Goal: Task Accomplishment & Management: Use online tool/utility

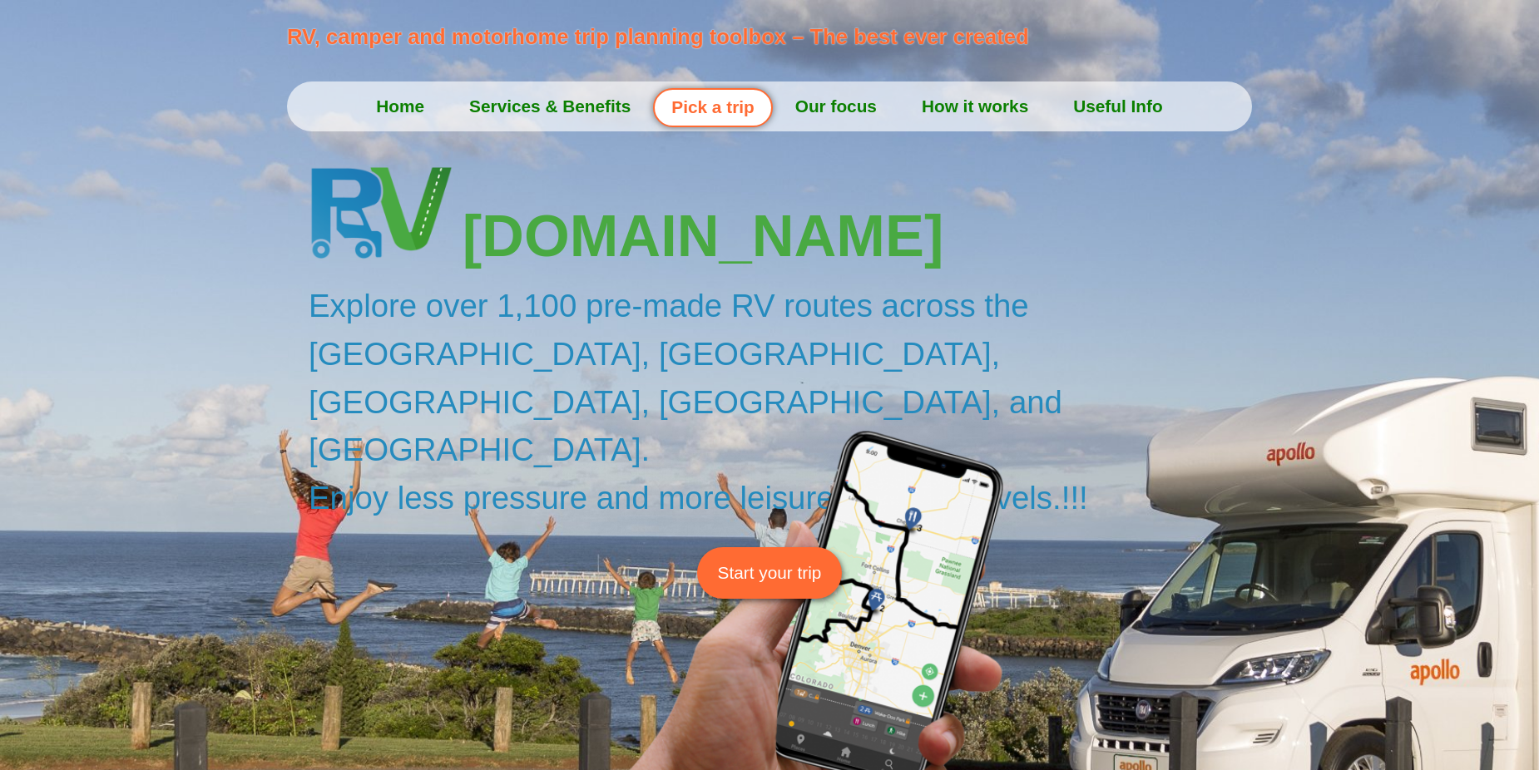
click at [767, 560] on span "Start your trip" at bounding box center [770, 573] width 104 height 26
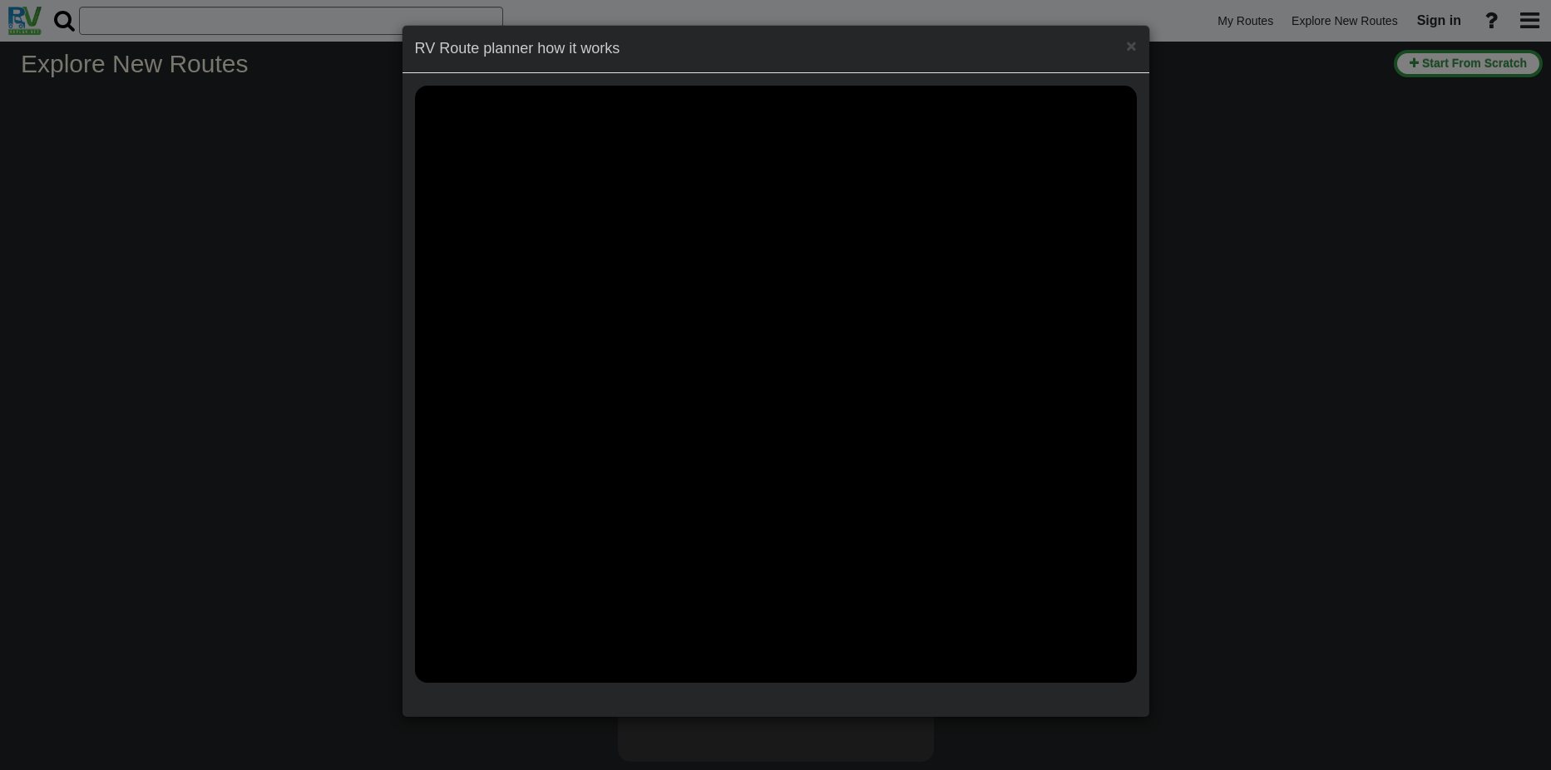
click at [1422, 62] on div "× RV Route planner how it works" at bounding box center [775, 385] width 1551 height 770
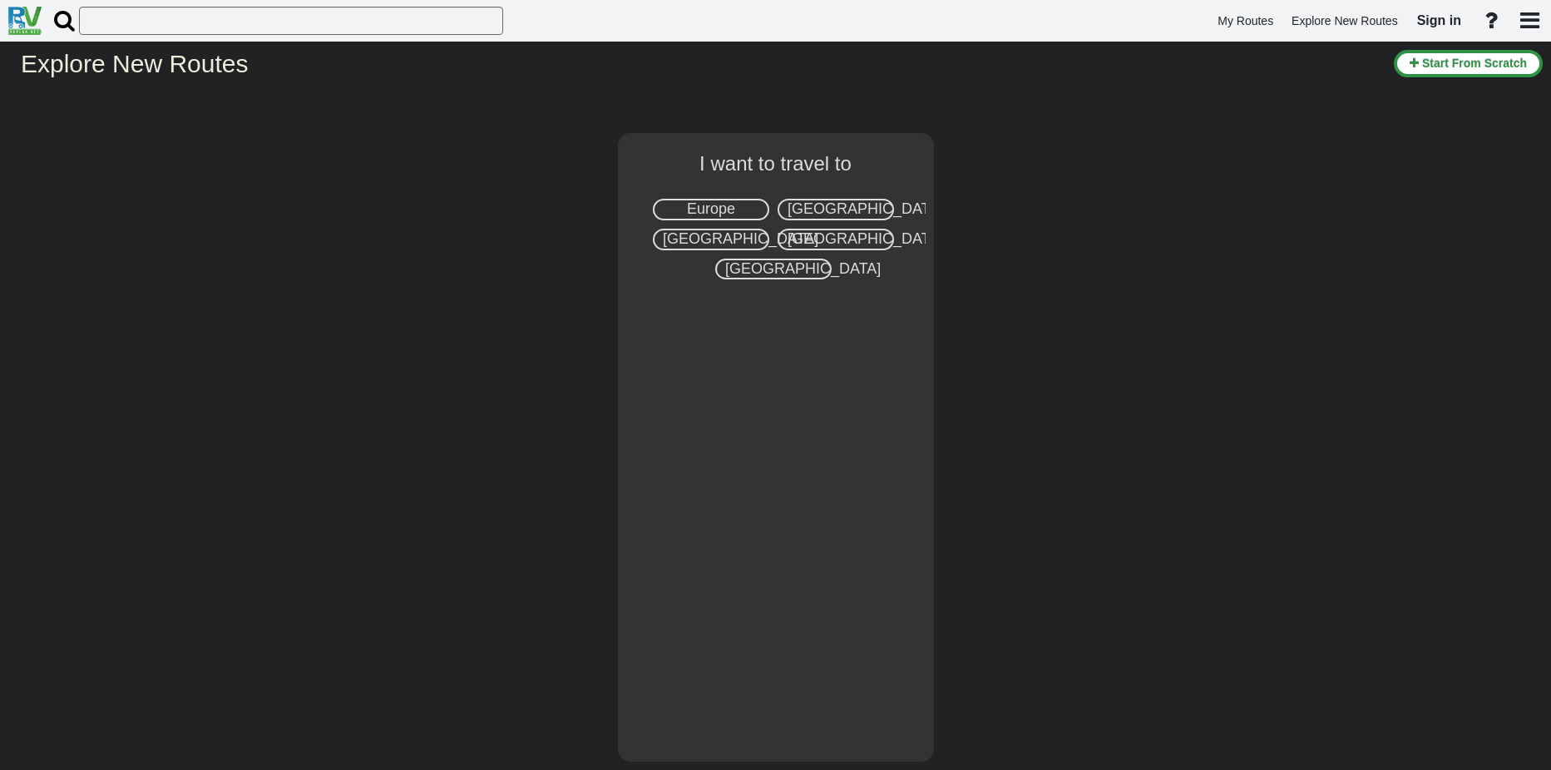
click at [847, 204] on span "United States" at bounding box center [866, 208] width 156 height 17
select select "number:2"
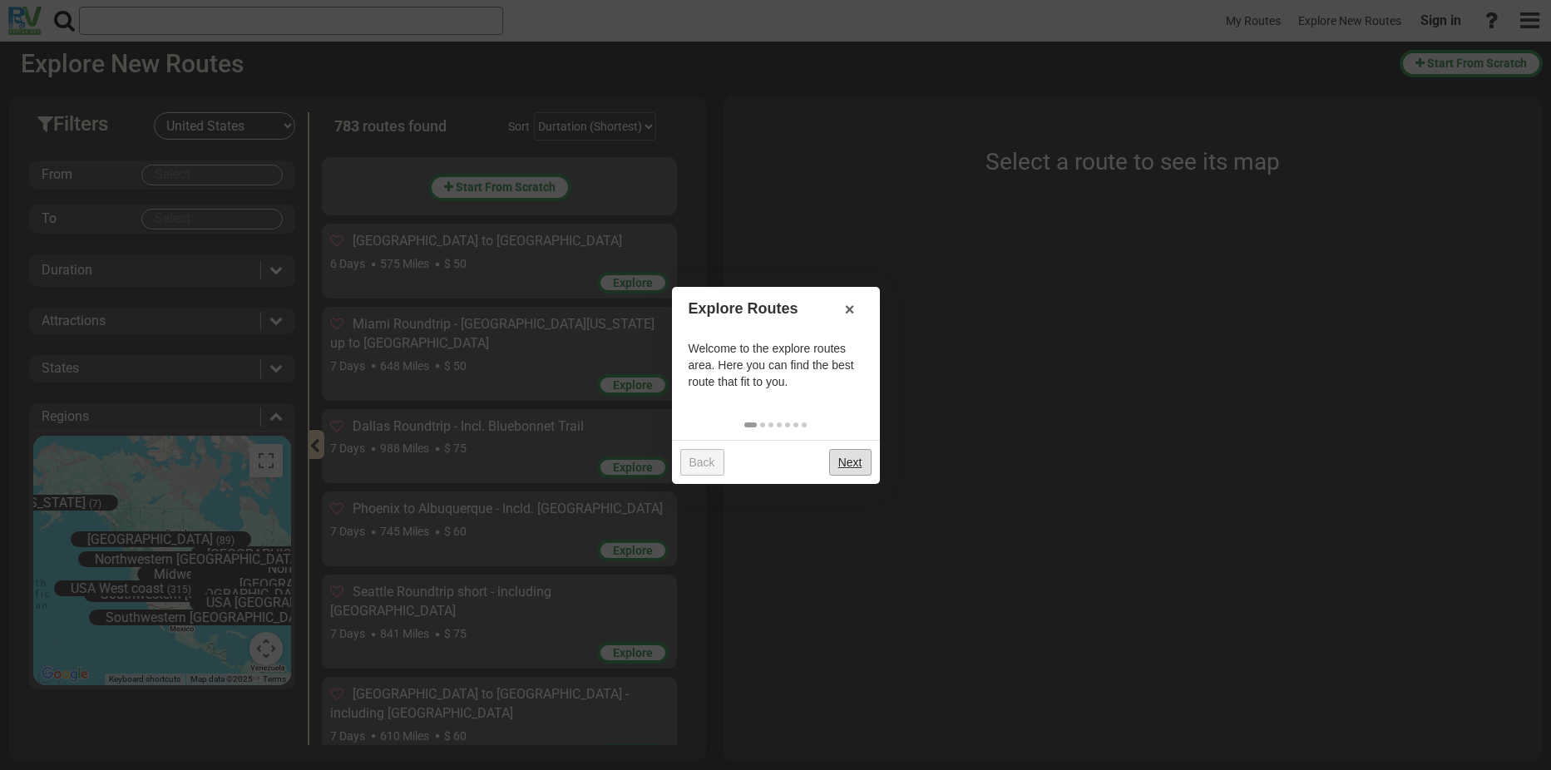
click at [844, 461] on link "Next" at bounding box center [850, 462] width 42 height 27
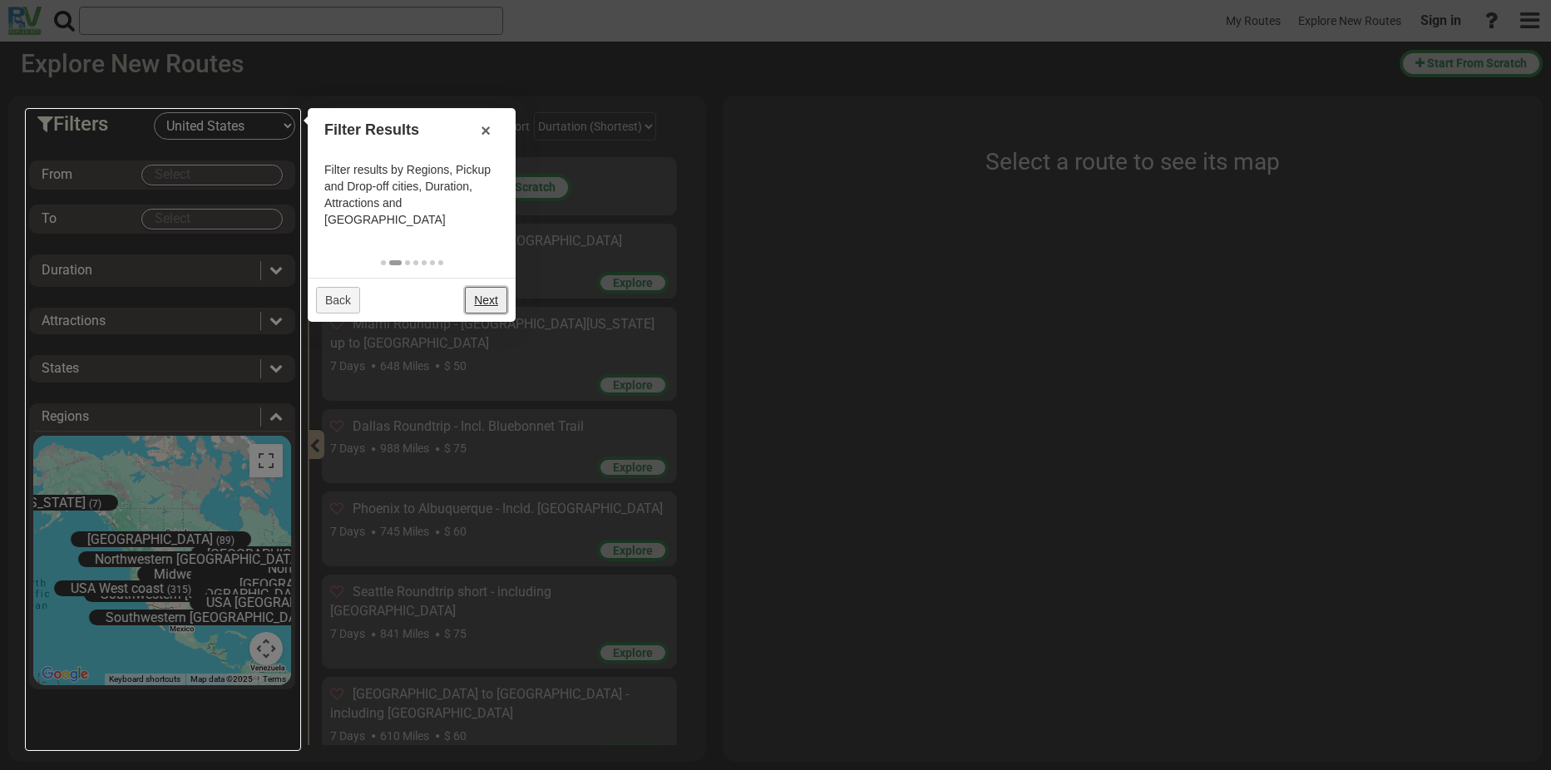
click at [486, 287] on link "Next" at bounding box center [486, 300] width 42 height 27
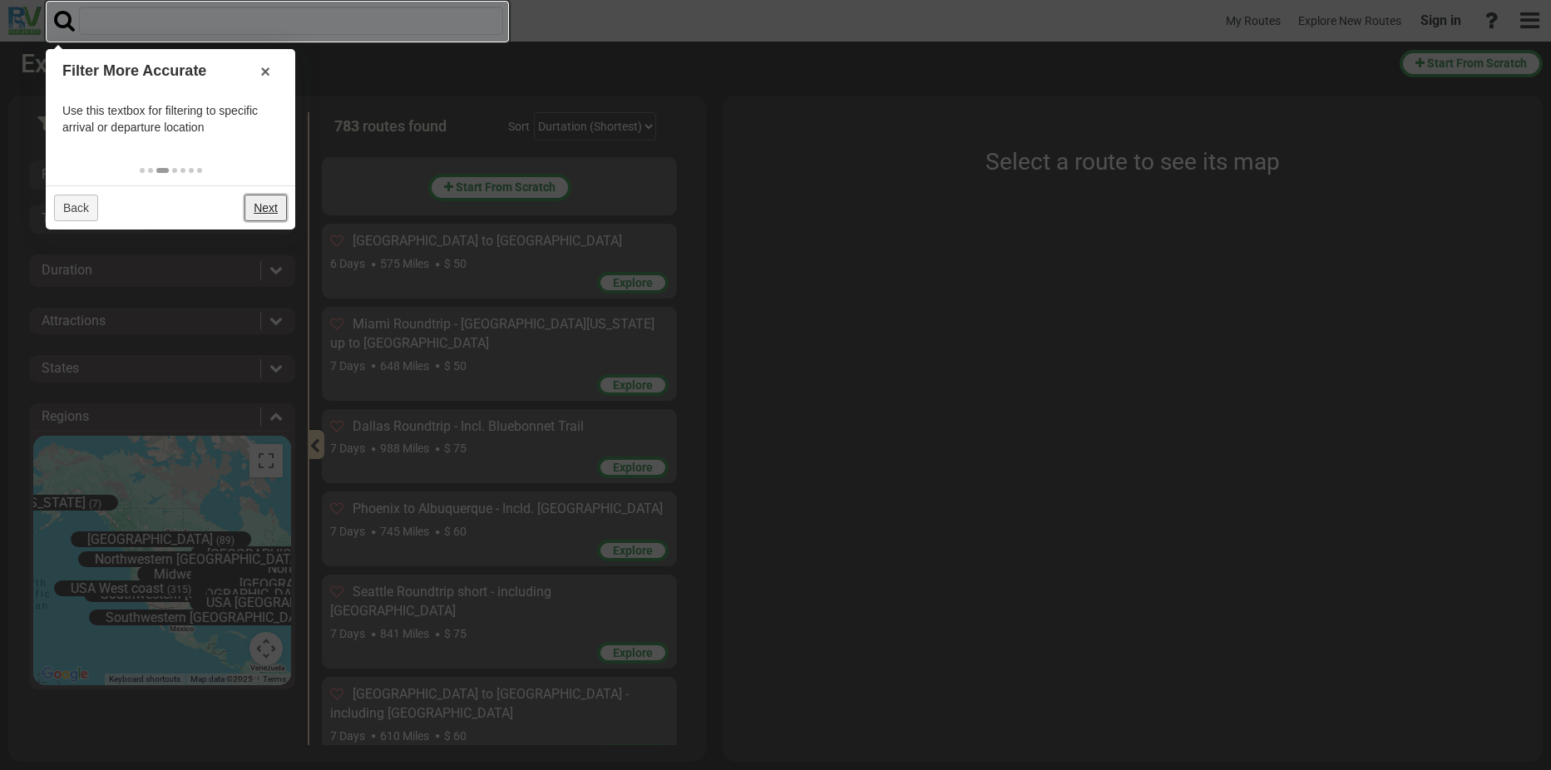
click at [265, 205] on link "Next" at bounding box center [266, 208] width 42 height 27
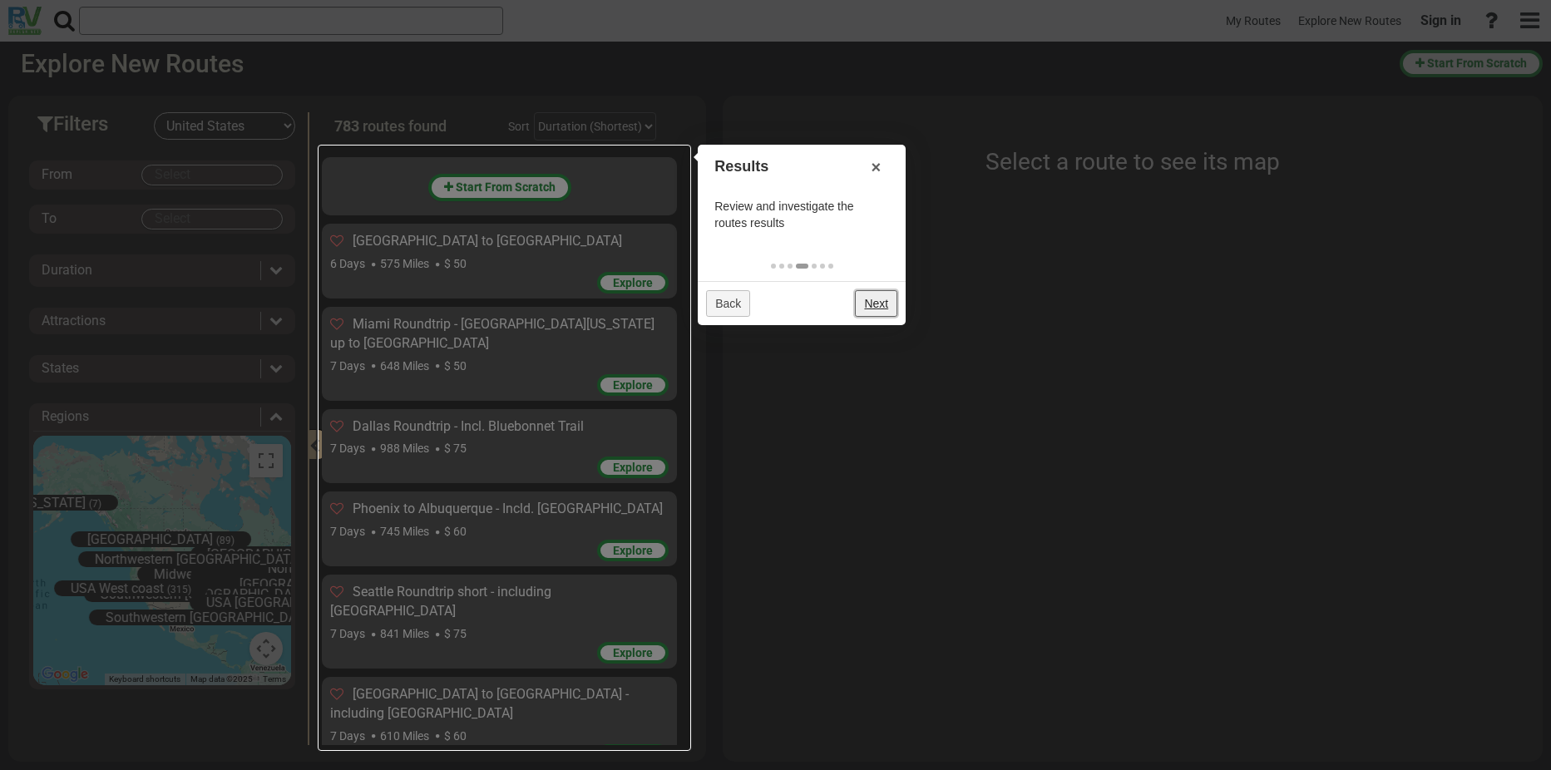
click at [873, 304] on link "Next" at bounding box center [876, 303] width 42 height 27
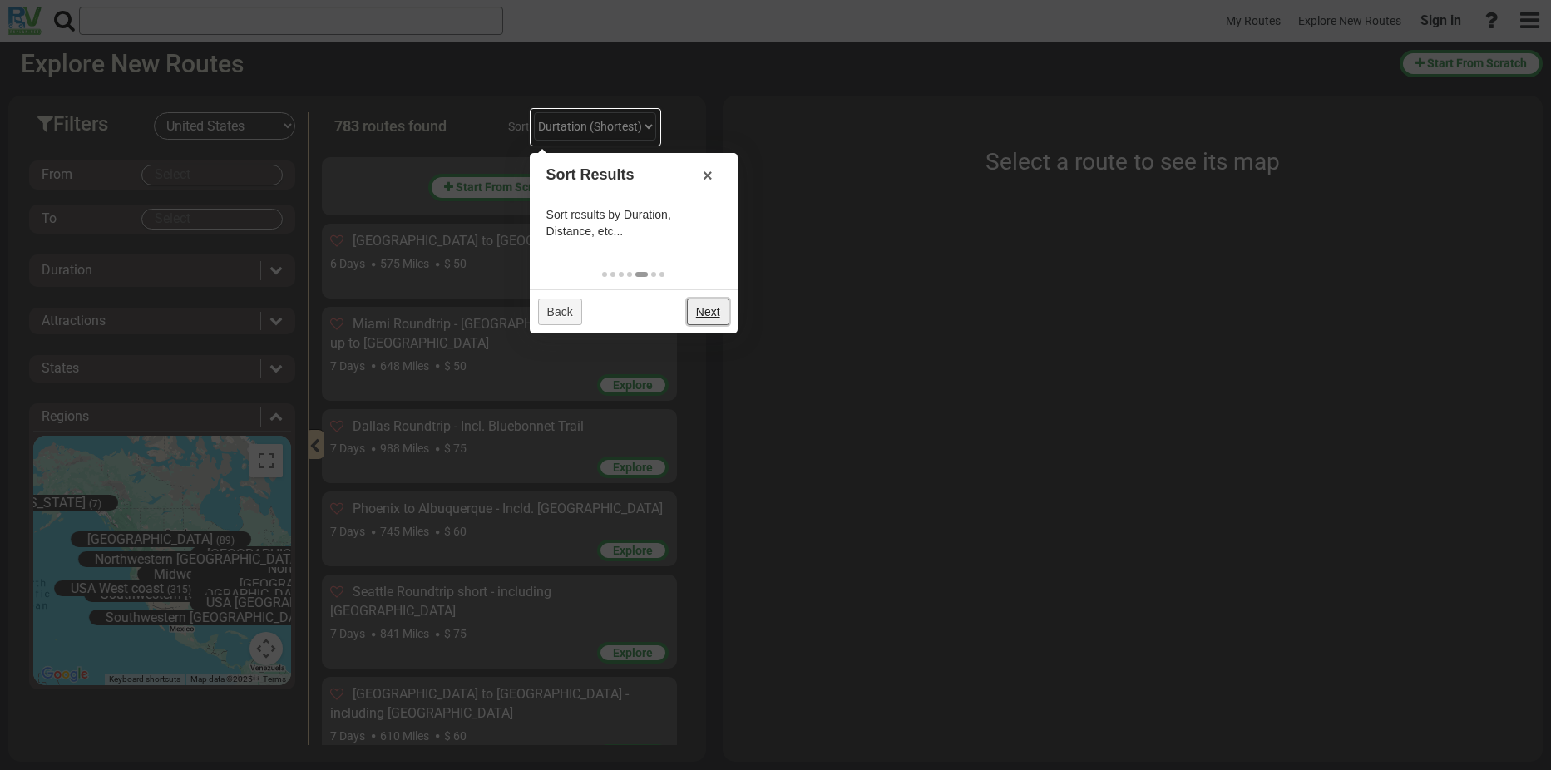
click at [708, 316] on link "Next" at bounding box center [708, 312] width 42 height 27
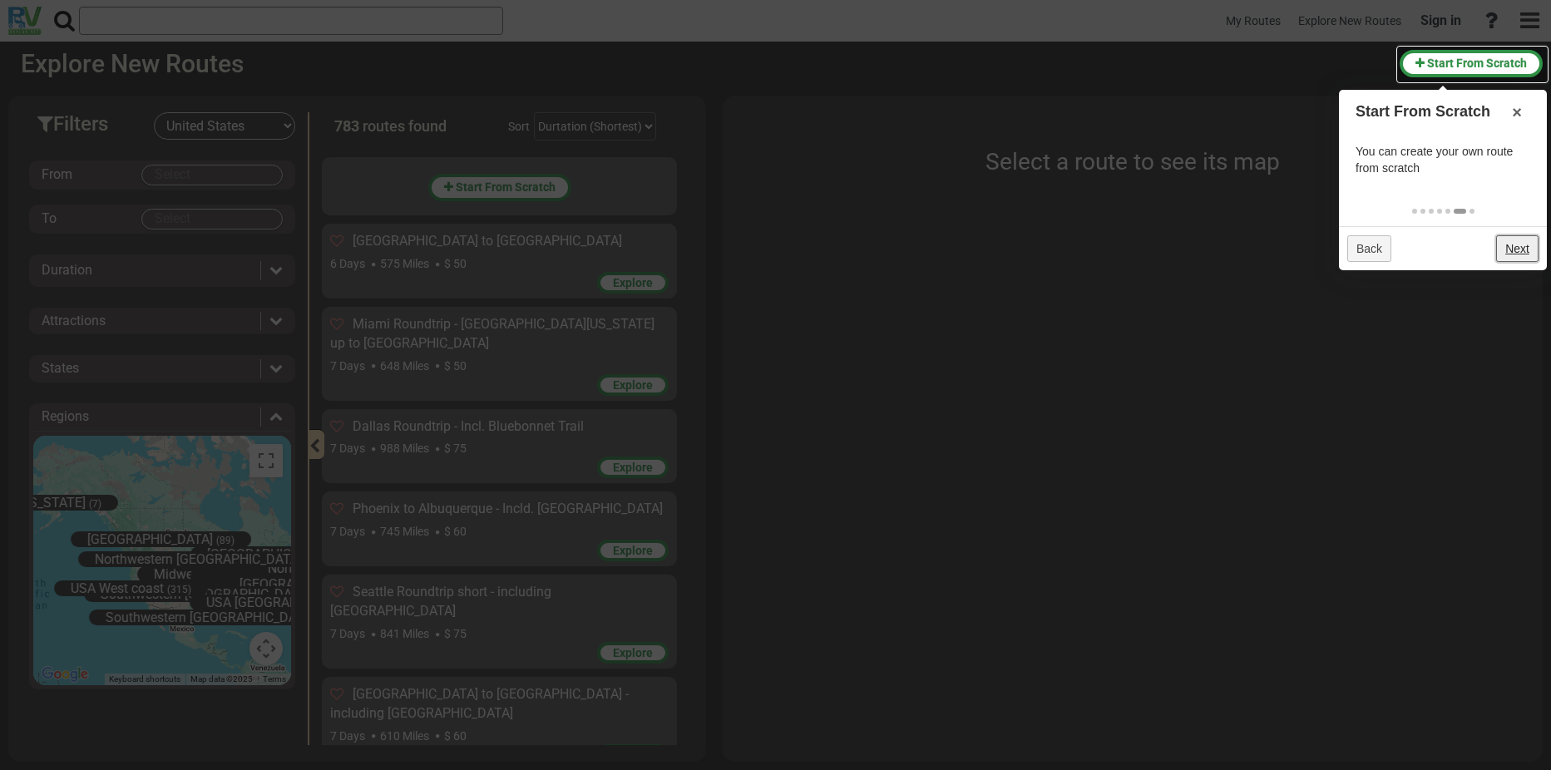
click at [1520, 252] on link "Next" at bounding box center [1518, 248] width 42 height 27
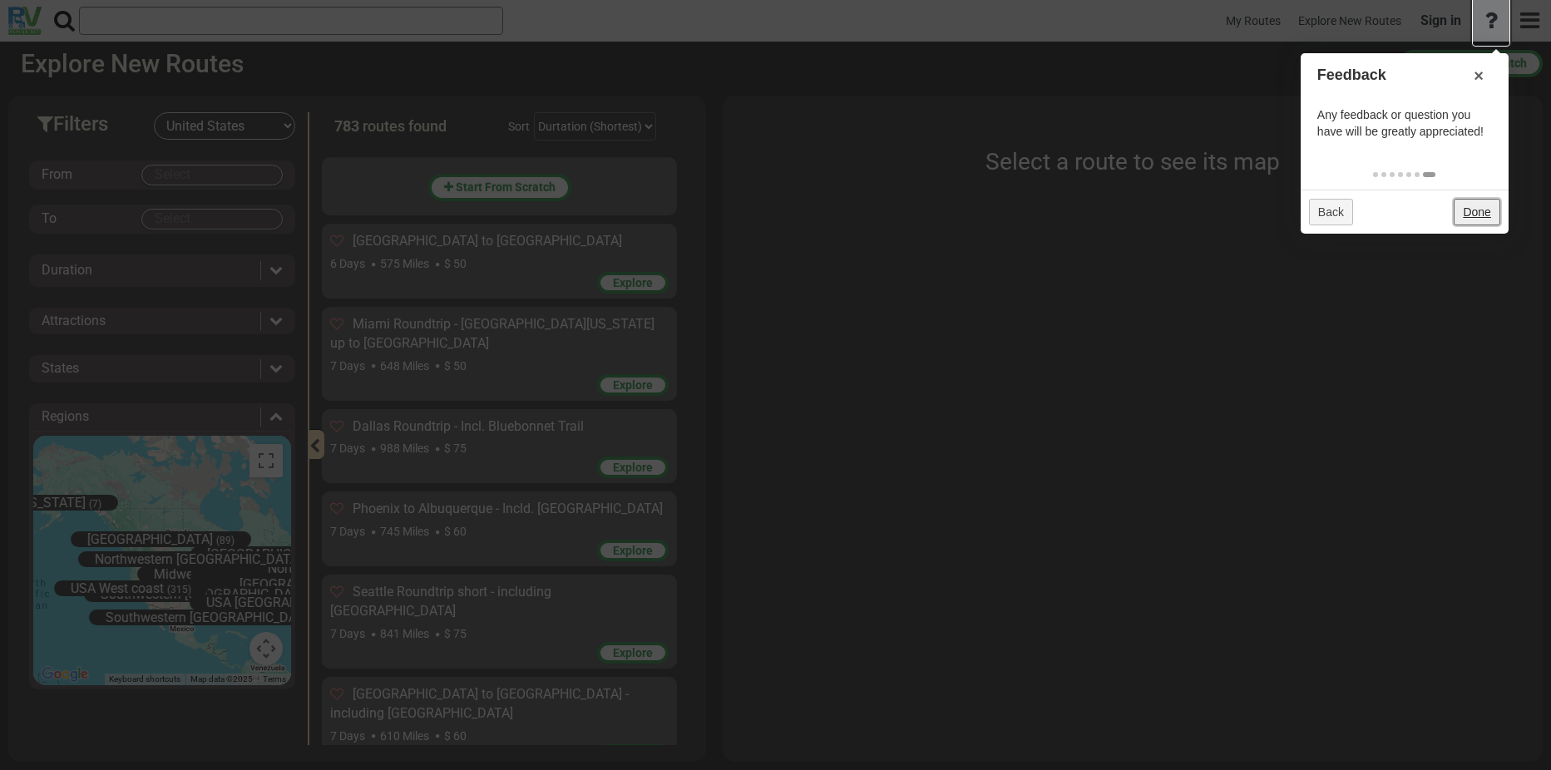
click at [1477, 210] on link "Done" at bounding box center [1477, 212] width 46 height 27
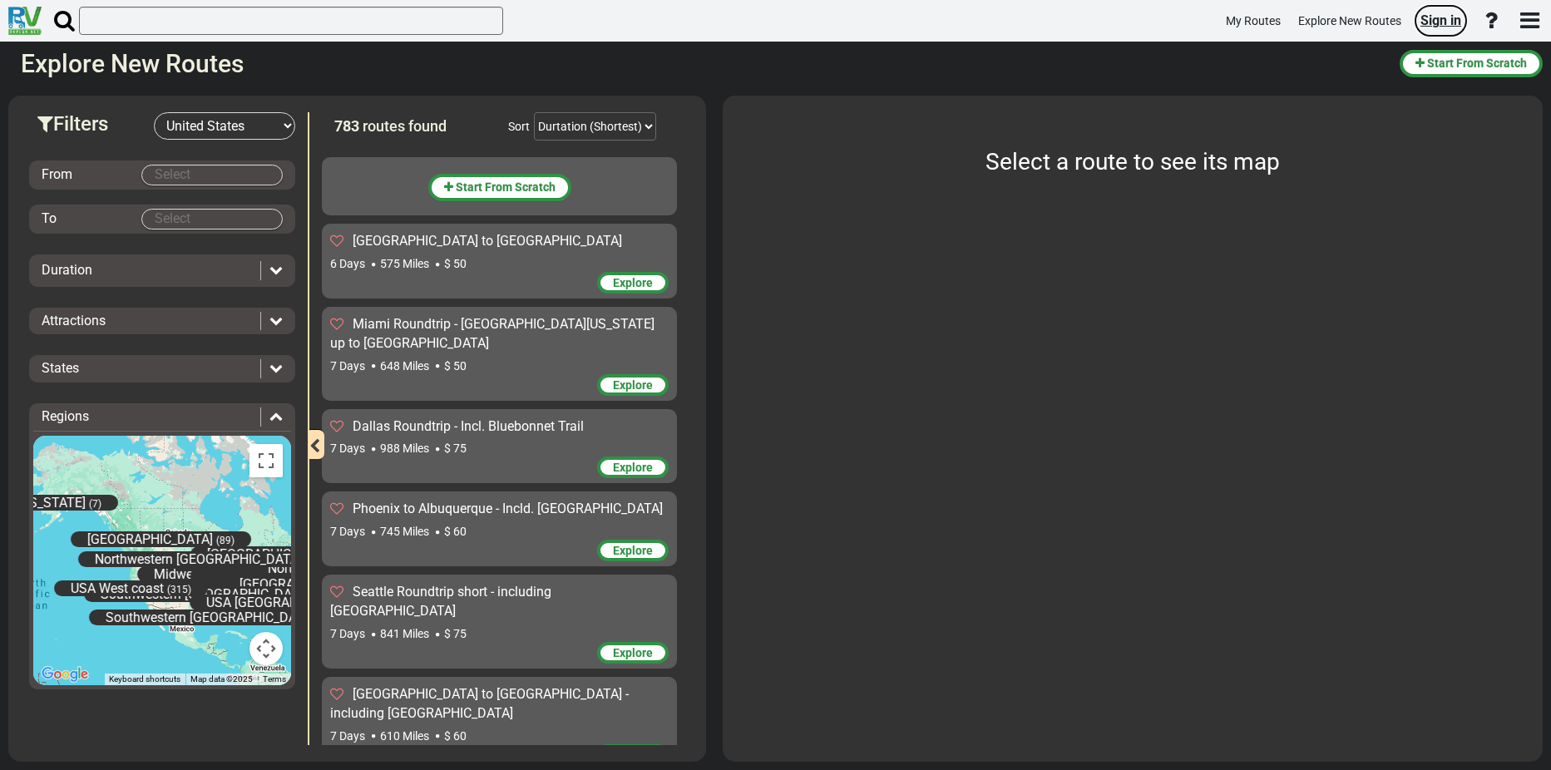
click at [1448, 18] on span "Sign in" at bounding box center [1441, 20] width 41 height 16
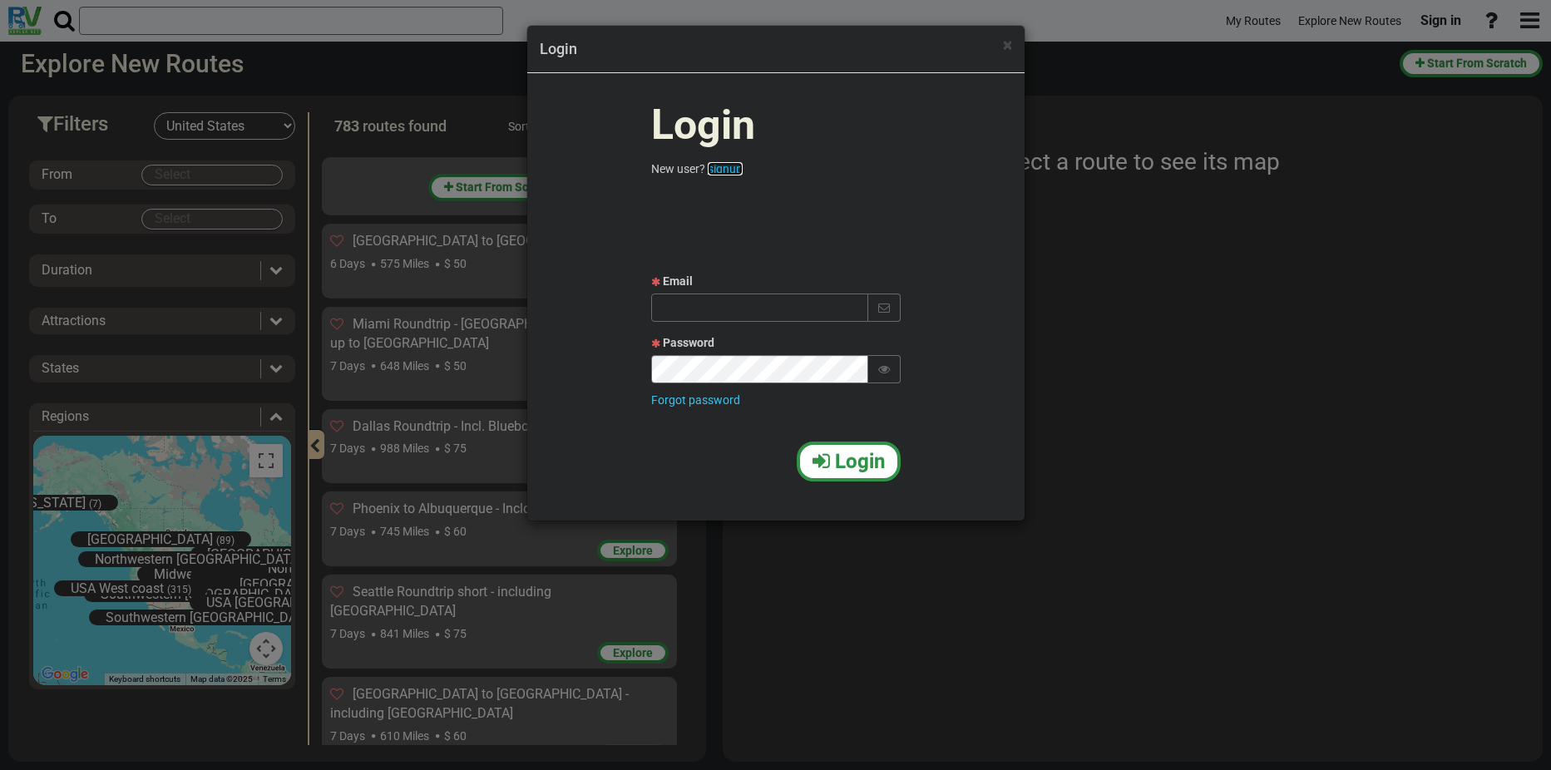
click at [730, 166] on link "signup" at bounding box center [725, 168] width 35 height 13
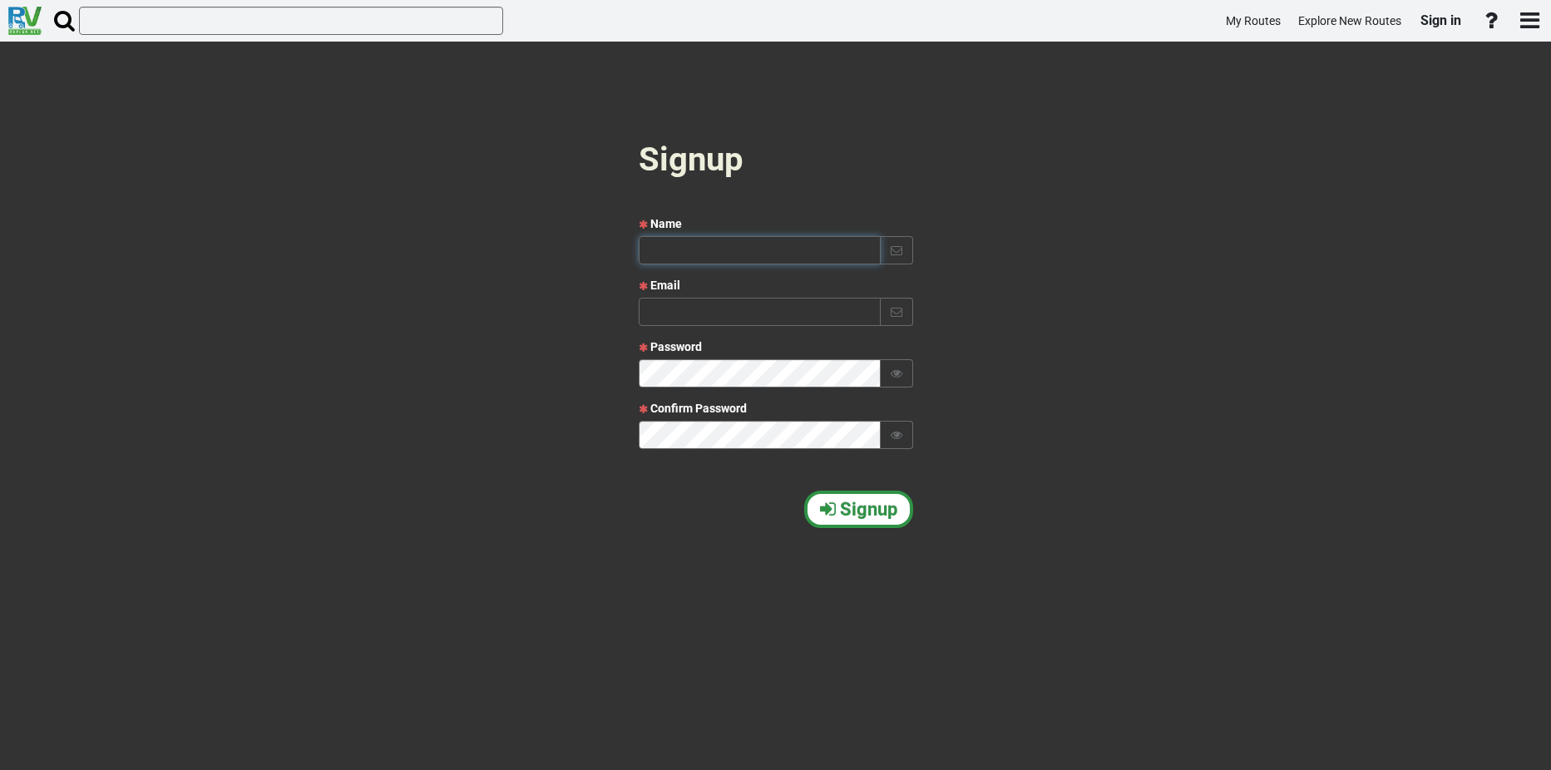
click at [681, 250] on input "text" at bounding box center [760, 250] width 242 height 28
type input "Mor"
click at [688, 315] on input "text" at bounding box center [760, 312] width 242 height 28
click at [673, 313] on input "text" at bounding box center [760, 312] width 242 height 28
type input "molanel@gmail.com"
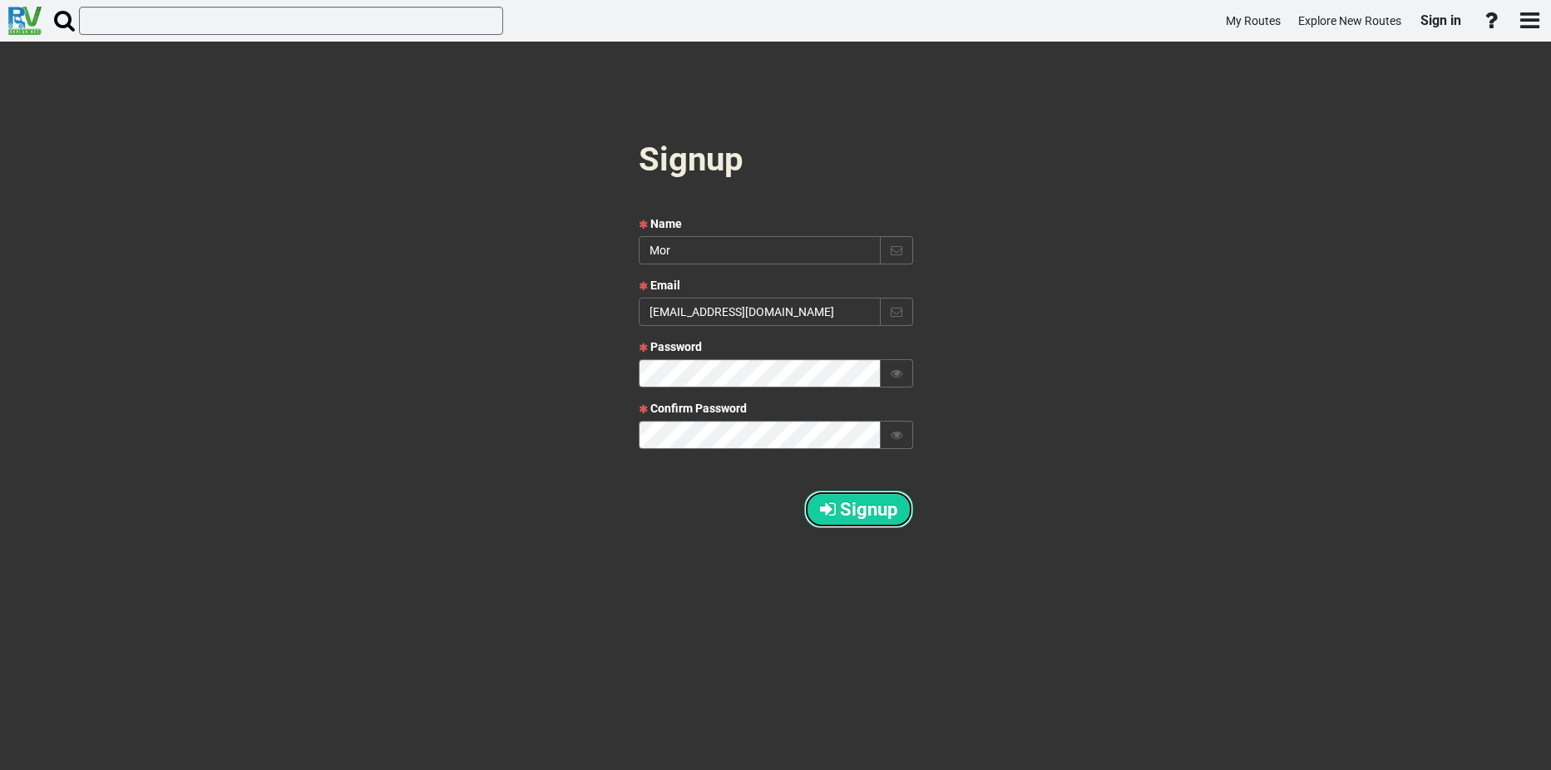
click at [863, 512] on span "Signup" at bounding box center [868, 509] width 57 height 21
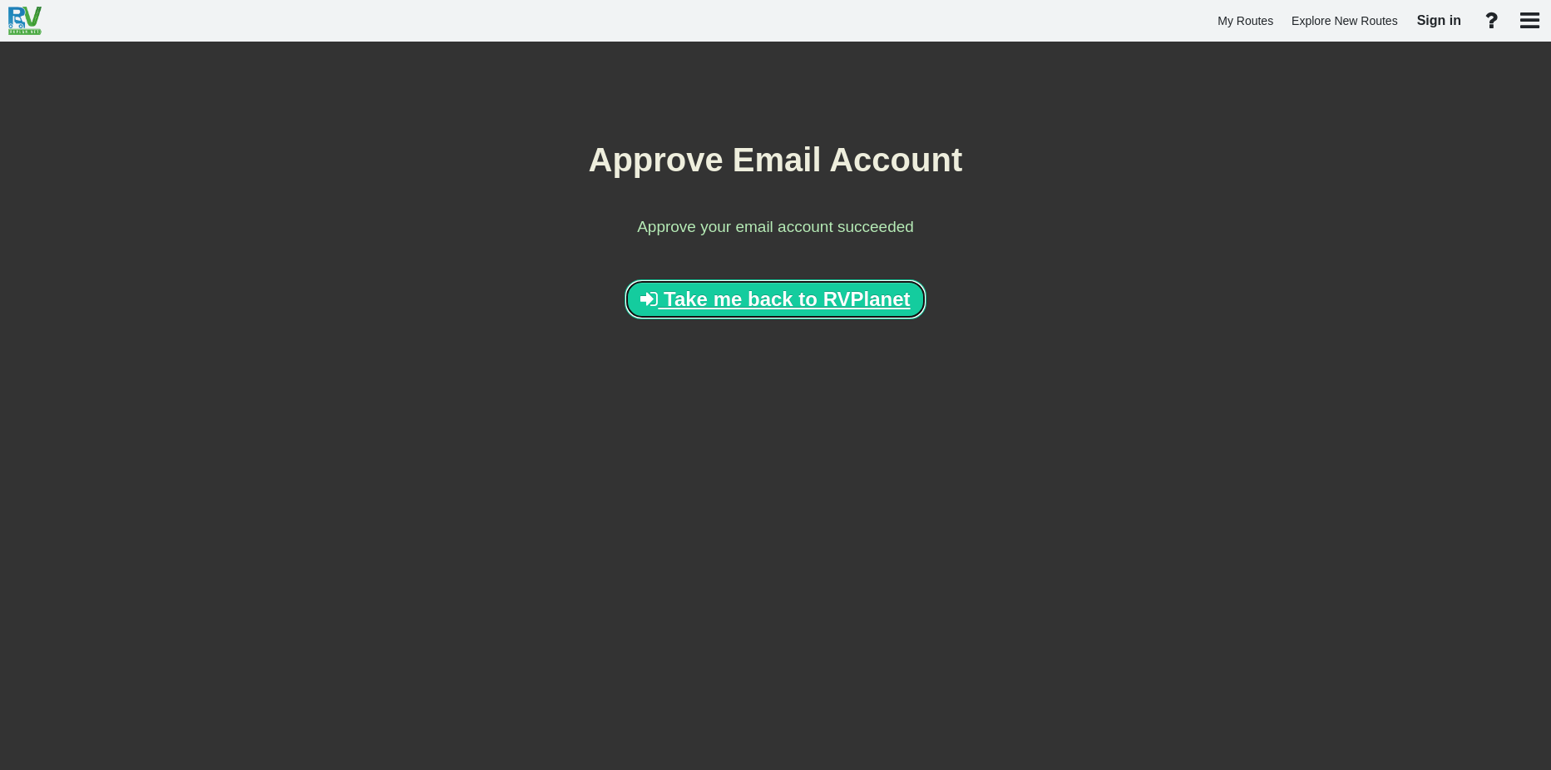
click at [745, 297] on span "Take me back to RVPlanet" at bounding box center [787, 299] width 247 height 22
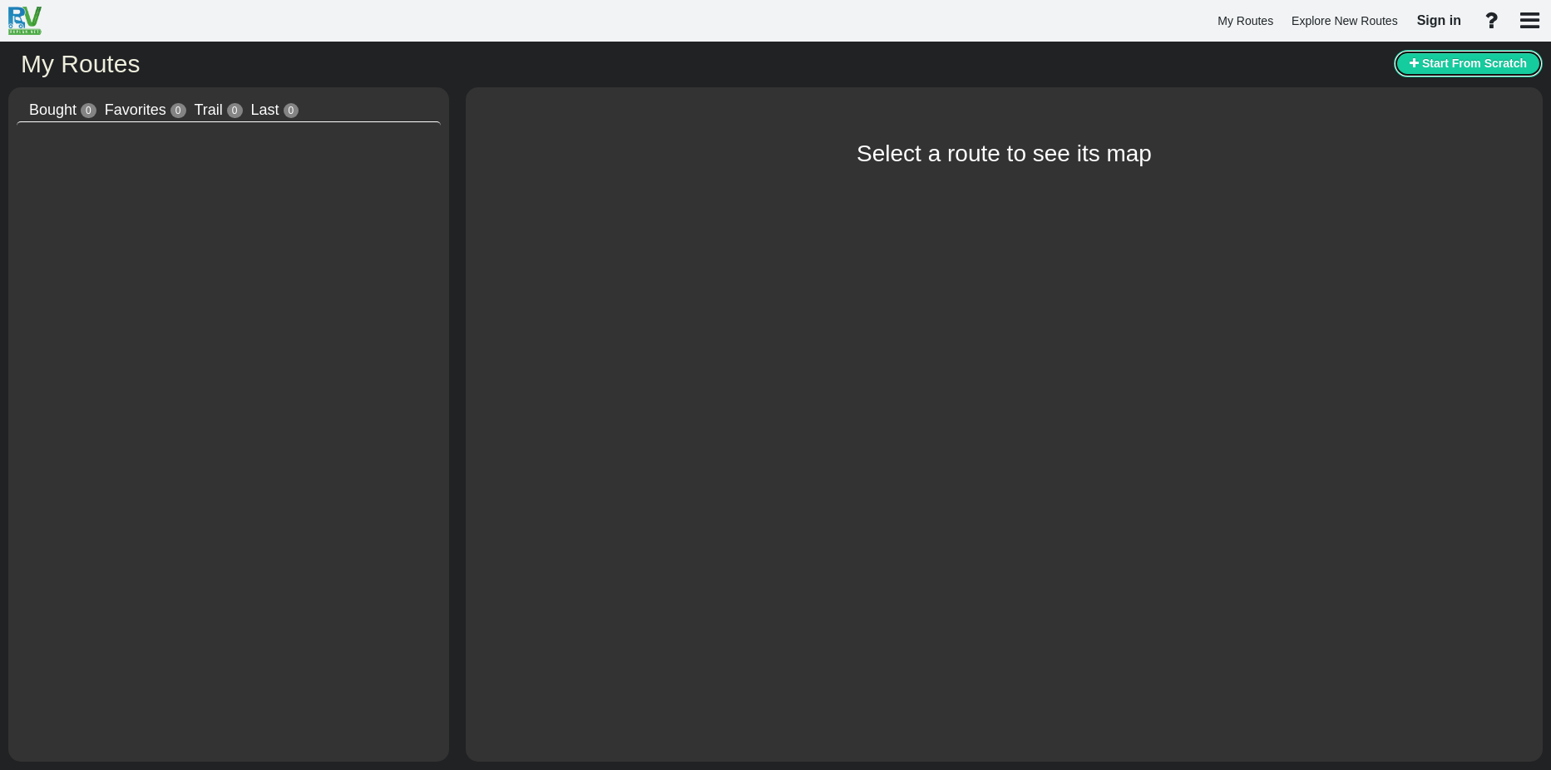
click at [1460, 63] on span "Start From Scratch" at bounding box center [1474, 63] width 105 height 13
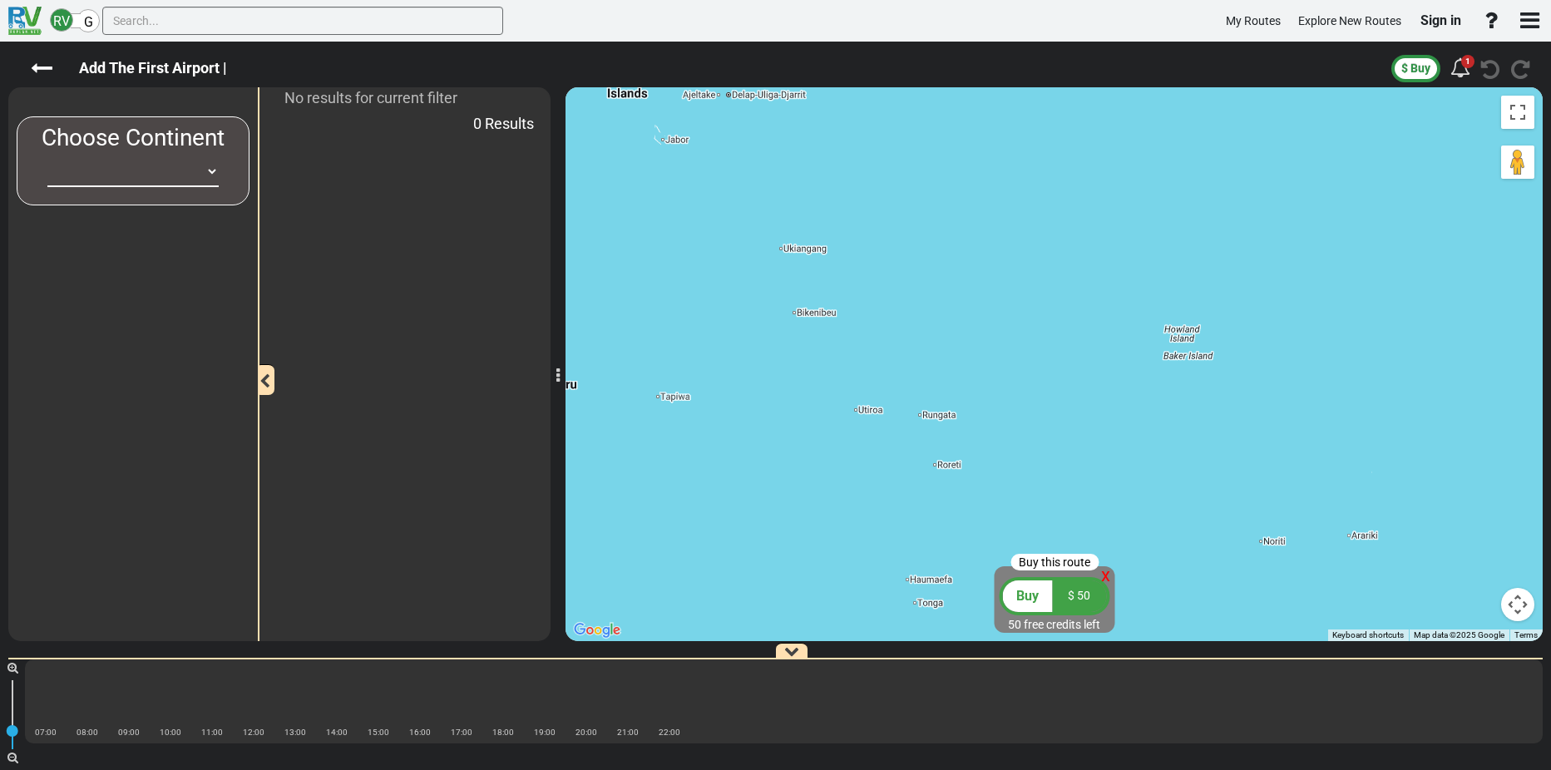
click at [210, 171] on select "[GEOGRAPHIC_DATA] [GEOGRAPHIC_DATA] [GEOGRAPHIC_DATA] [GEOGRAPHIC_DATA] [GEOGRA…" at bounding box center [132, 171] width 171 height 31
select select "number:2"
click at [47, 156] on select "[GEOGRAPHIC_DATA] [GEOGRAPHIC_DATA] [GEOGRAPHIC_DATA] [GEOGRAPHIC_DATA] [GEOGRA…" at bounding box center [132, 171] width 171 height 31
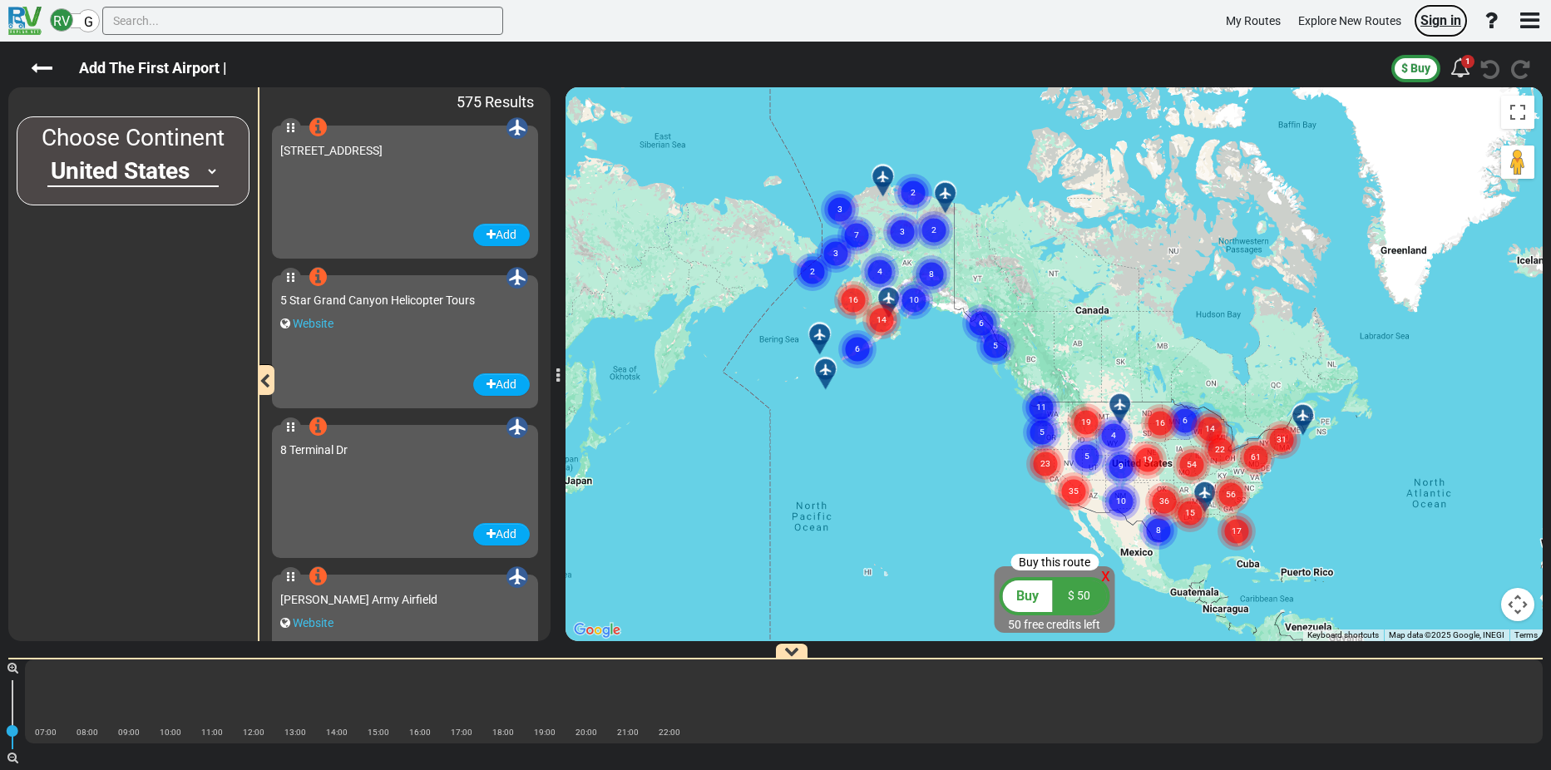
click at [1444, 17] on span "Sign in" at bounding box center [1441, 20] width 41 height 16
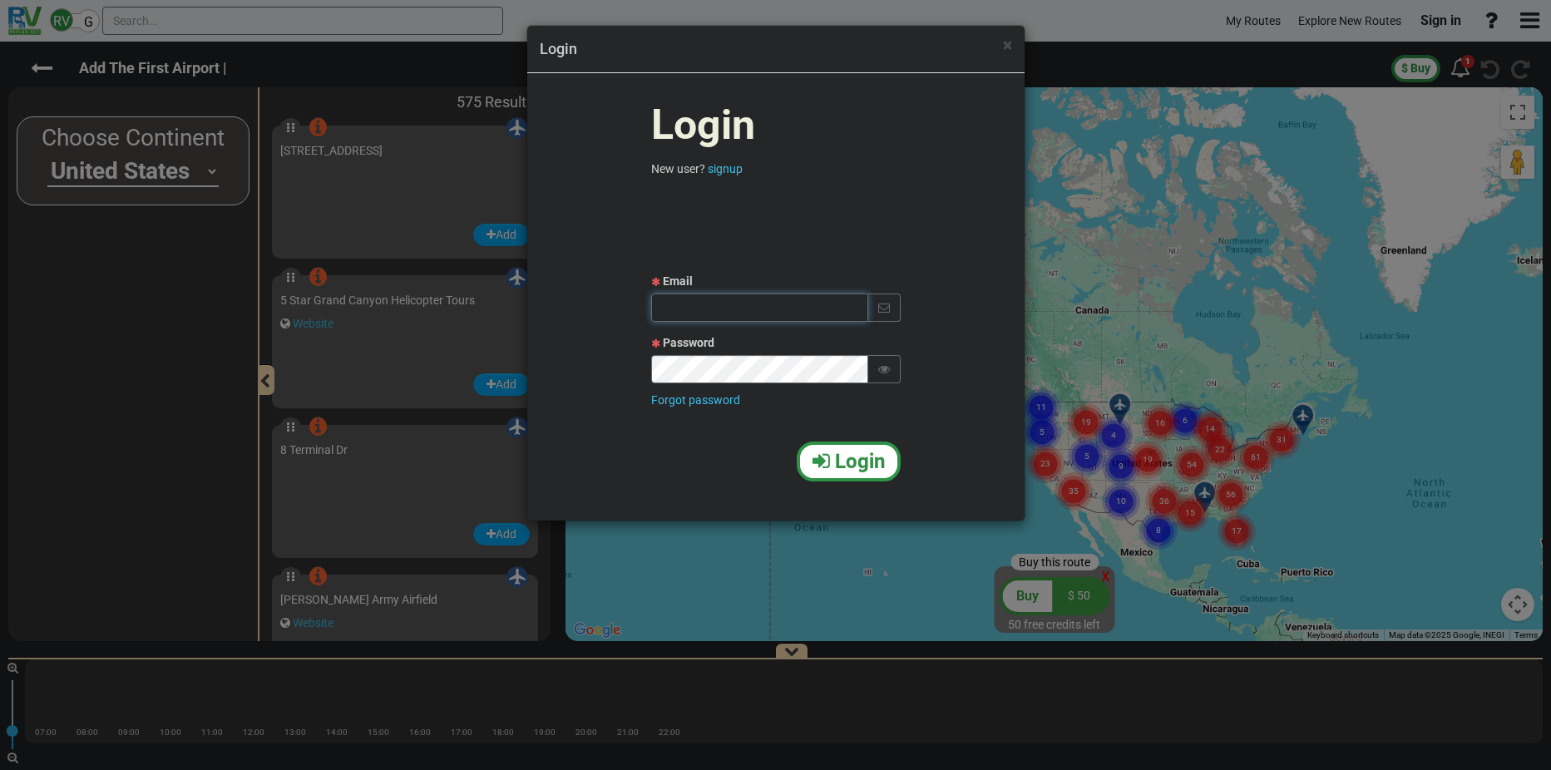
type input "molanel@gmail.com"
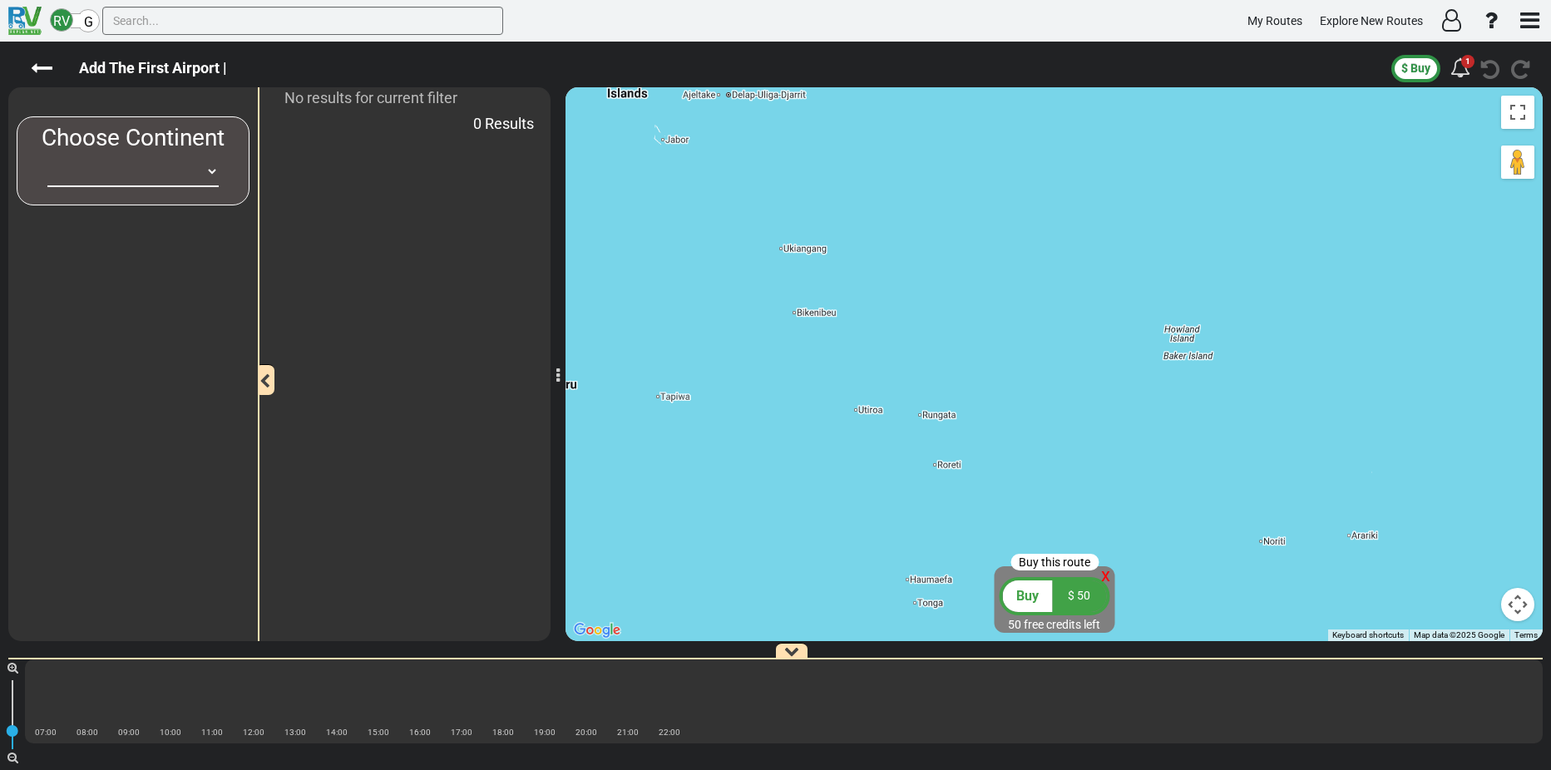
click at [210, 172] on select "[GEOGRAPHIC_DATA] [GEOGRAPHIC_DATA] [GEOGRAPHIC_DATA] [GEOGRAPHIC_DATA] [GEOGRA…" at bounding box center [132, 171] width 171 height 31
select select "number:2"
click at [47, 156] on select "Africa Asia Australia Canada Europe New Zealand South America United States" at bounding box center [132, 171] width 171 height 31
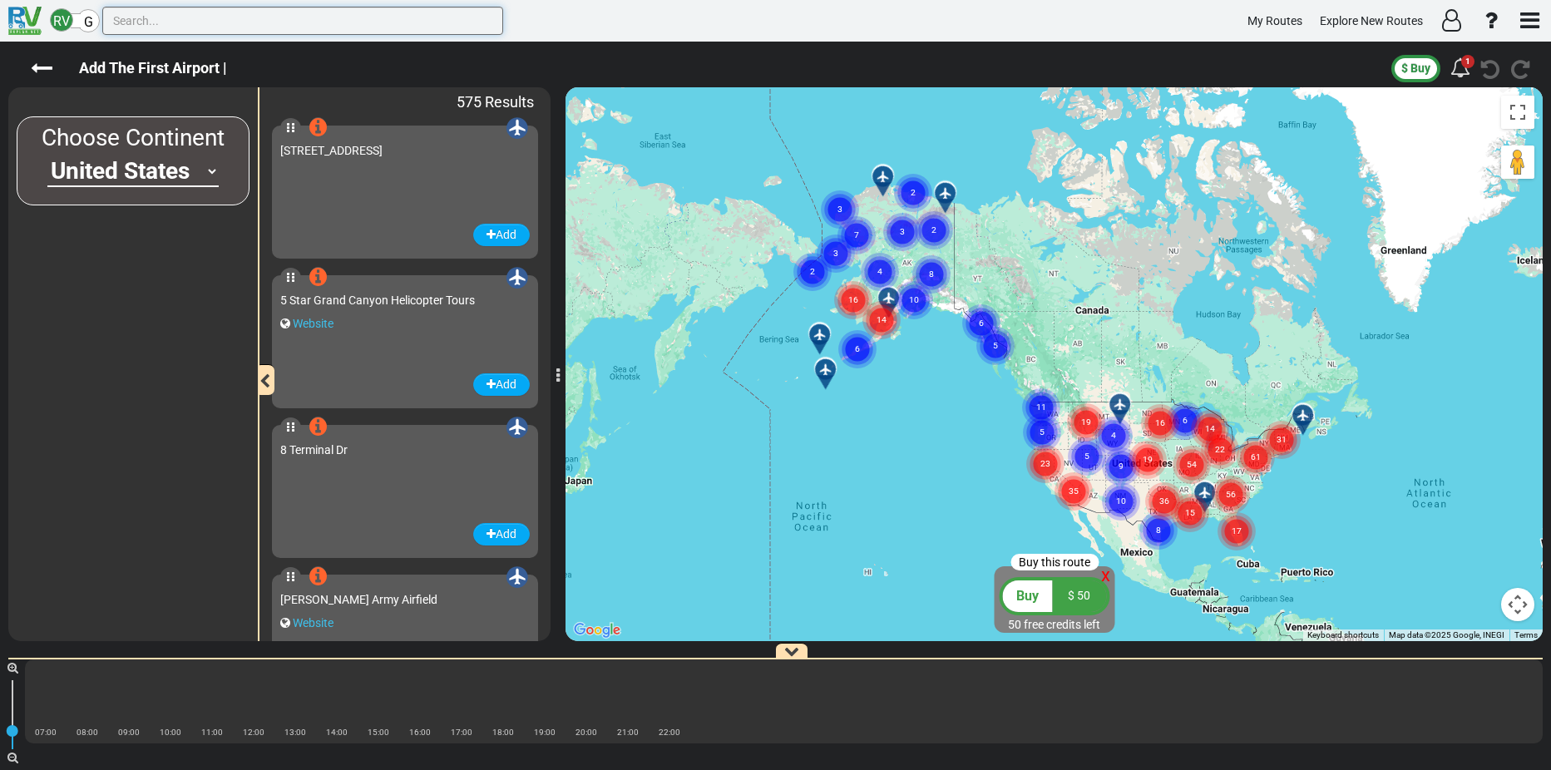
click at [239, 22] on input "text" at bounding box center [302, 21] width 401 height 28
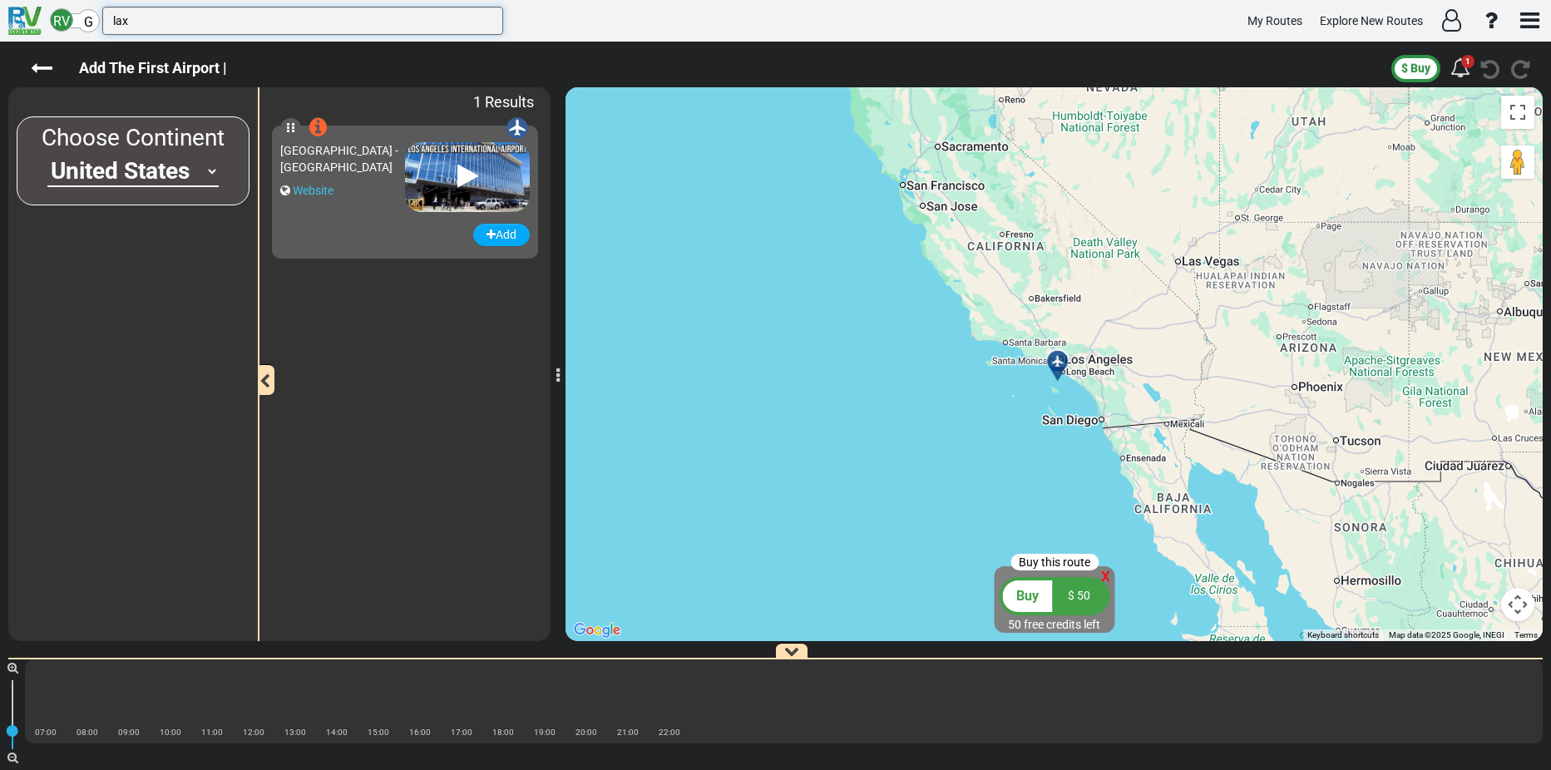
click at [122, 26] on input "lax" at bounding box center [302, 21] width 401 height 28
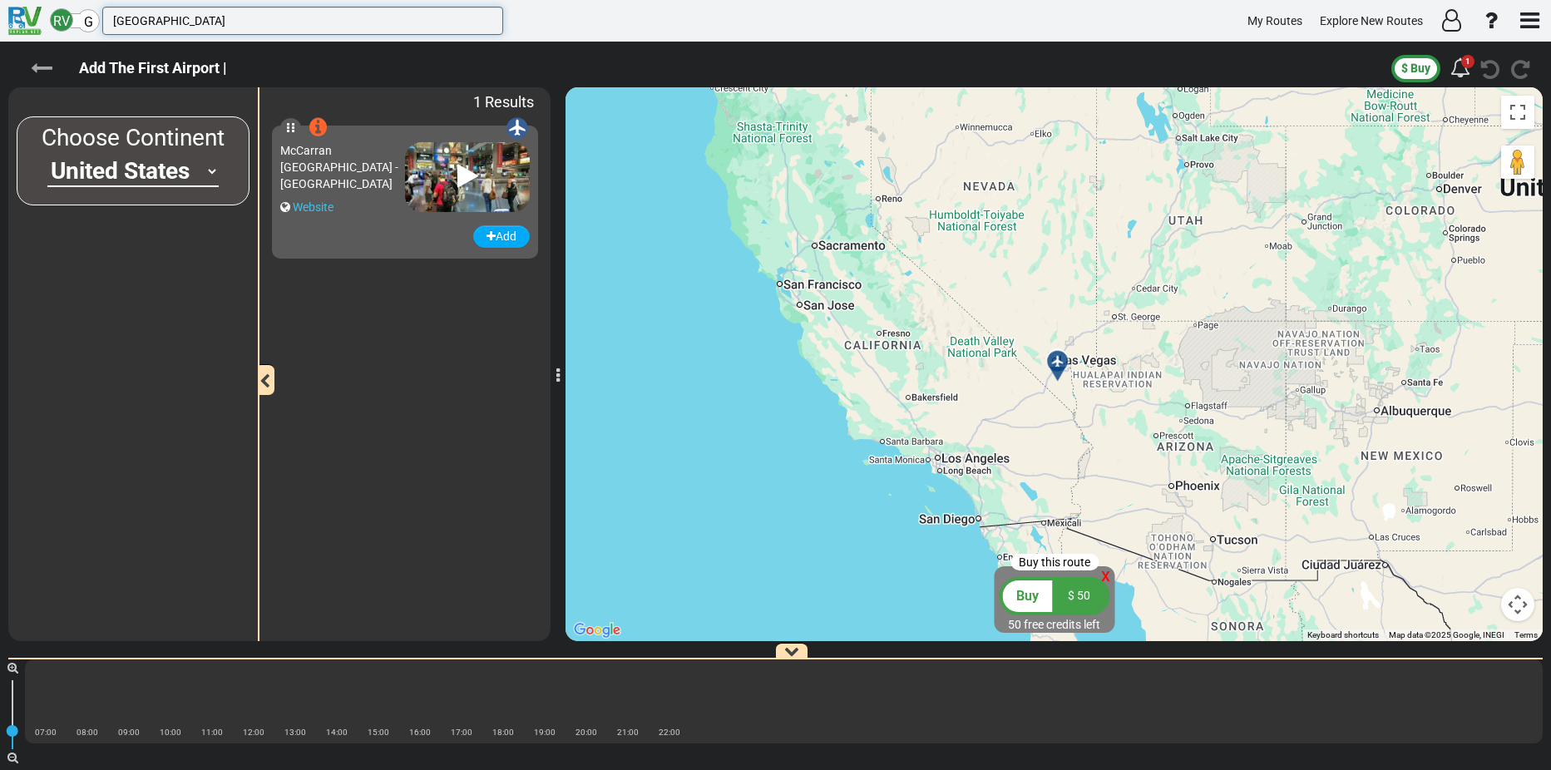
type input "las vegas"
click at [45, 67] on icon at bounding box center [42, 68] width 22 height 22
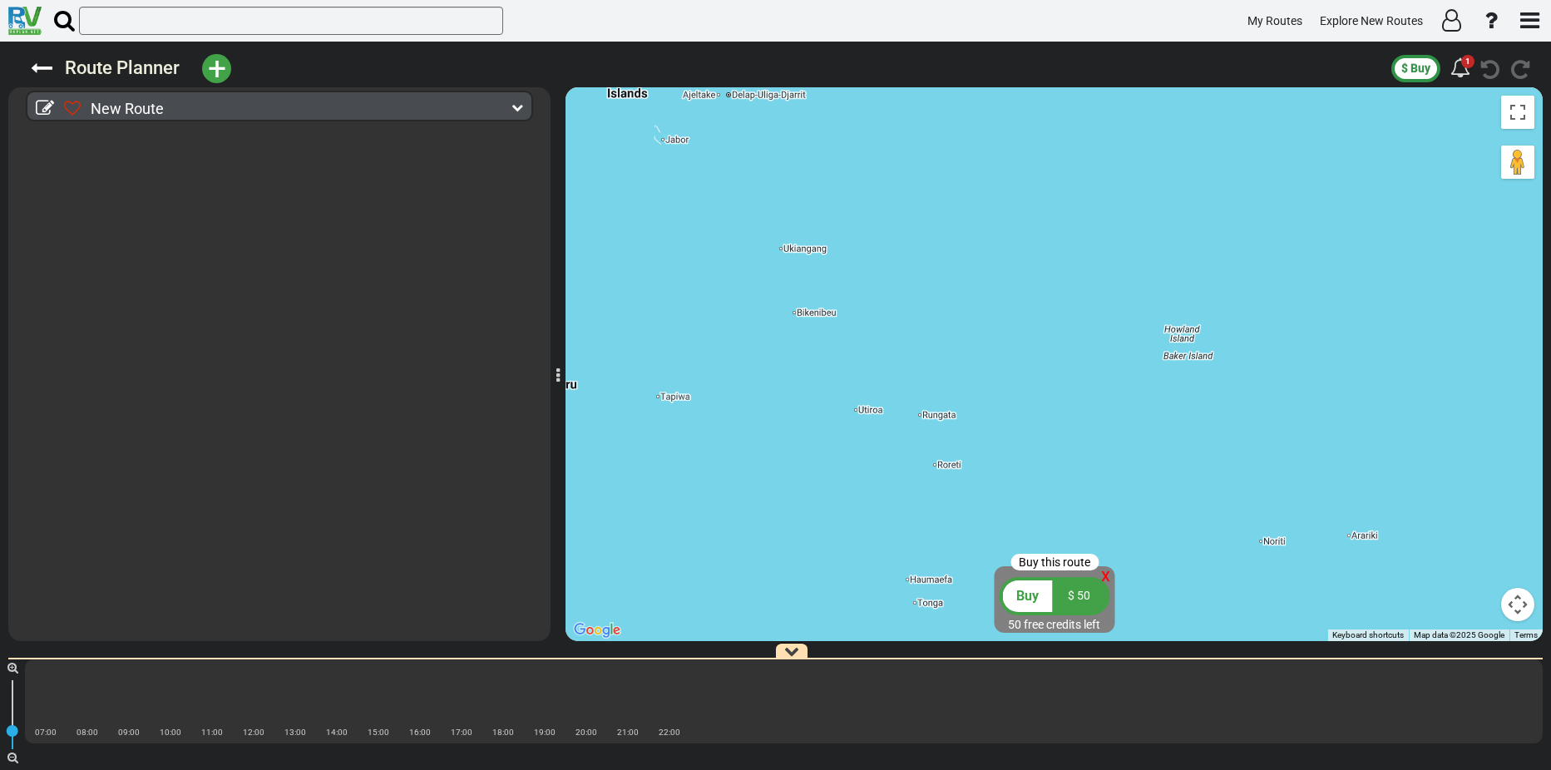
click at [221, 66] on span "+" at bounding box center [217, 69] width 18 height 38
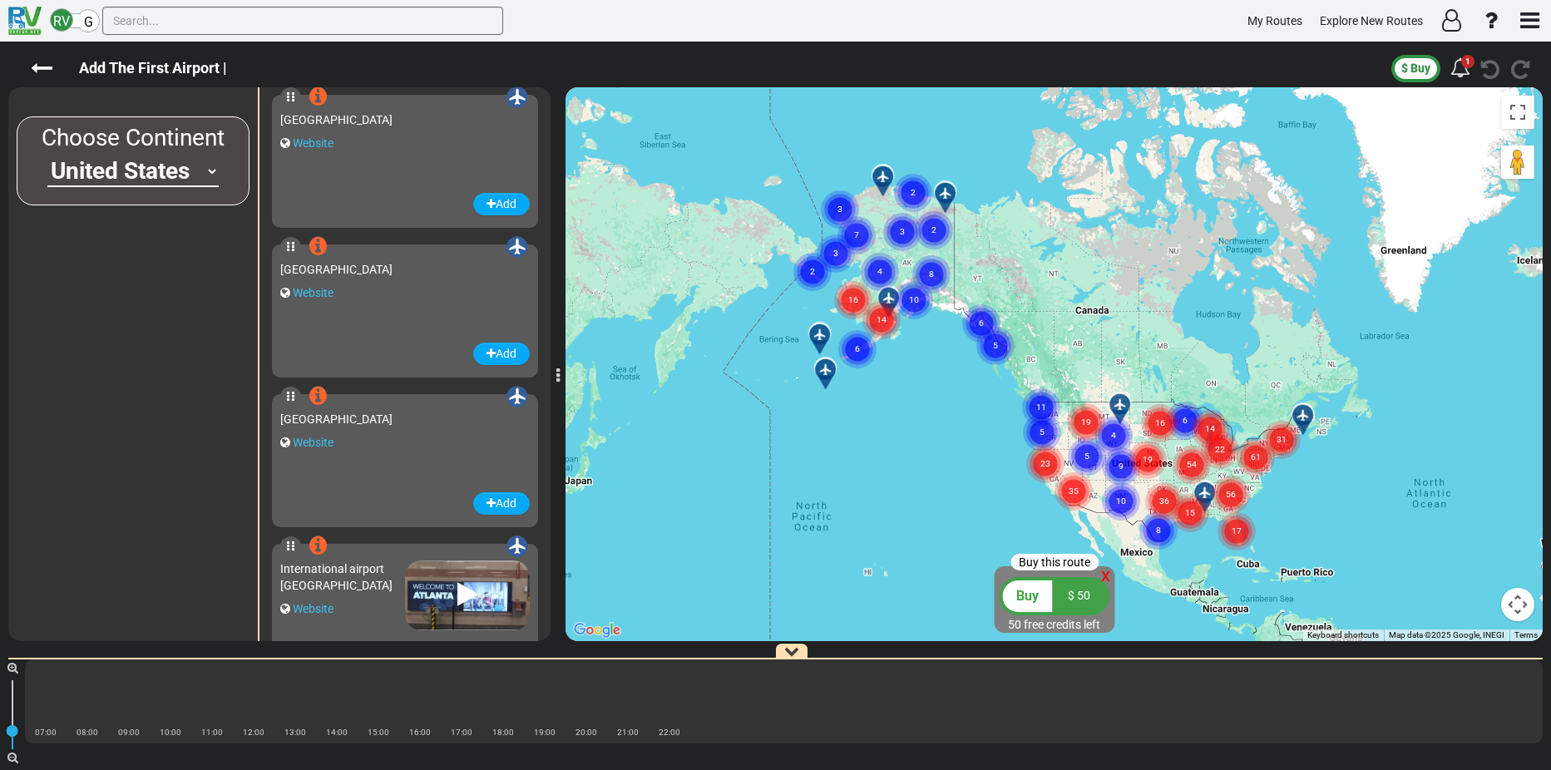
scroll to position [39135, 0]
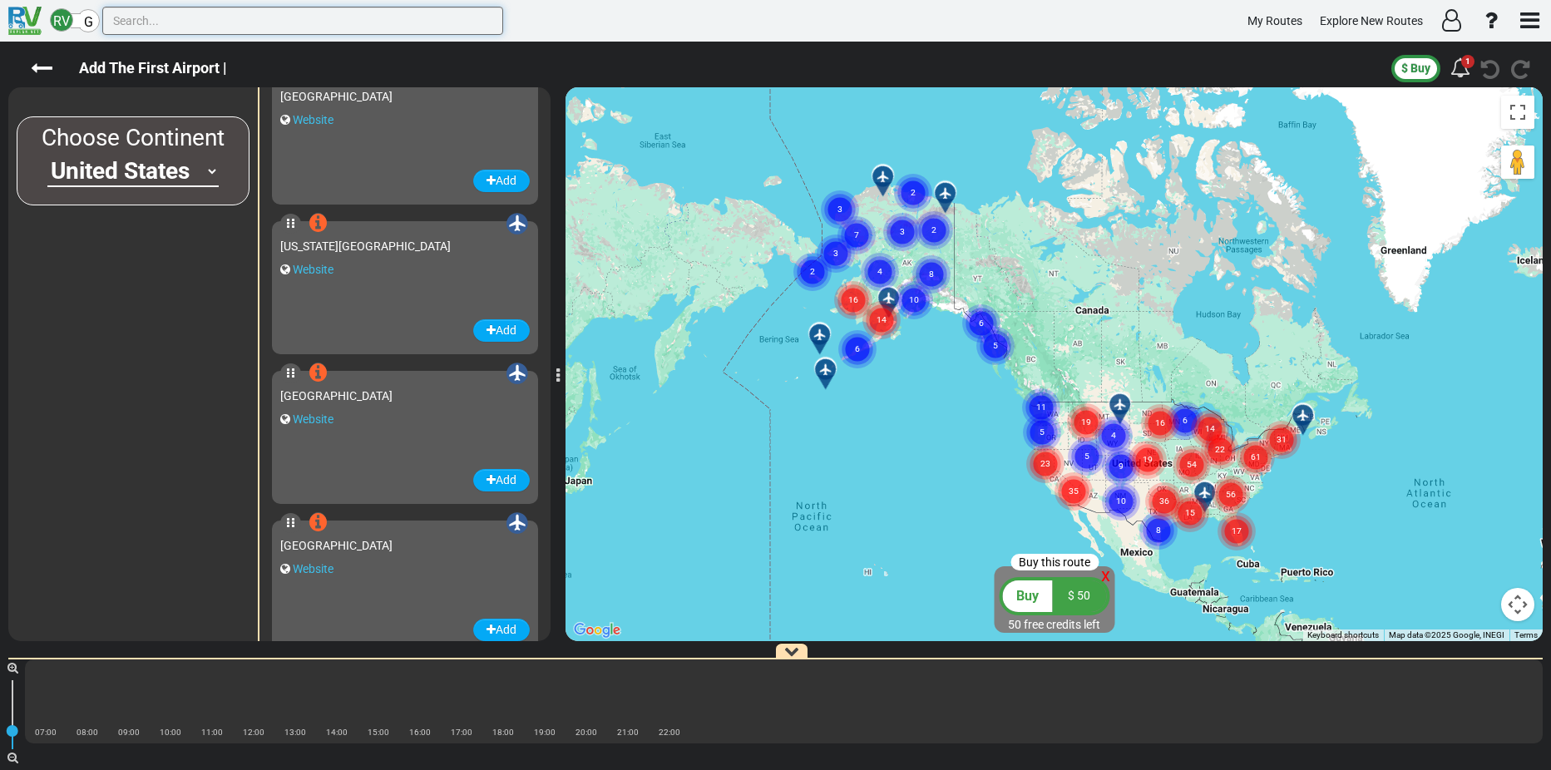
click at [328, 22] on input "text" at bounding box center [302, 21] width 401 height 28
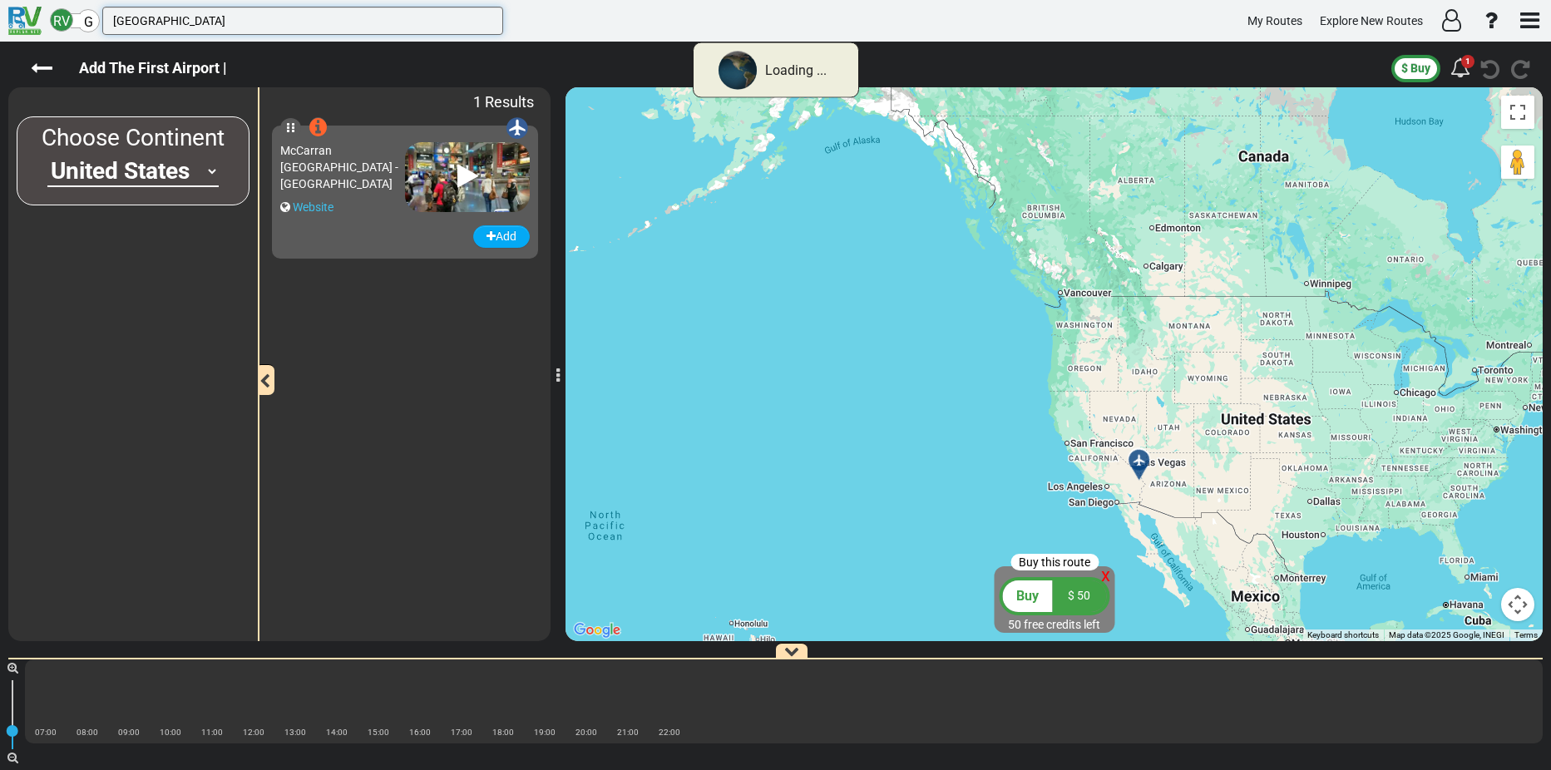
scroll to position [0, 0]
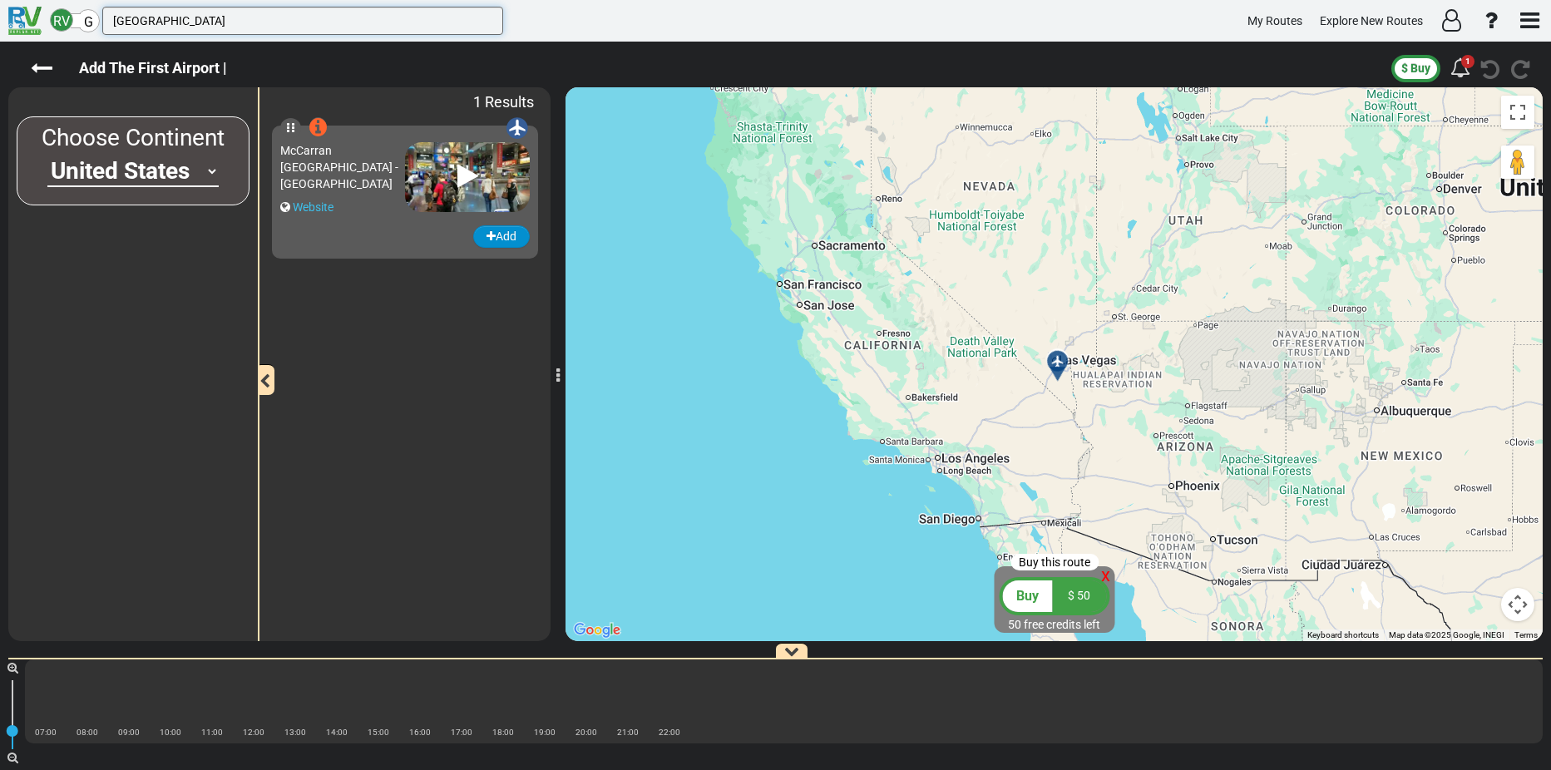
type input "las vegas"
click at [509, 235] on button "Add" at bounding box center [501, 236] width 57 height 22
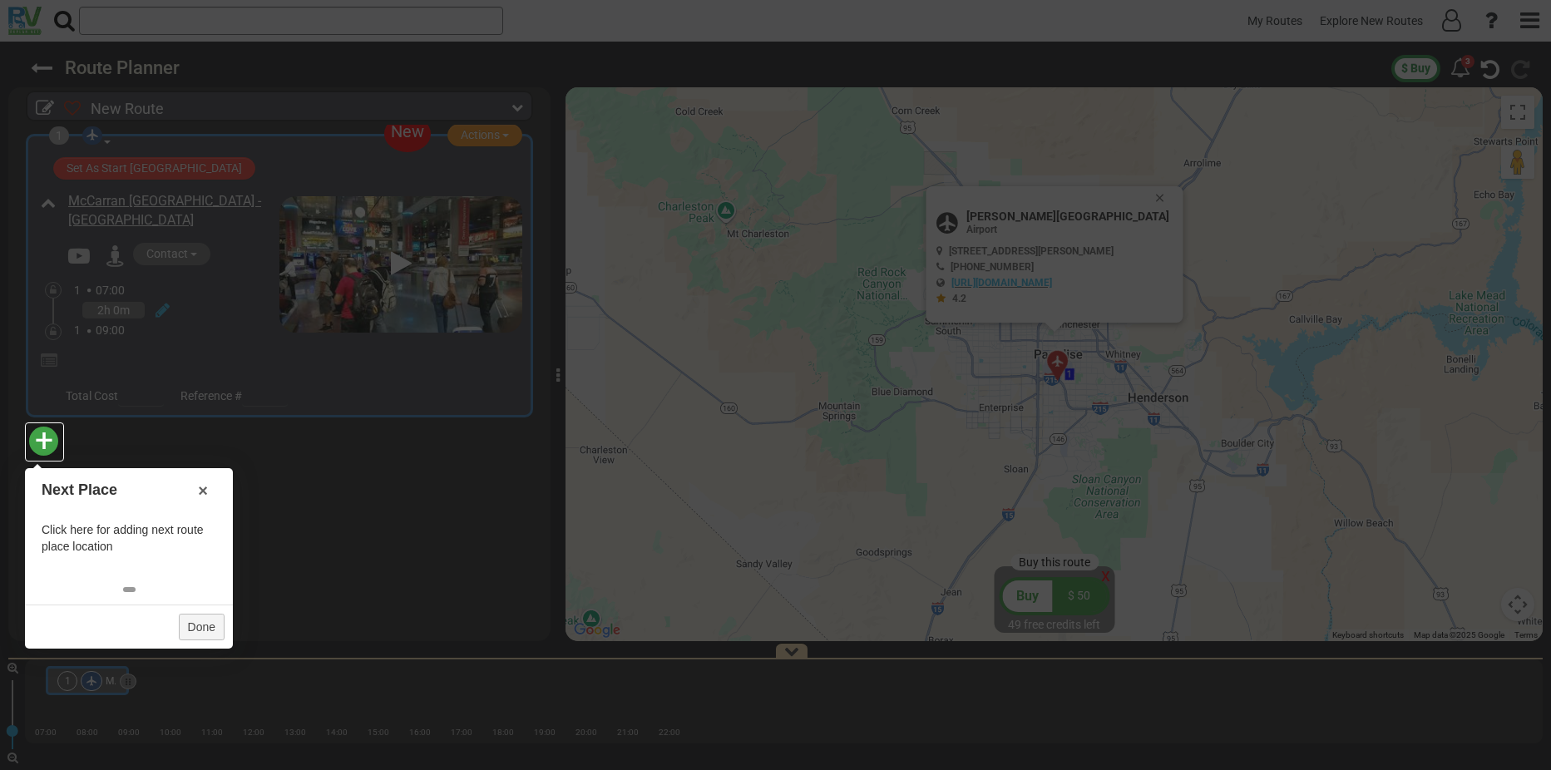
click at [48, 440] on span "+" at bounding box center [44, 441] width 18 height 38
click at [195, 627] on link "Done" at bounding box center [202, 627] width 46 height 27
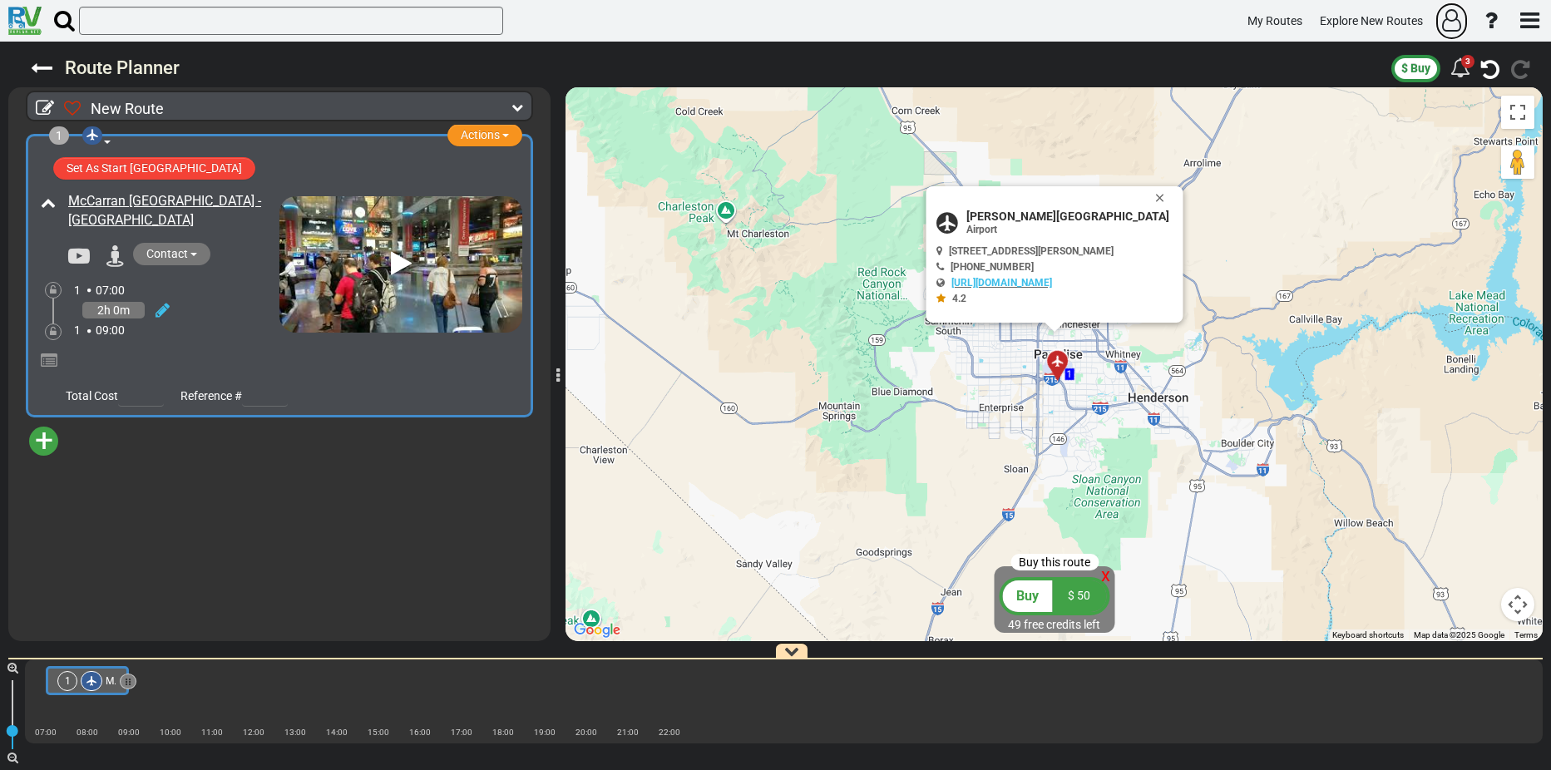
click at [1453, 19] on icon "button" at bounding box center [1451, 20] width 19 height 22
click at [1446, 58] on span "User Info" at bounding box center [1448, 60] width 52 height 16
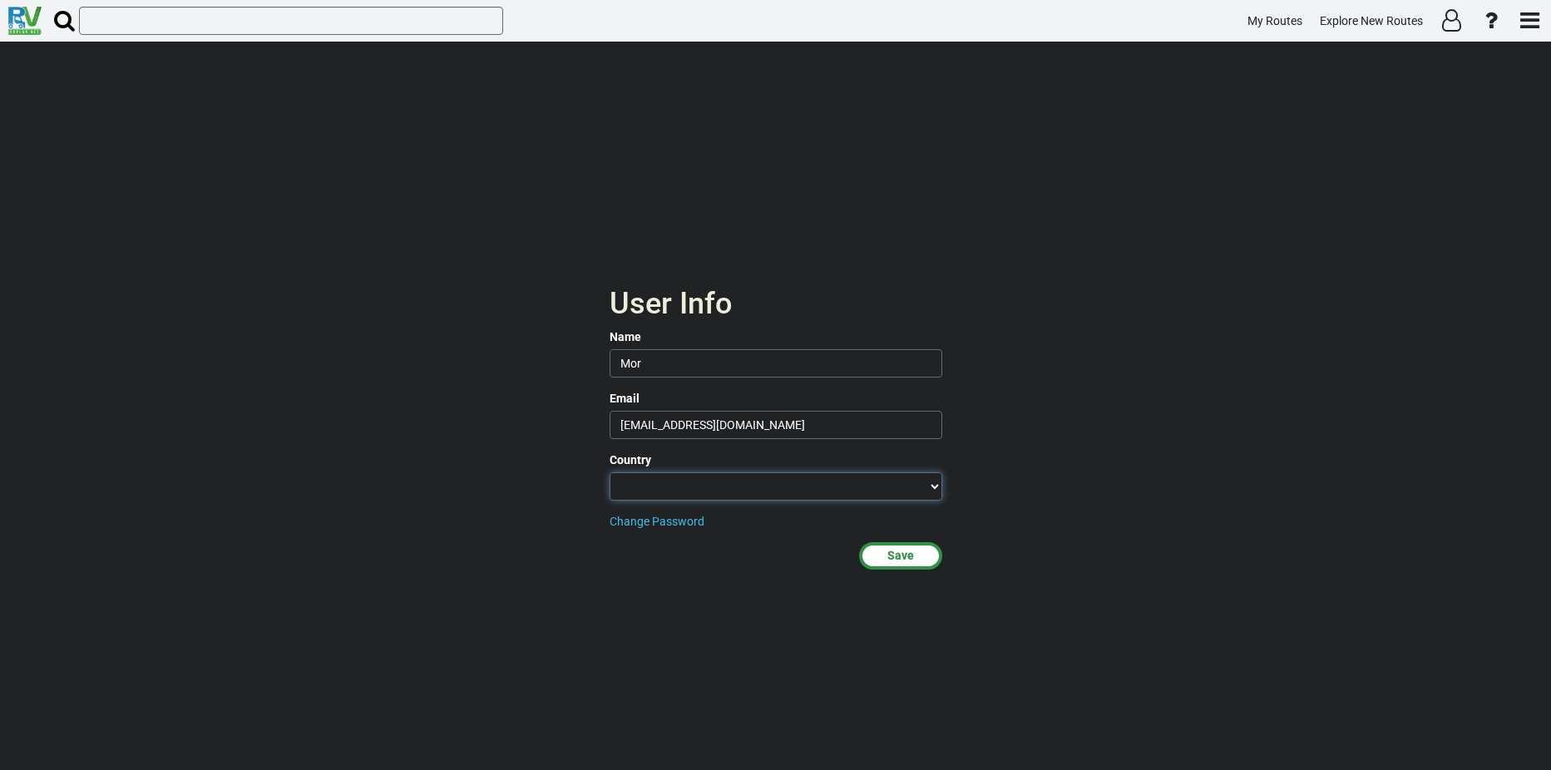
click at [935, 487] on select "Afghanistan Albania Algeria American Samoa Andorra Angola Anguilla Antigua & Ba…" at bounding box center [776, 486] width 333 height 28
select select "string:IL"
click at [610, 472] on select "Afghanistan Albania Algeria American Samoa Andorra Angola Anguilla Antigua & Ba…" at bounding box center [776, 486] width 333 height 28
click at [916, 552] on button "Save" at bounding box center [900, 555] width 83 height 27
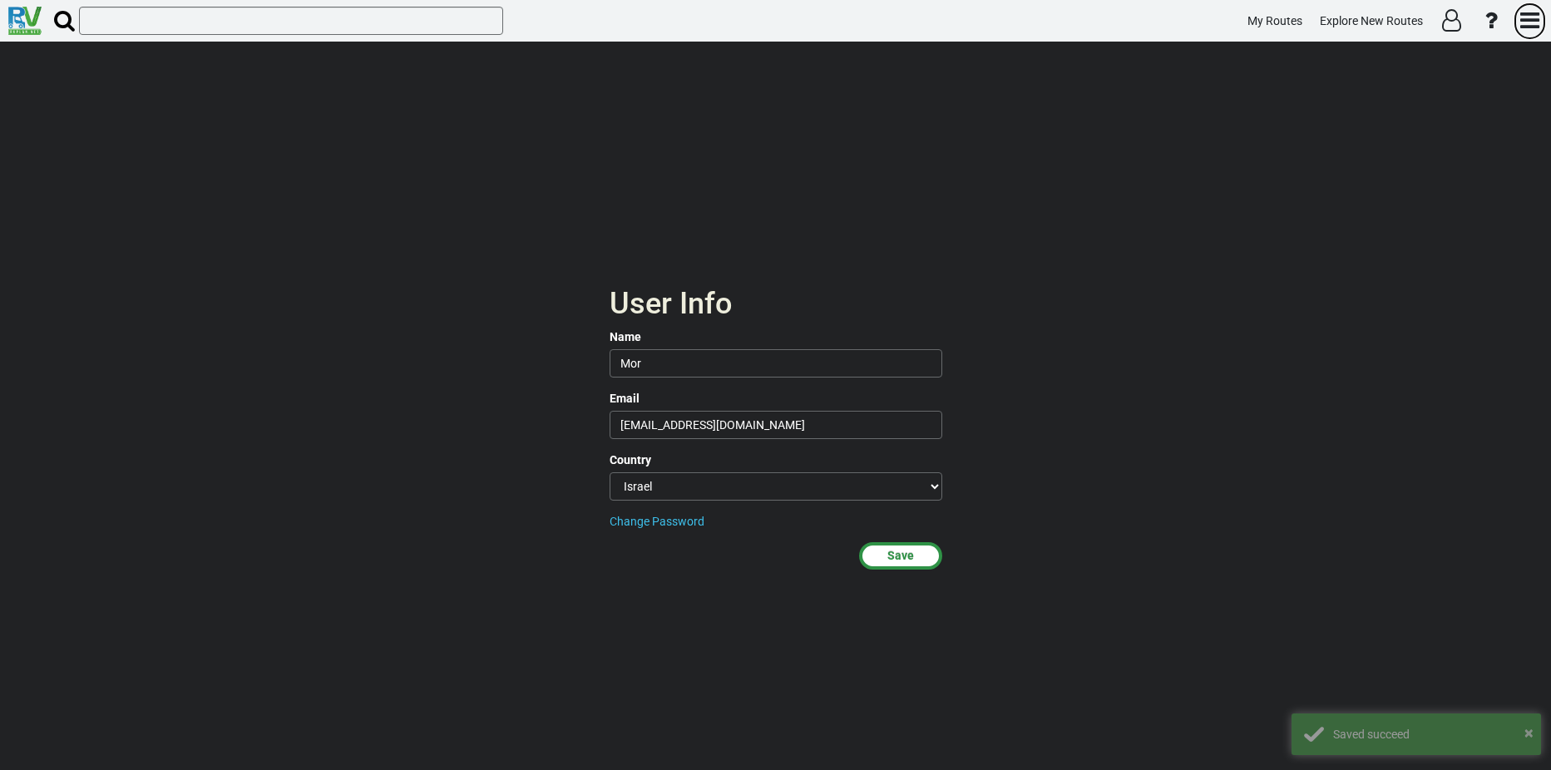
click at [1529, 19] on icon "button" at bounding box center [1530, 20] width 19 height 22
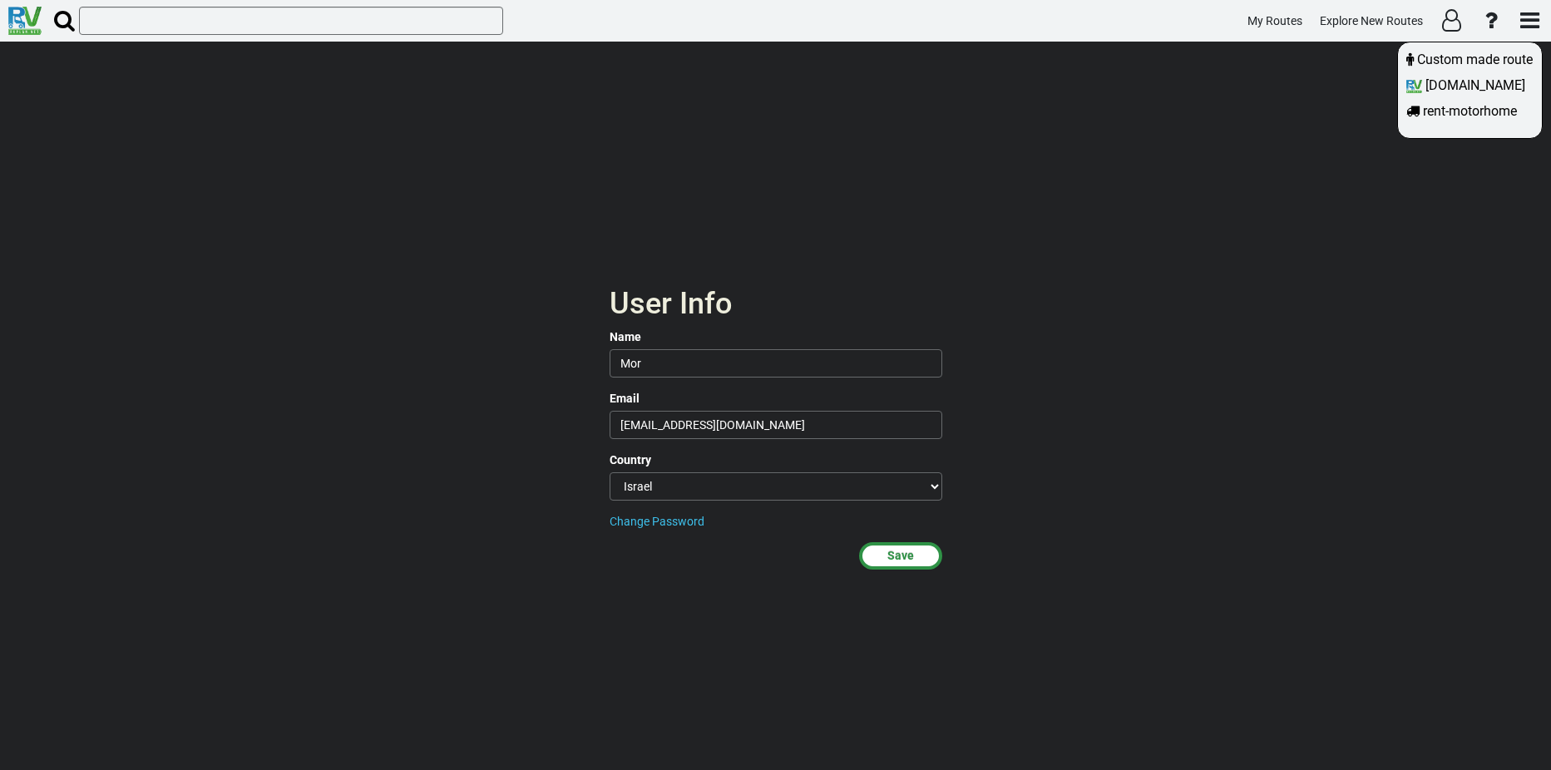
click at [1251, 158] on div at bounding box center [775, 385] width 1551 height 770
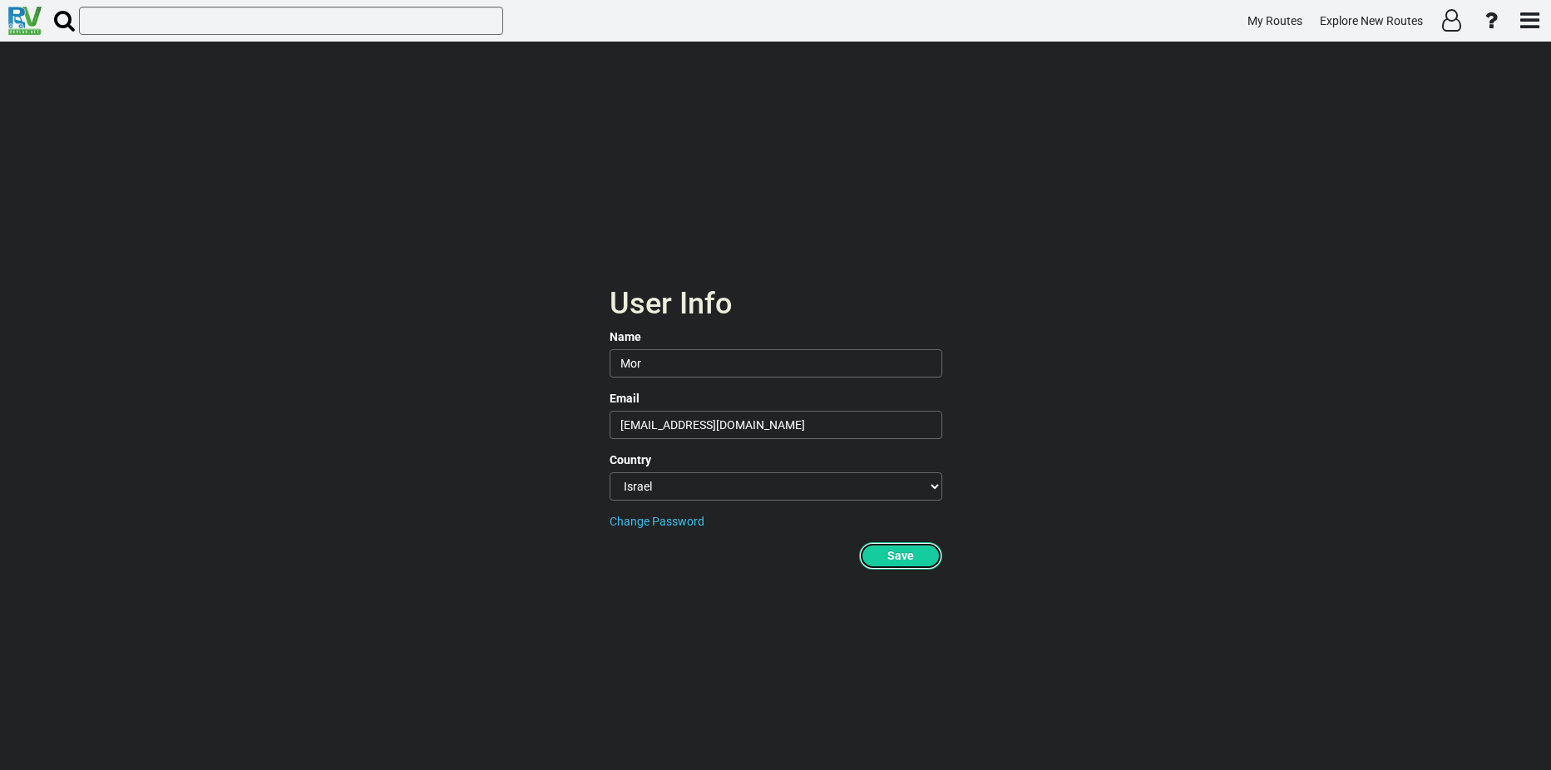
click at [902, 562] on button "Save" at bounding box center [900, 555] width 83 height 27
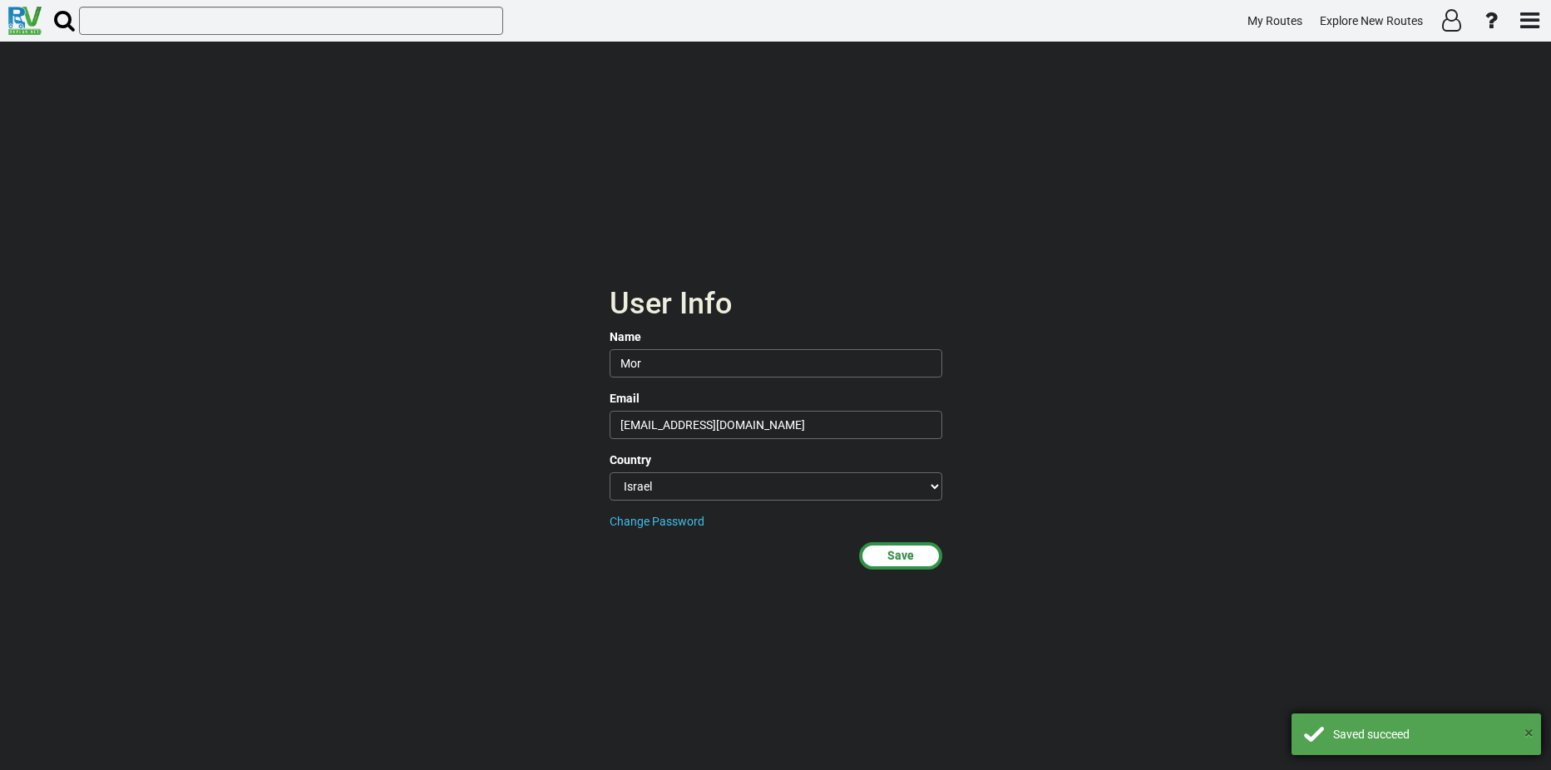
click at [1531, 734] on button "×" at bounding box center [1529, 733] width 9 height 24
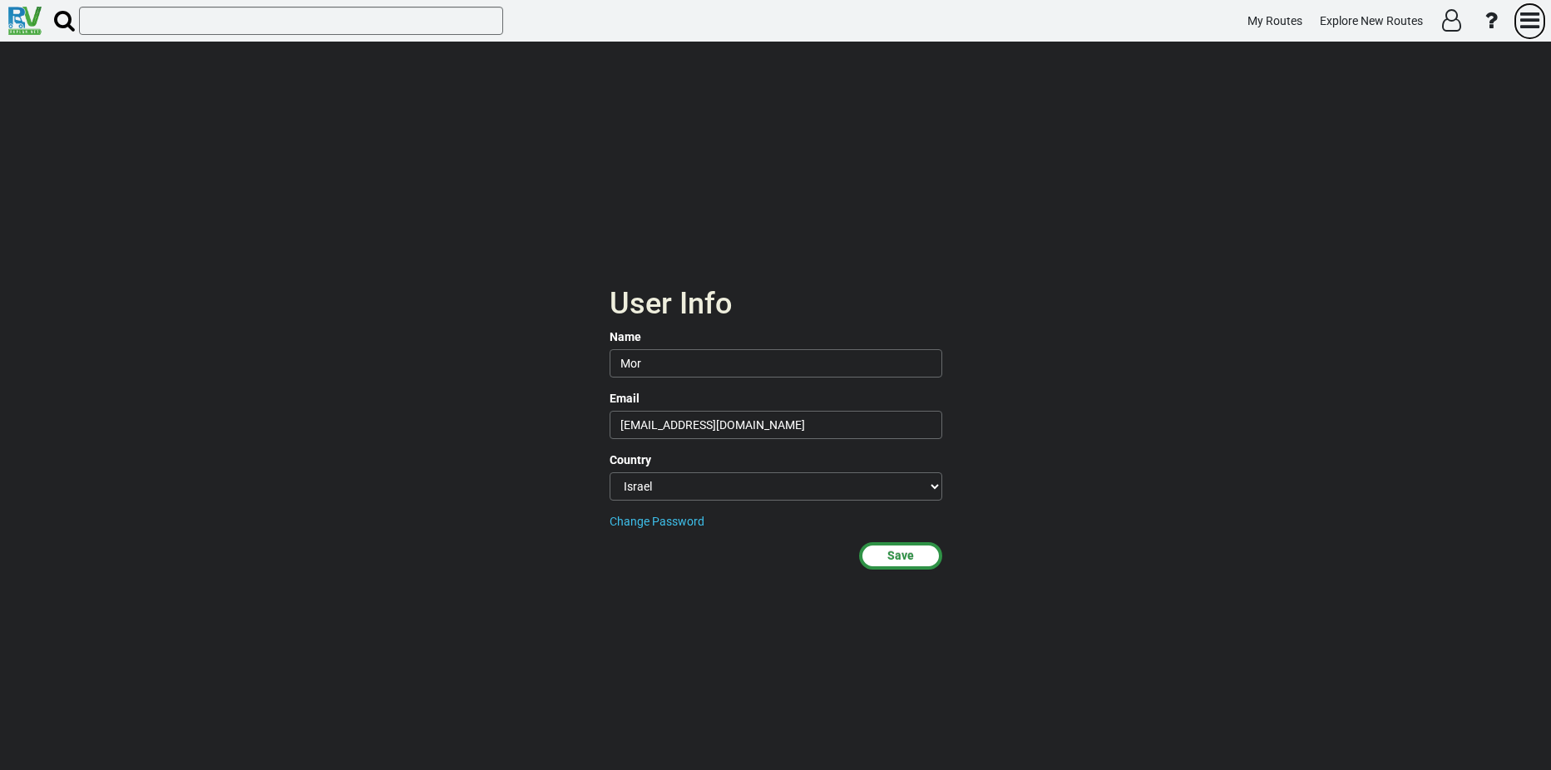
click at [1526, 13] on icon "button" at bounding box center [1530, 20] width 19 height 22
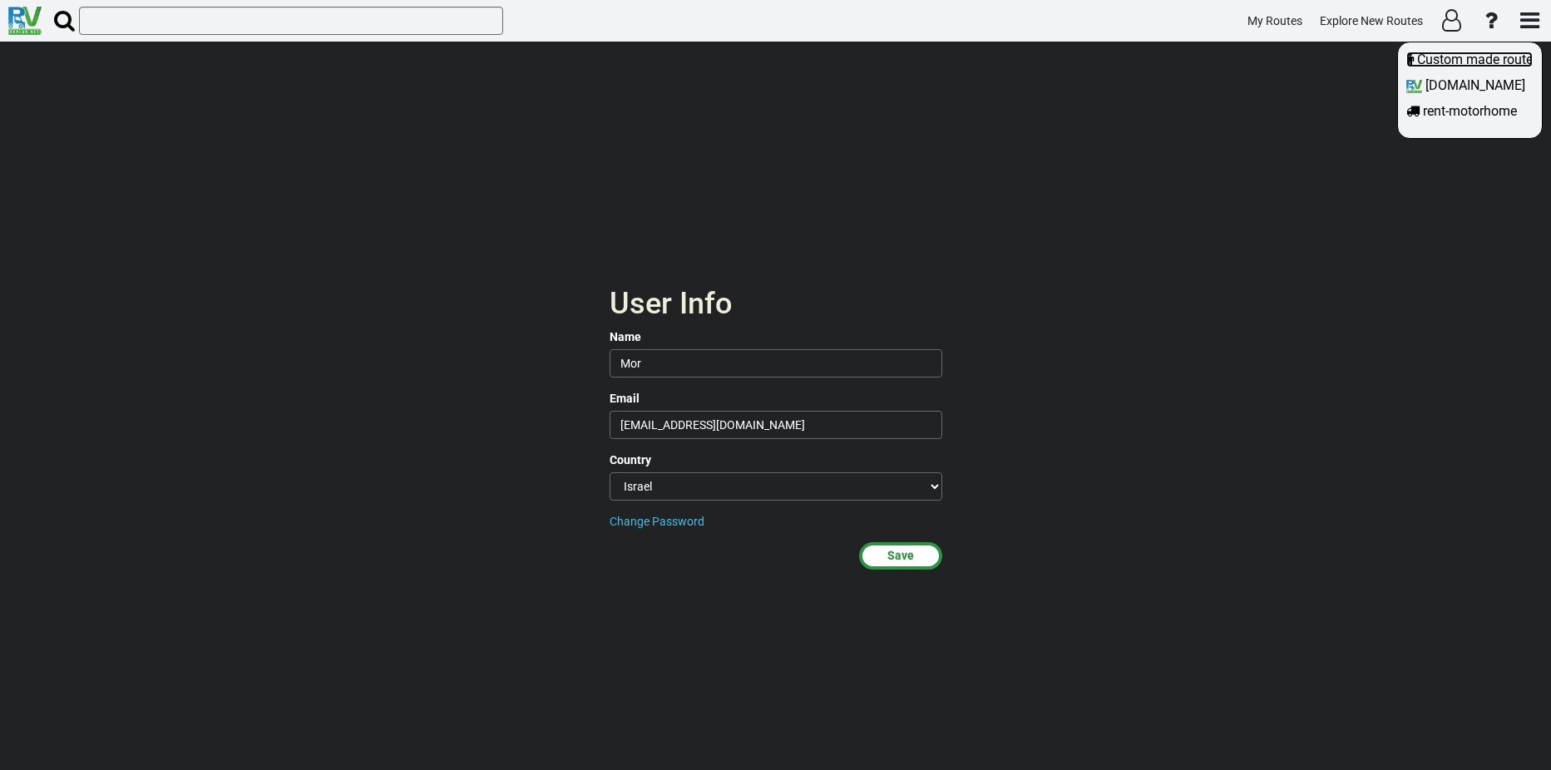
click at [1435, 60] on span "Custom made route" at bounding box center [1475, 60] width 116 height 16
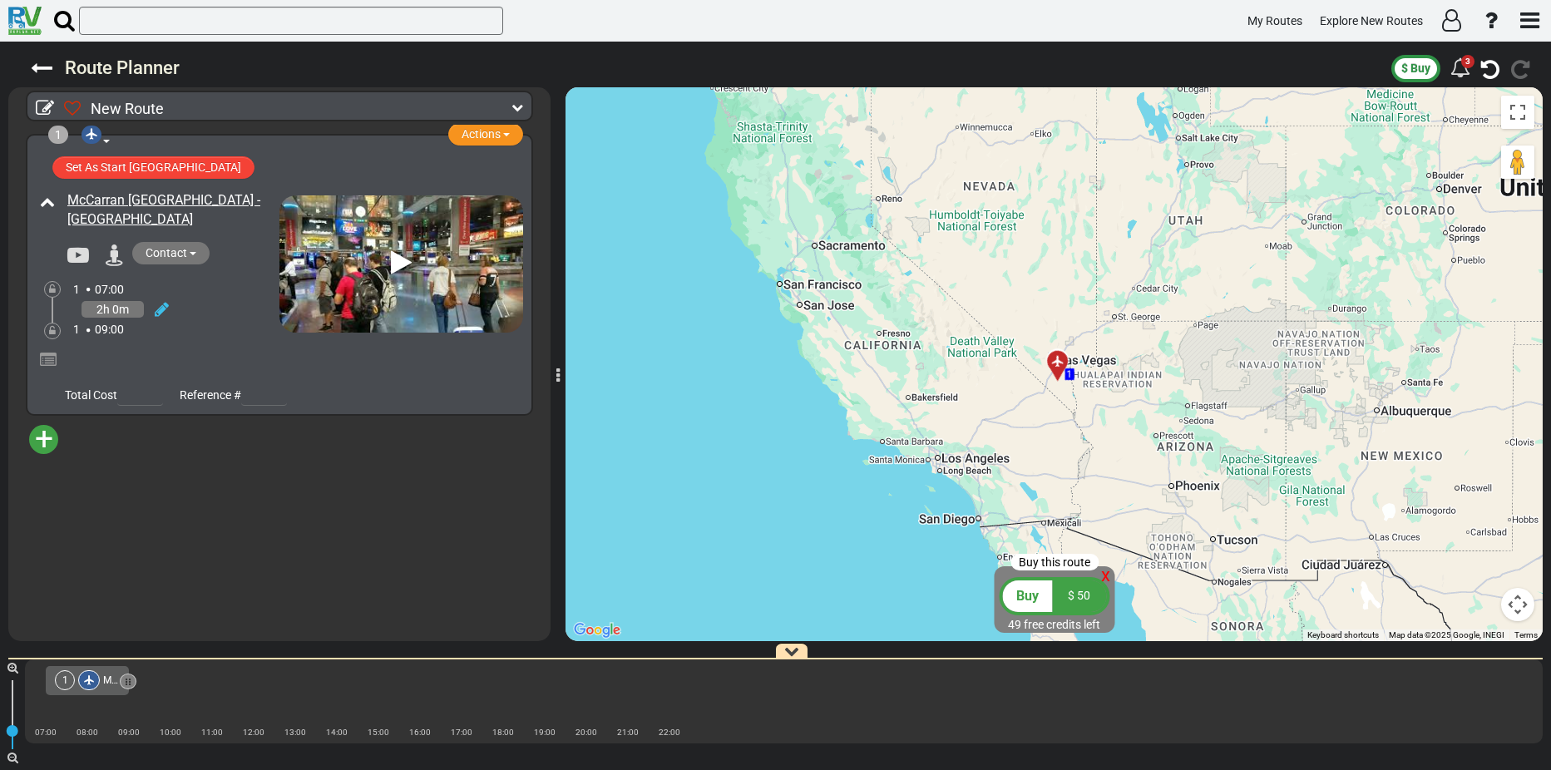
click at [47, 440] on span "+" at bounding box center [44, 439] width 18 height 38
click at [77, 487] on li "Add Campground" at bounding box center [95, 491] width 131 height 22
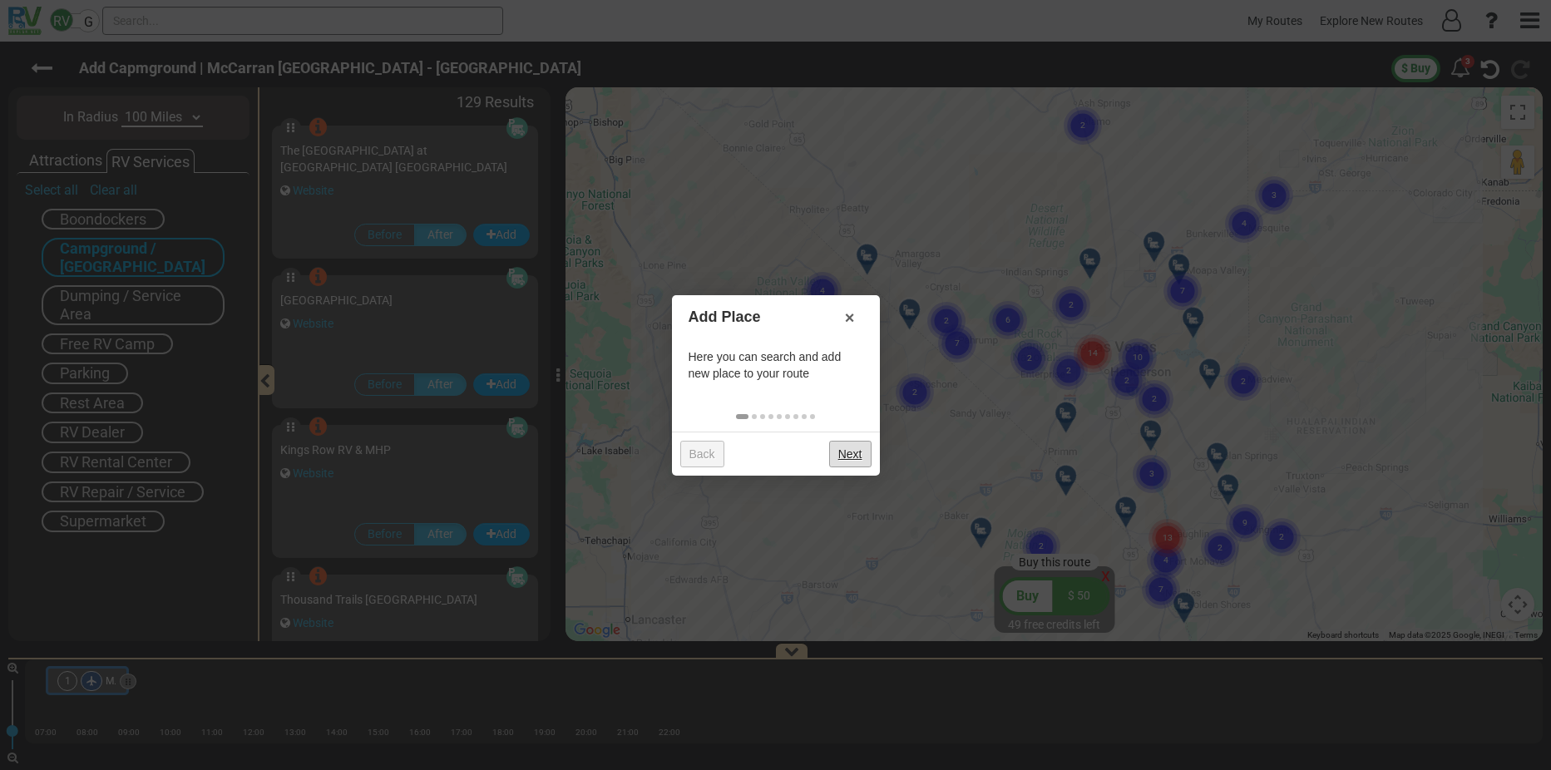
click at [844, 448] on link "Next" at bounding box center [850, 454] width 42 height 27
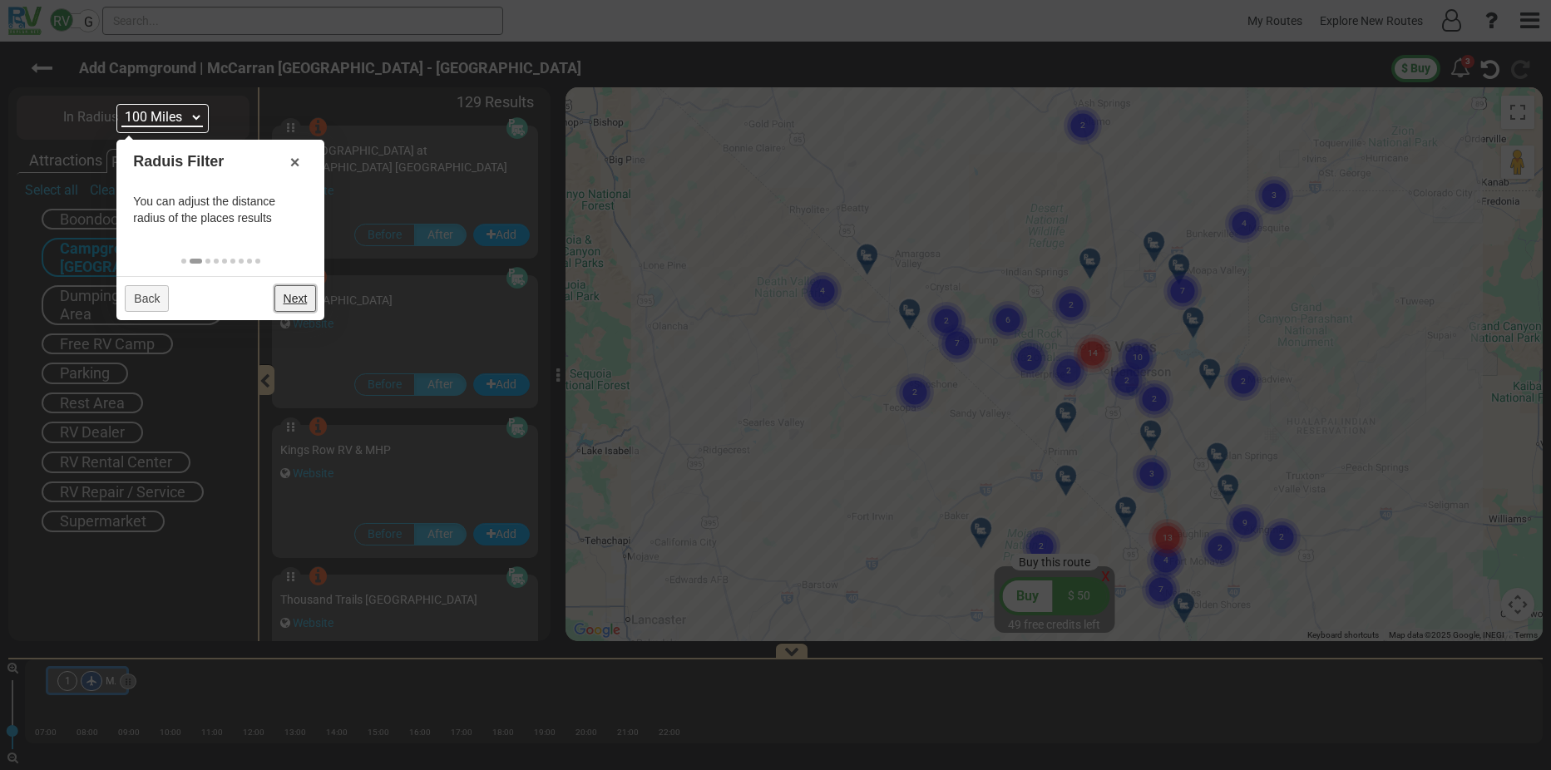
click at [296, 294] on link "Next" at bounding box center [296, 298] width 42 height 27
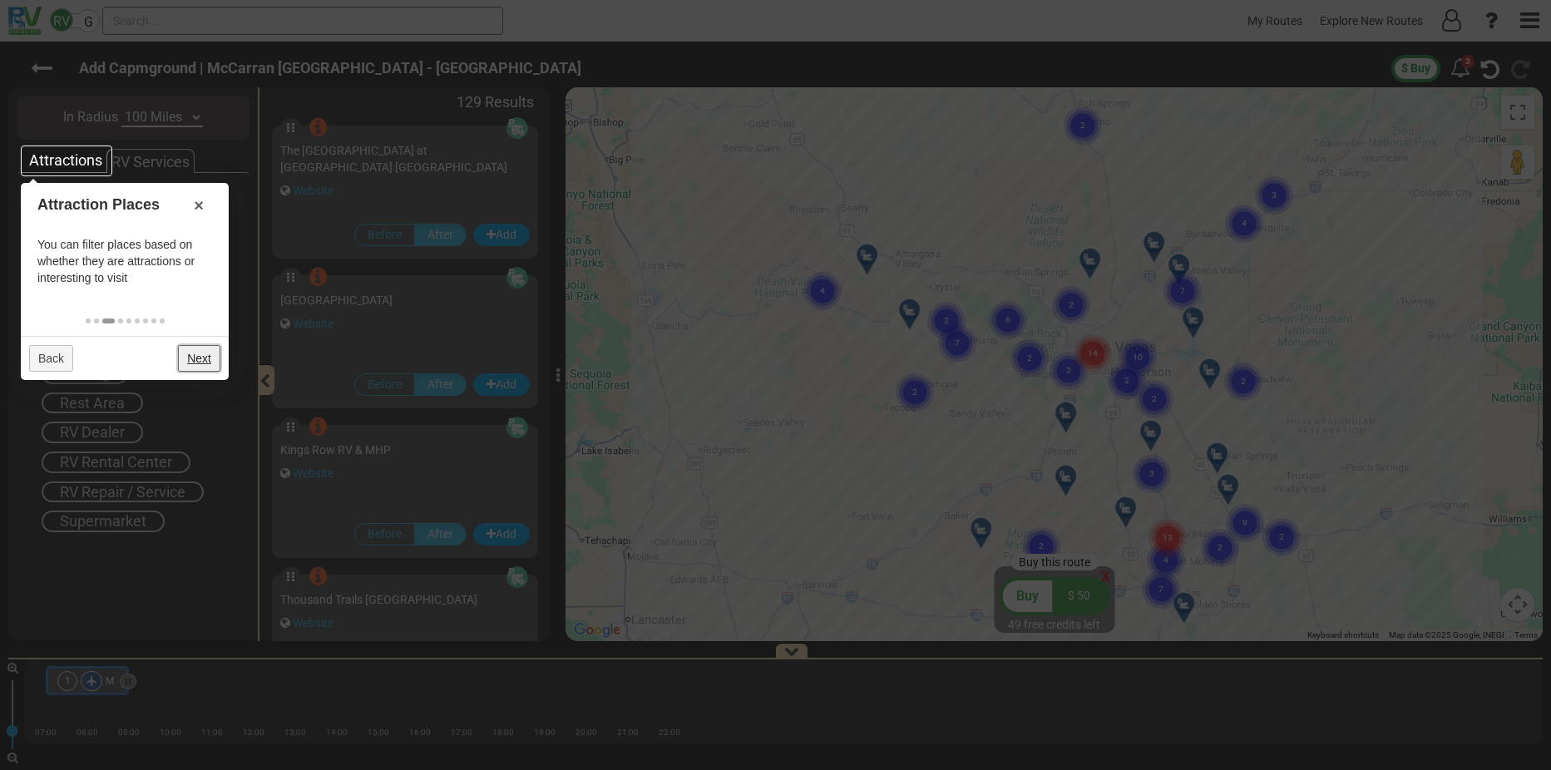
click at [197, 351] on link "Next" at bounding box center [199, 358] width 42 height 27
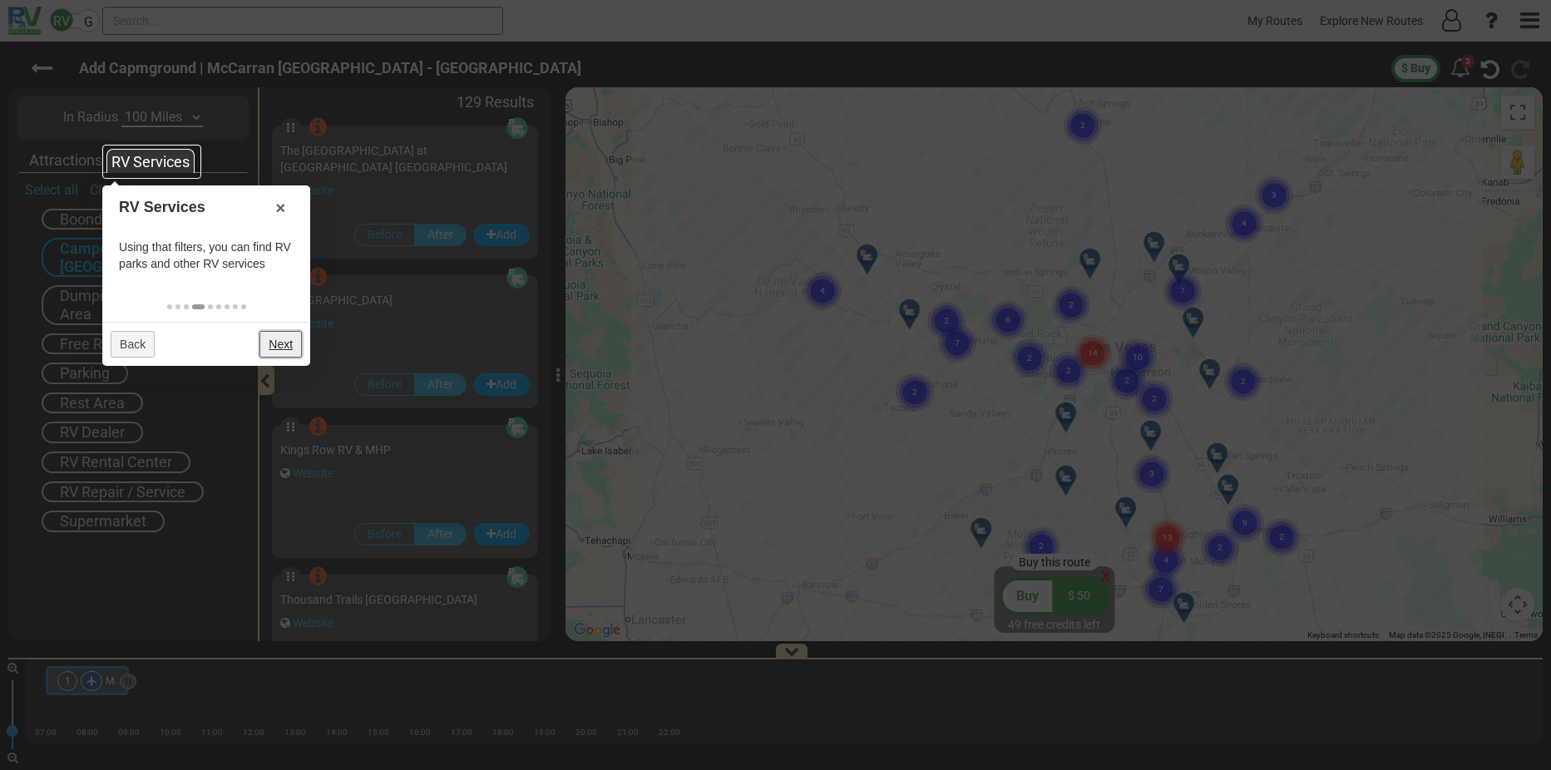
click at [279, 344] on link "Next" at bounding box center [281, 344] width 42 height 27
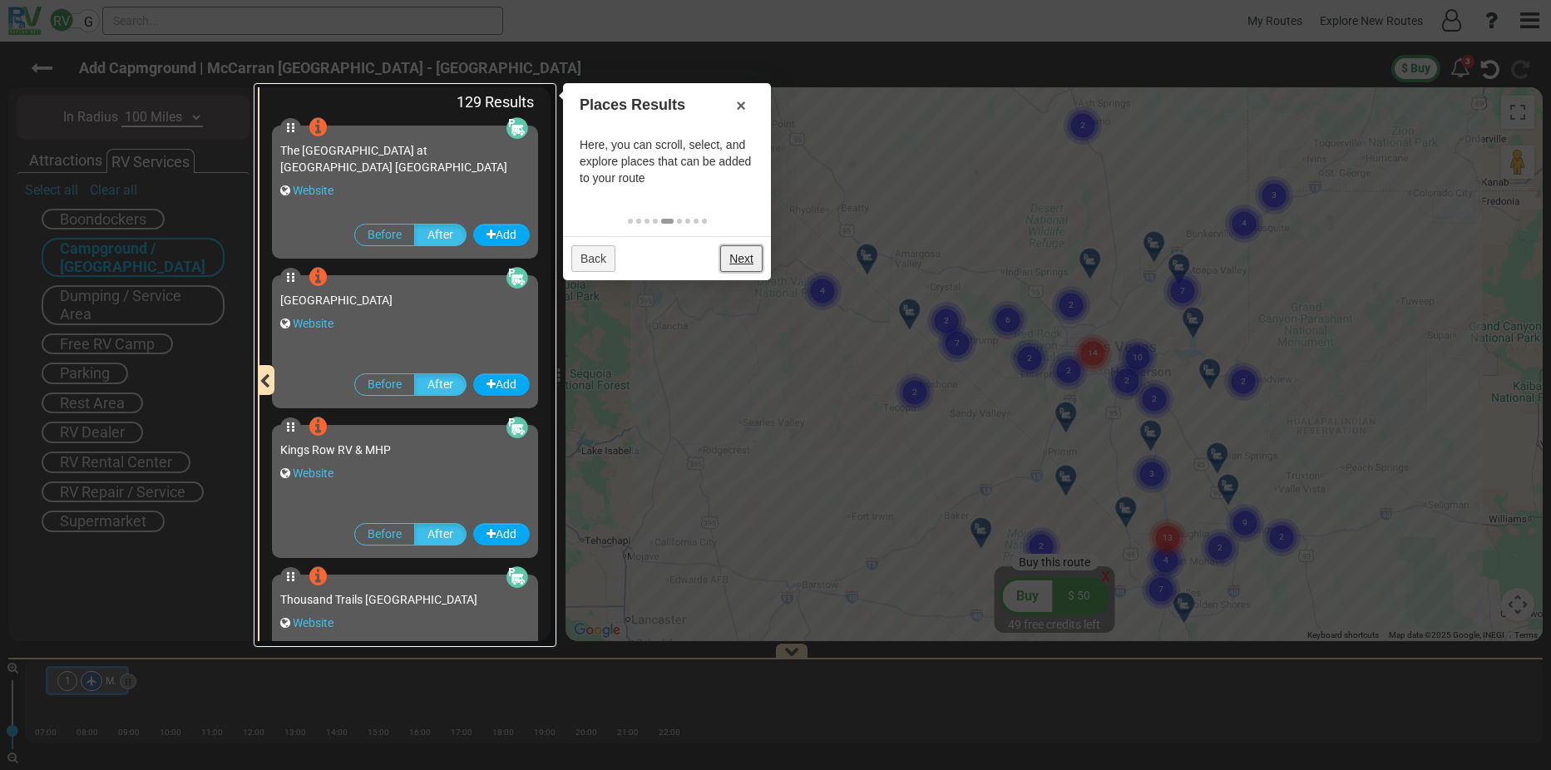
click at [740, 255] on link "Next" at bounding box center [741, 258] width 42 height 27
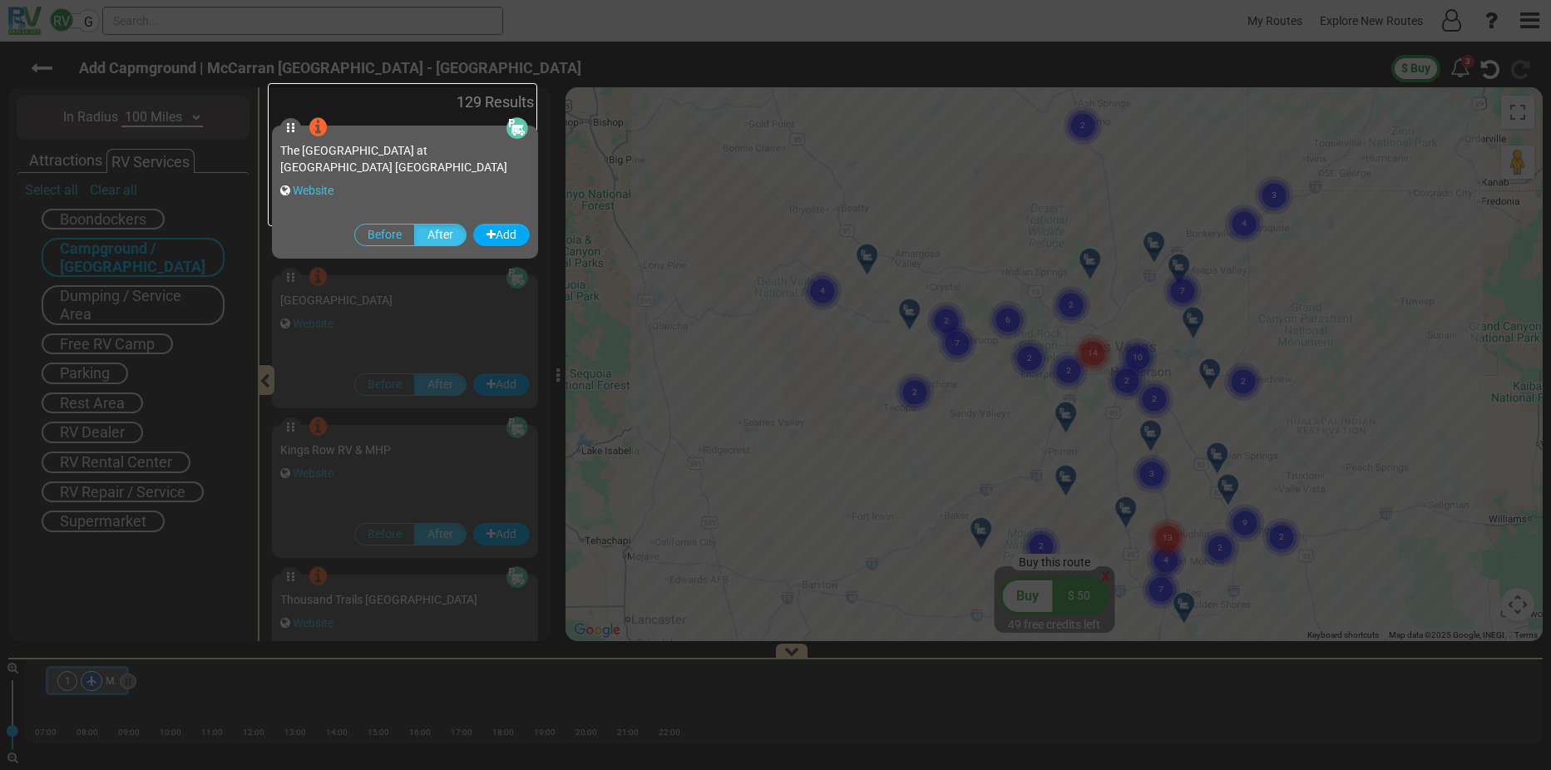
scroll to position [38, 0]
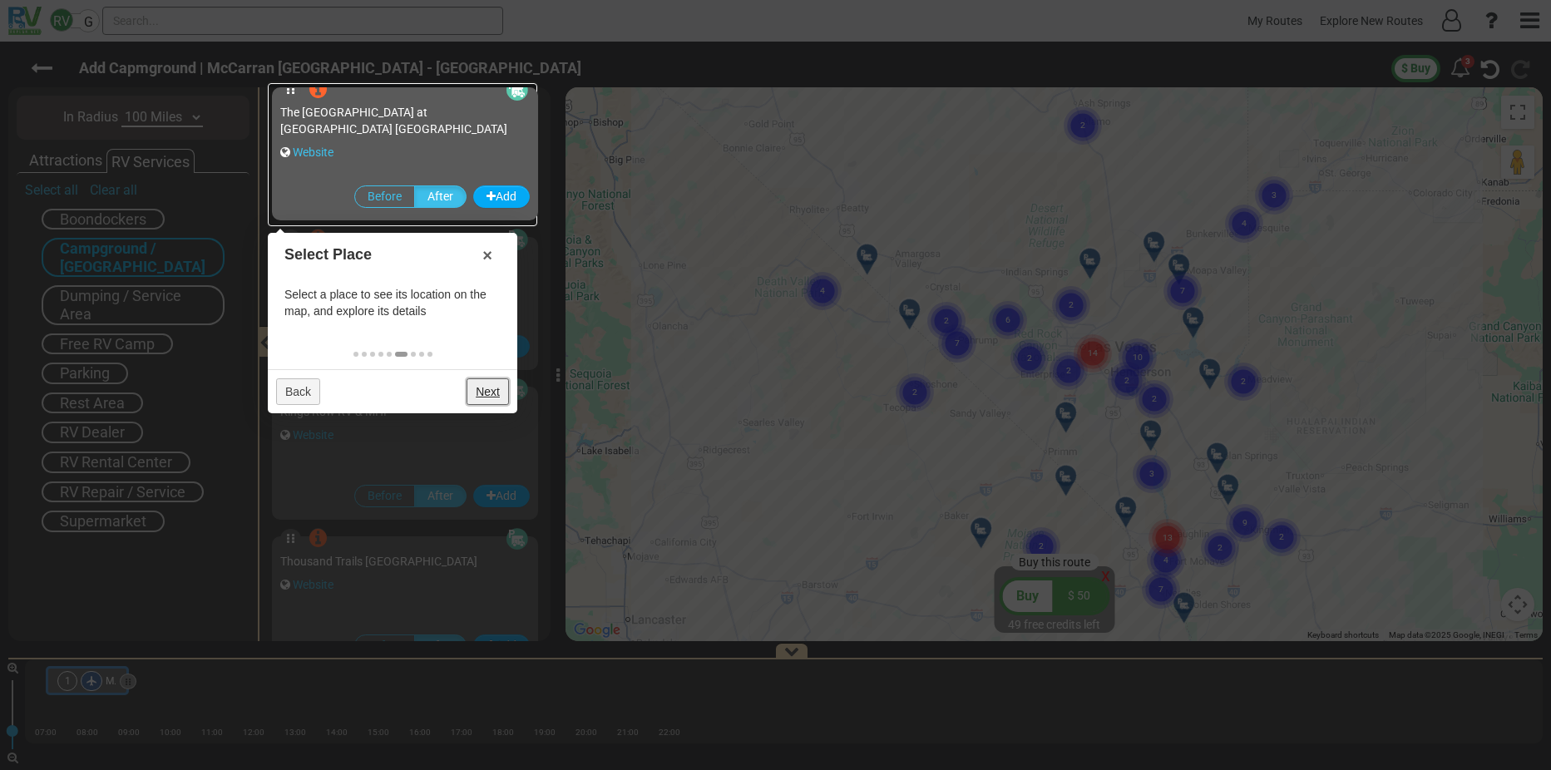
click at [492, 393] on link "Next" at bounding box center [488, 391] width 42 height 27
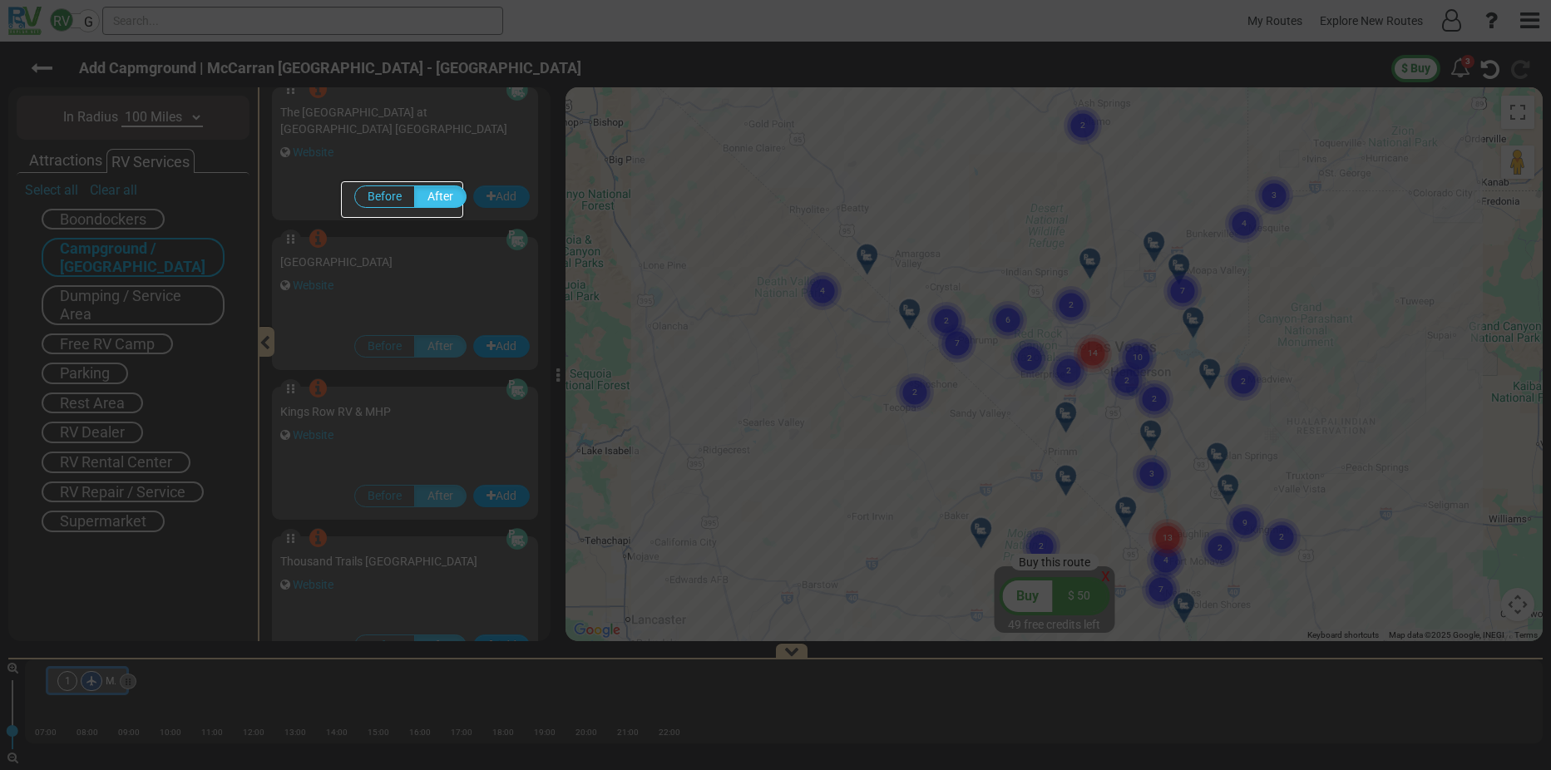
scroll to position [136, 0]
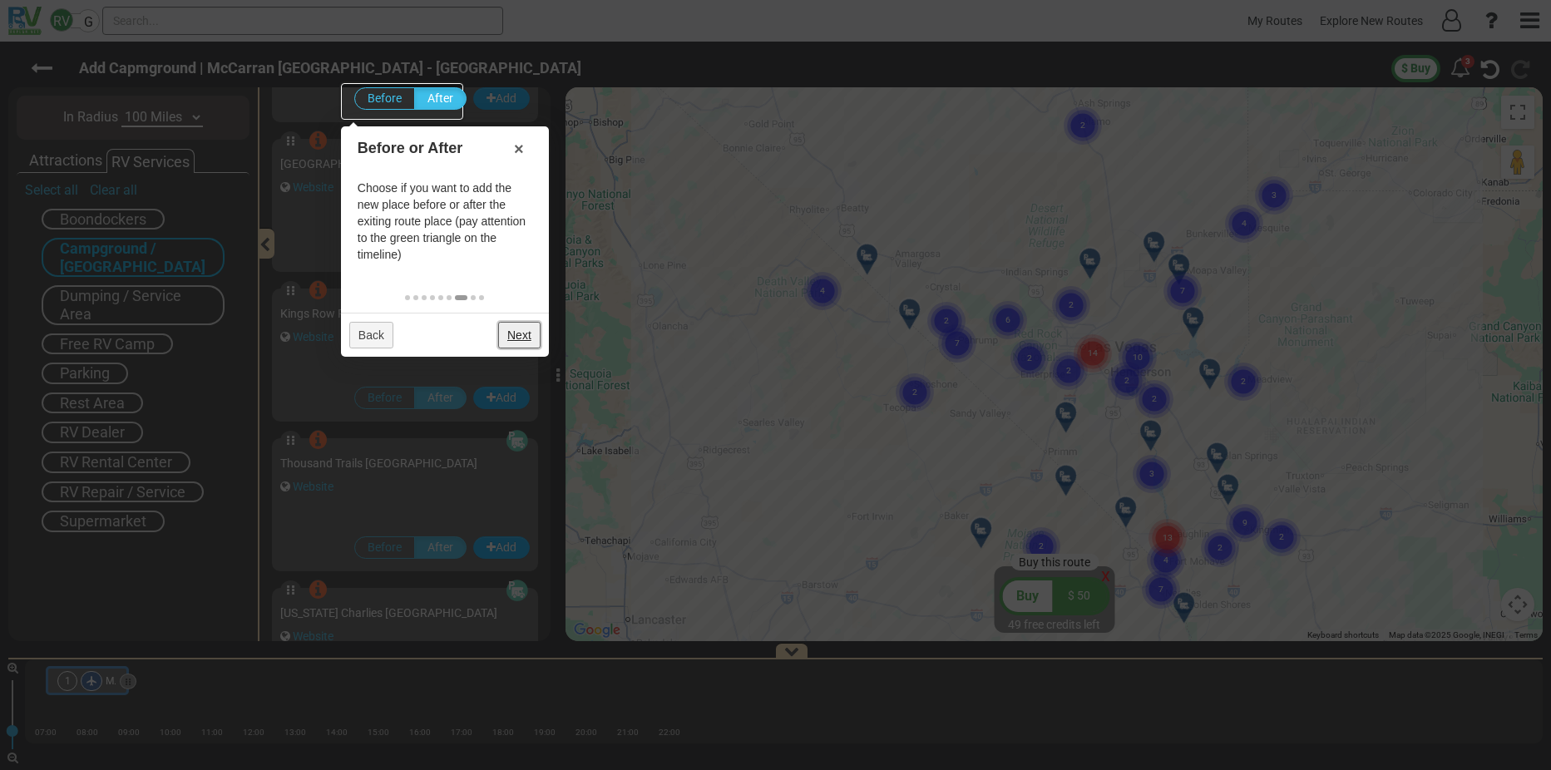
click at [518, 330] on link "Next" at bounding box center [519, 335] width 42 height 27
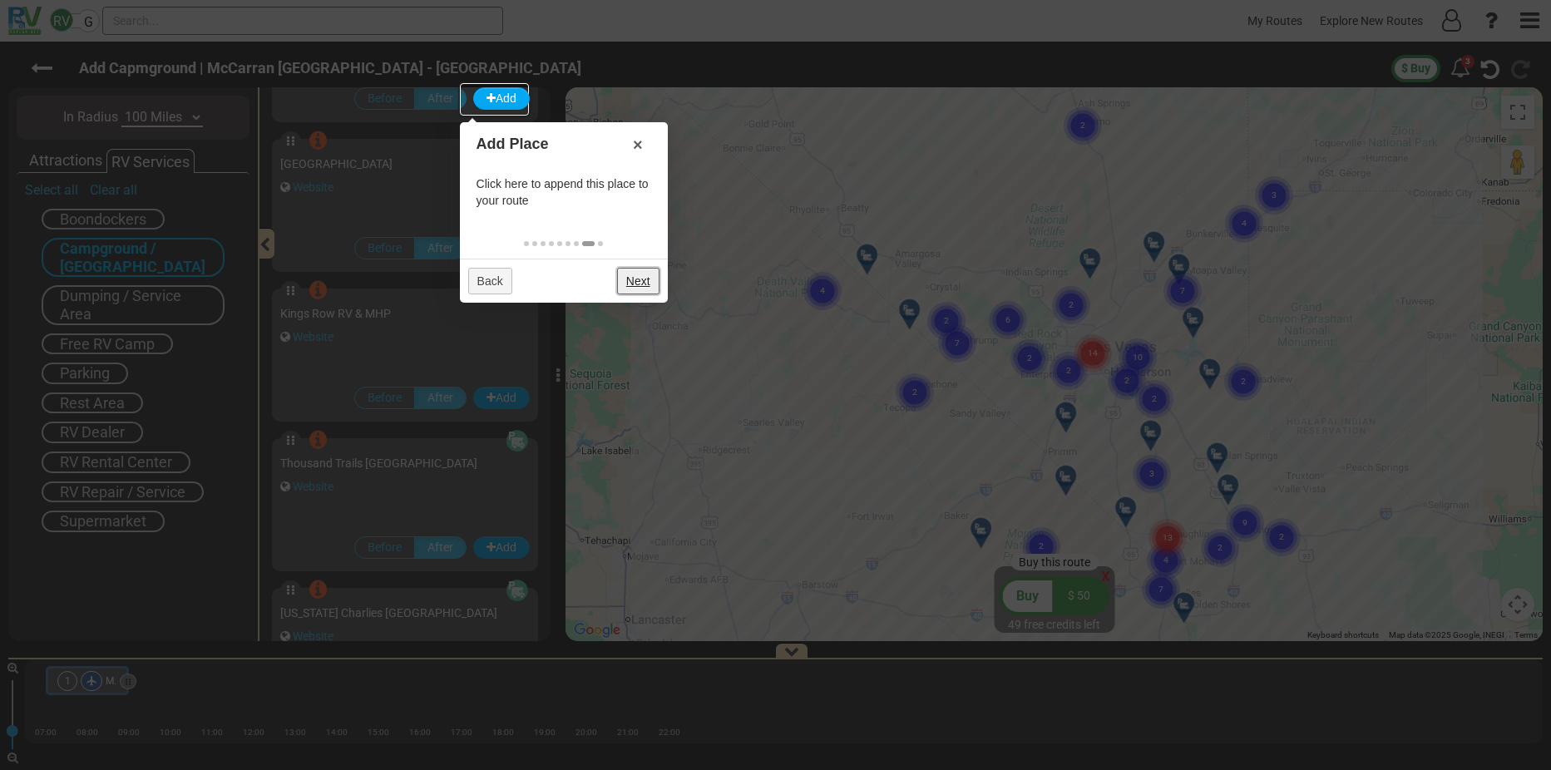
click at [644, 286] on link "Next" at bounding box center [638, 281] width 42 height 27
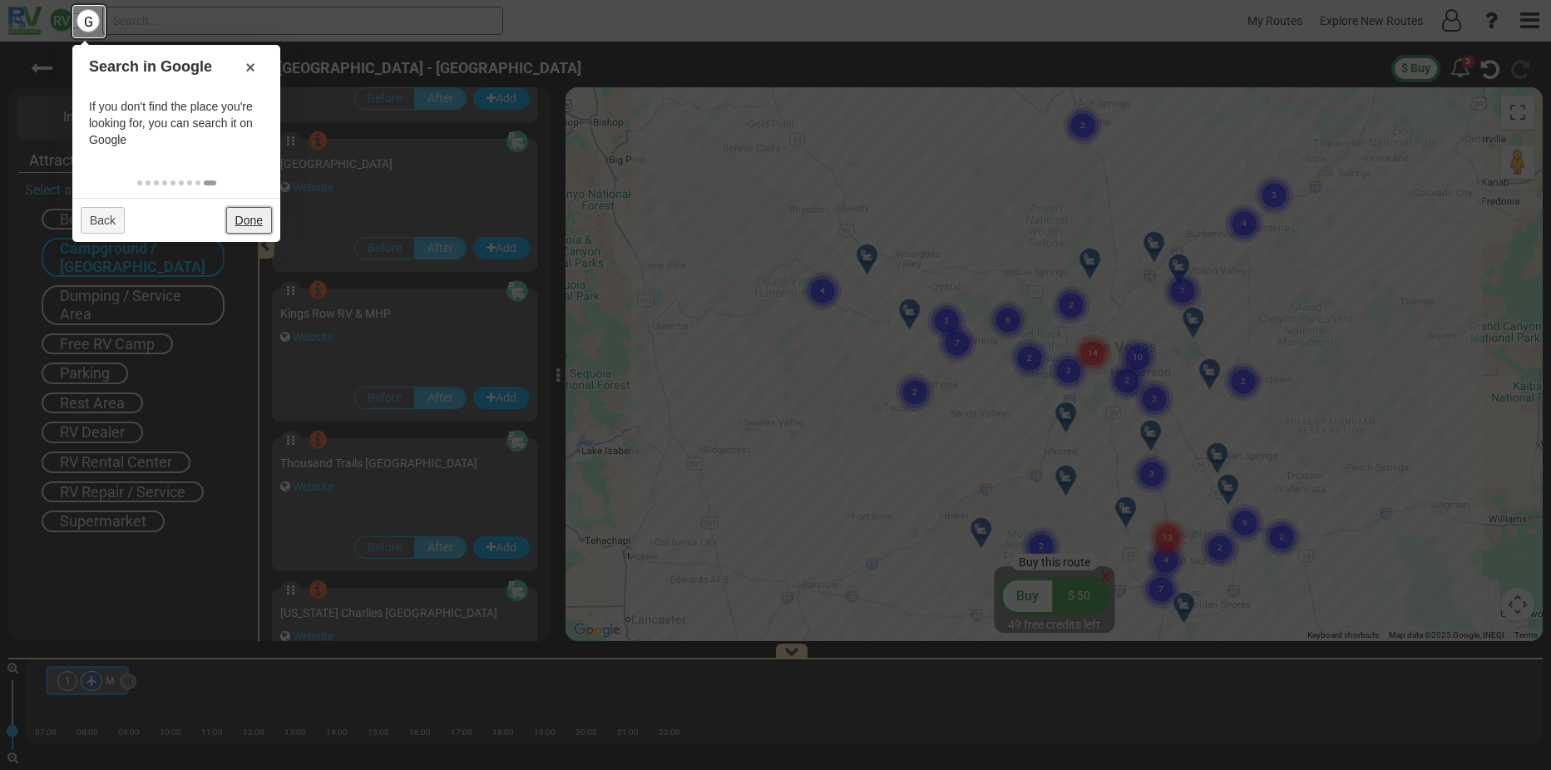
click at [253, 223] on link "Done" at bounding box center [249, 220] width 46 height 27
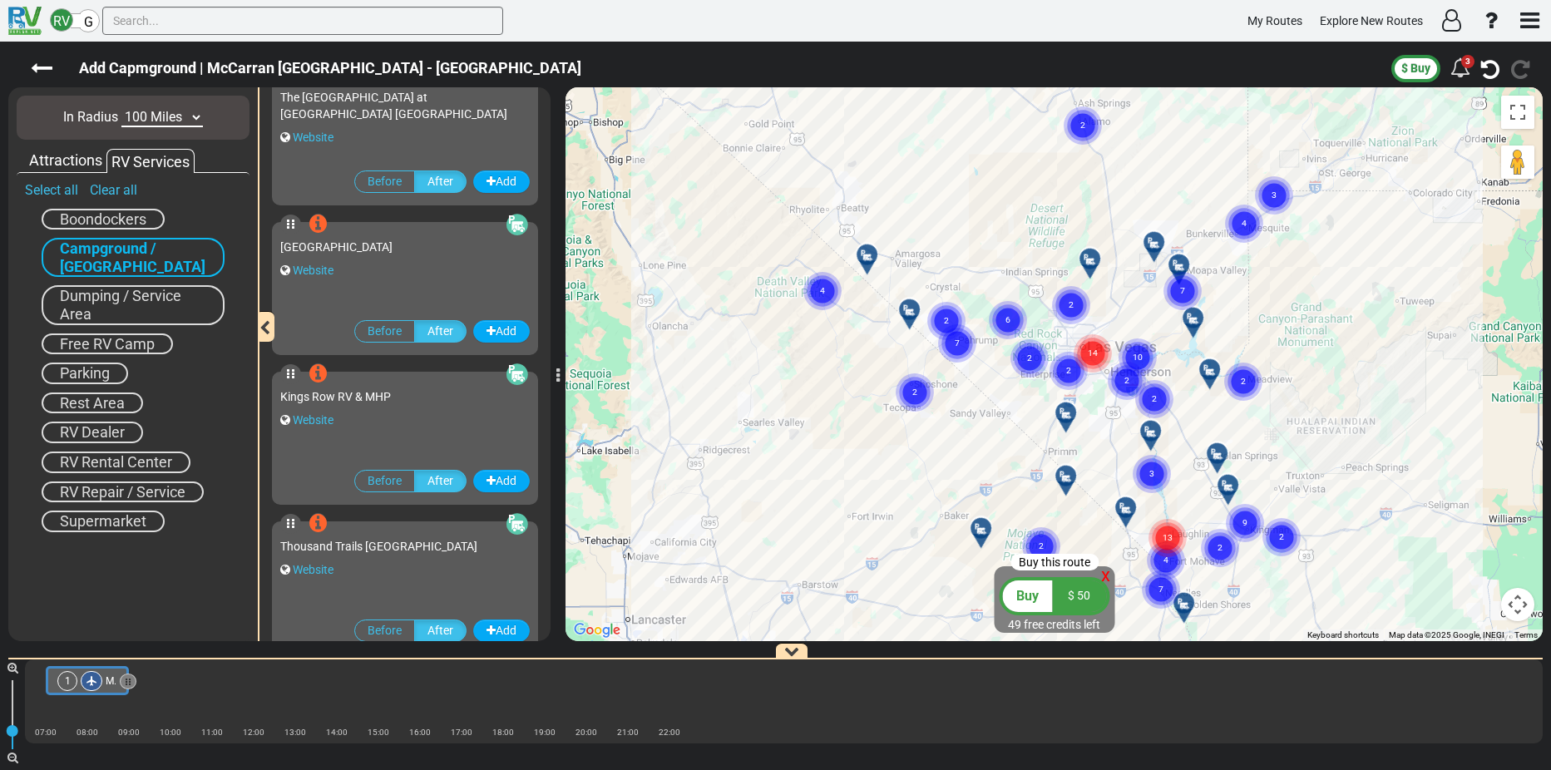
scroll to position [0, 0]
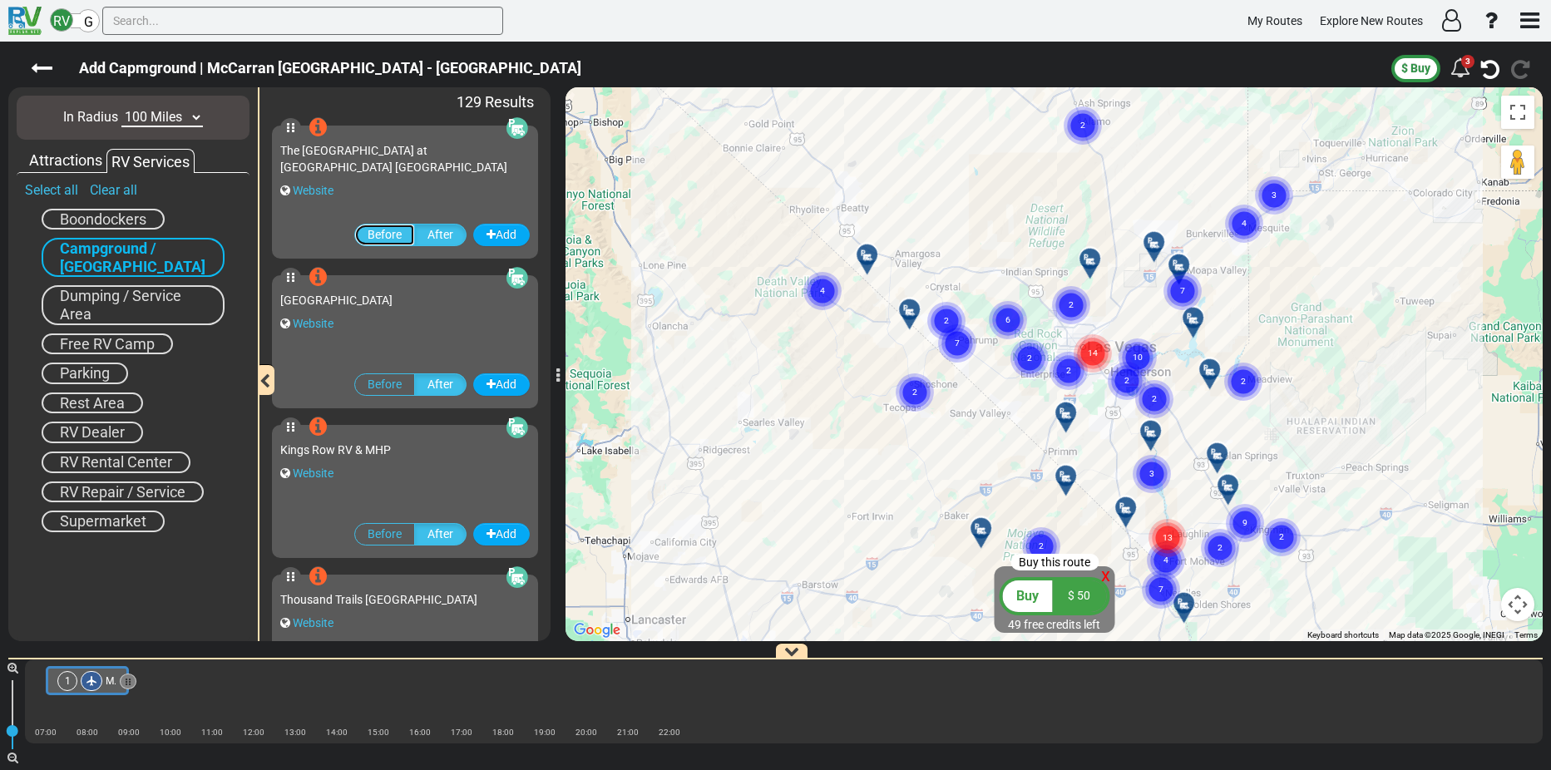
click at [376, 236] on label "Before" at bounding box center [384, 235] width 61 height 22
click at [0, 0] on input "Before" at bounding box center [0, 0] width 0 height 0
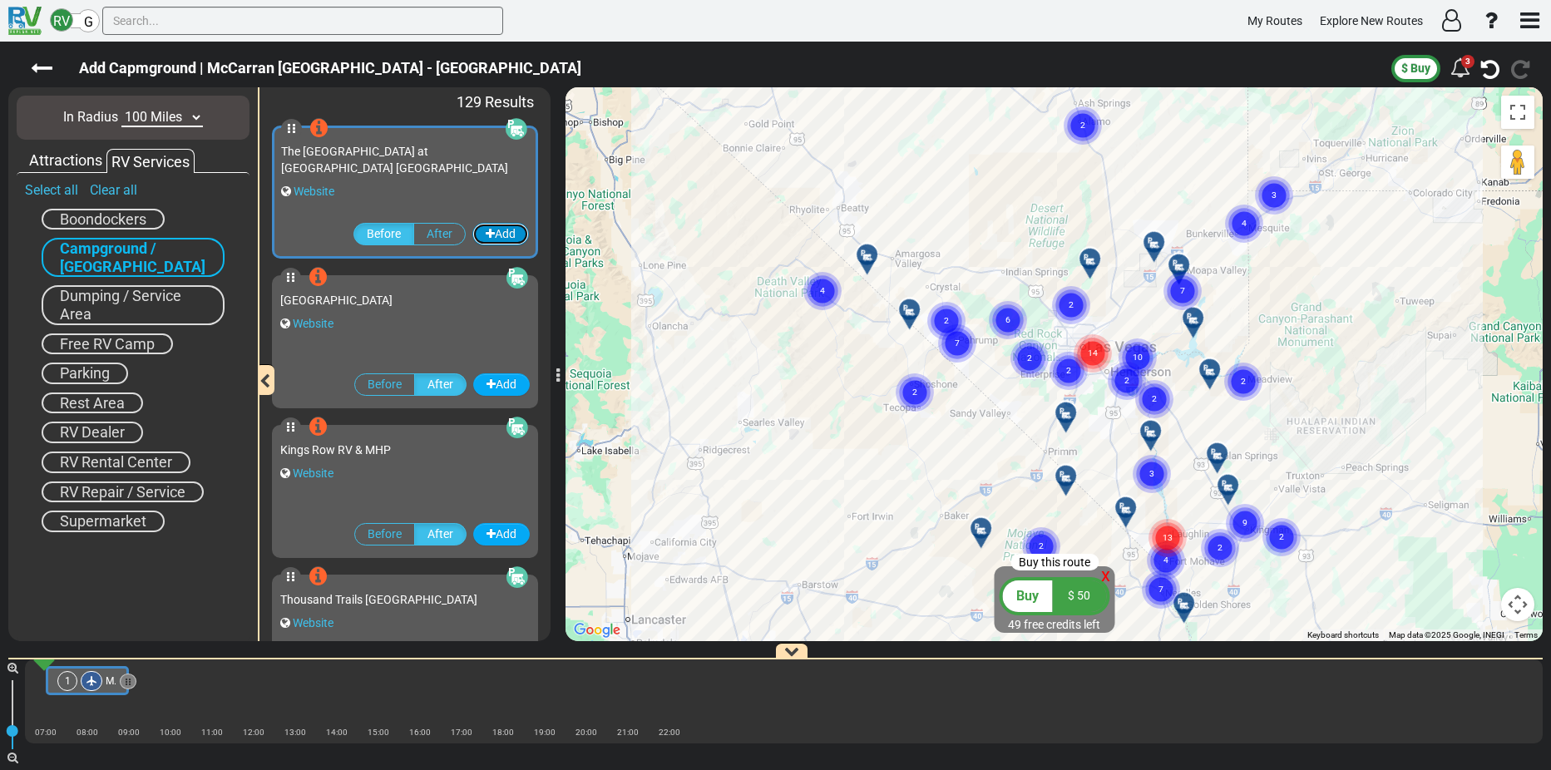
click at [493, 228] on button "Add" at bounding box center [500, 234] width 57 height 22
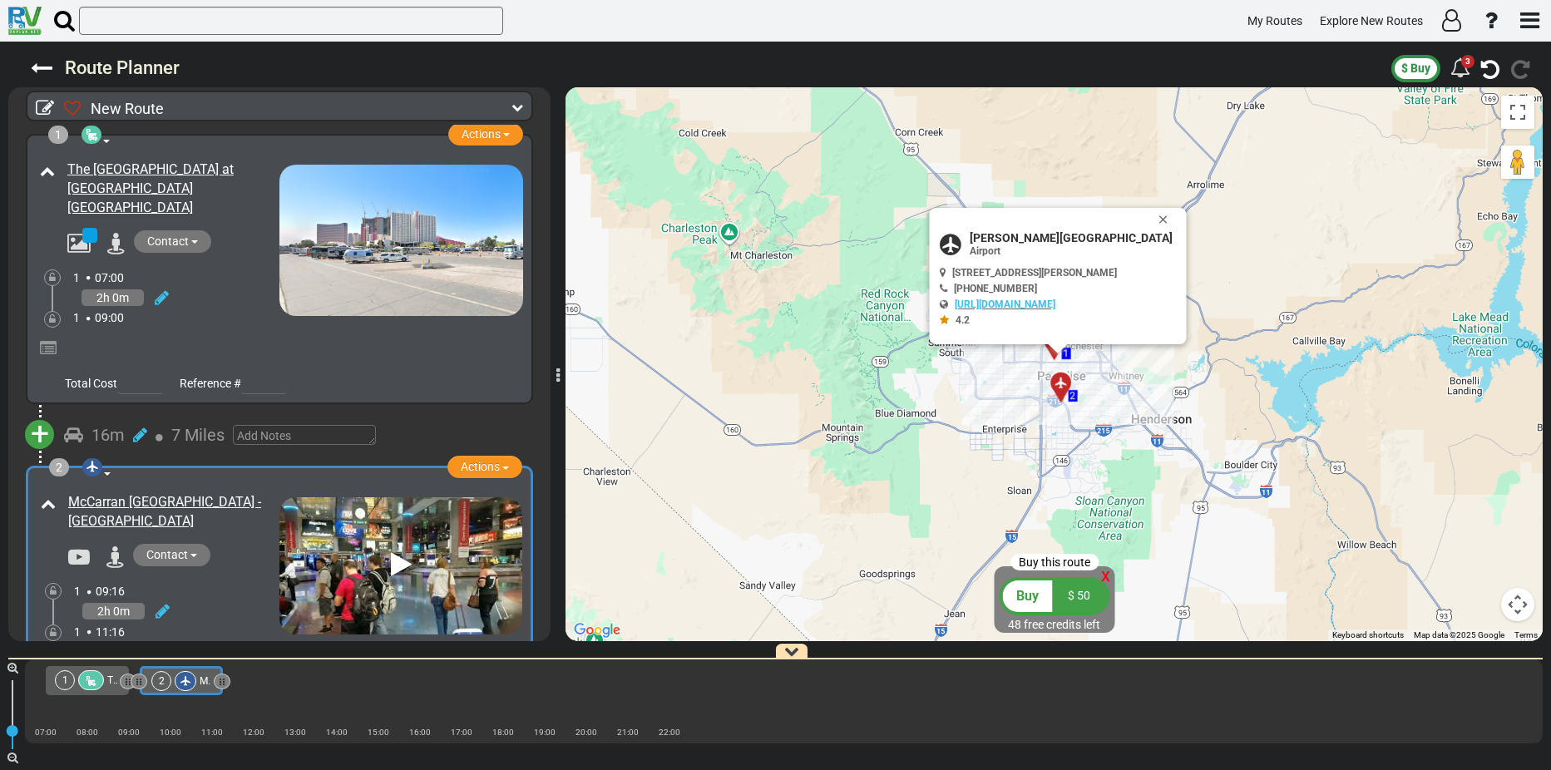
click at [94, 377] on span "Total Cost" at bounding box center [91, 383] width 52 height 13
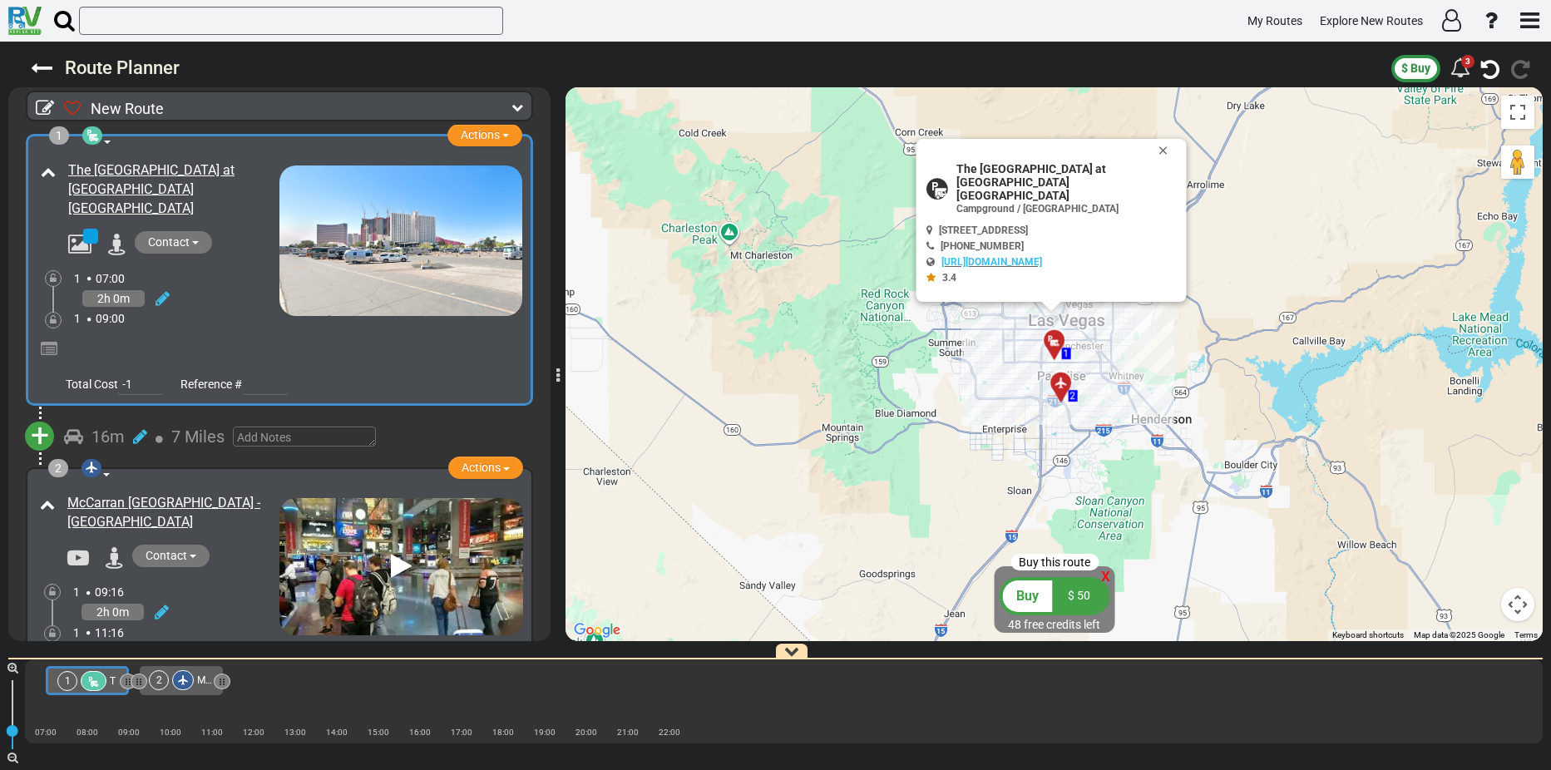
click at [152, 375] on input "-1" at bounding box center [141, 384] width 46 height 21
click at [154, 374] on input "0" at bounding box center [141, 384] width 46 height 21
click at [154, 374] on input "1" at bounding box center [141, 384] width 46 height 21
type input "0"
click at [156, 375] on input "0" at bounding box center [141, 384] width 46 height 21
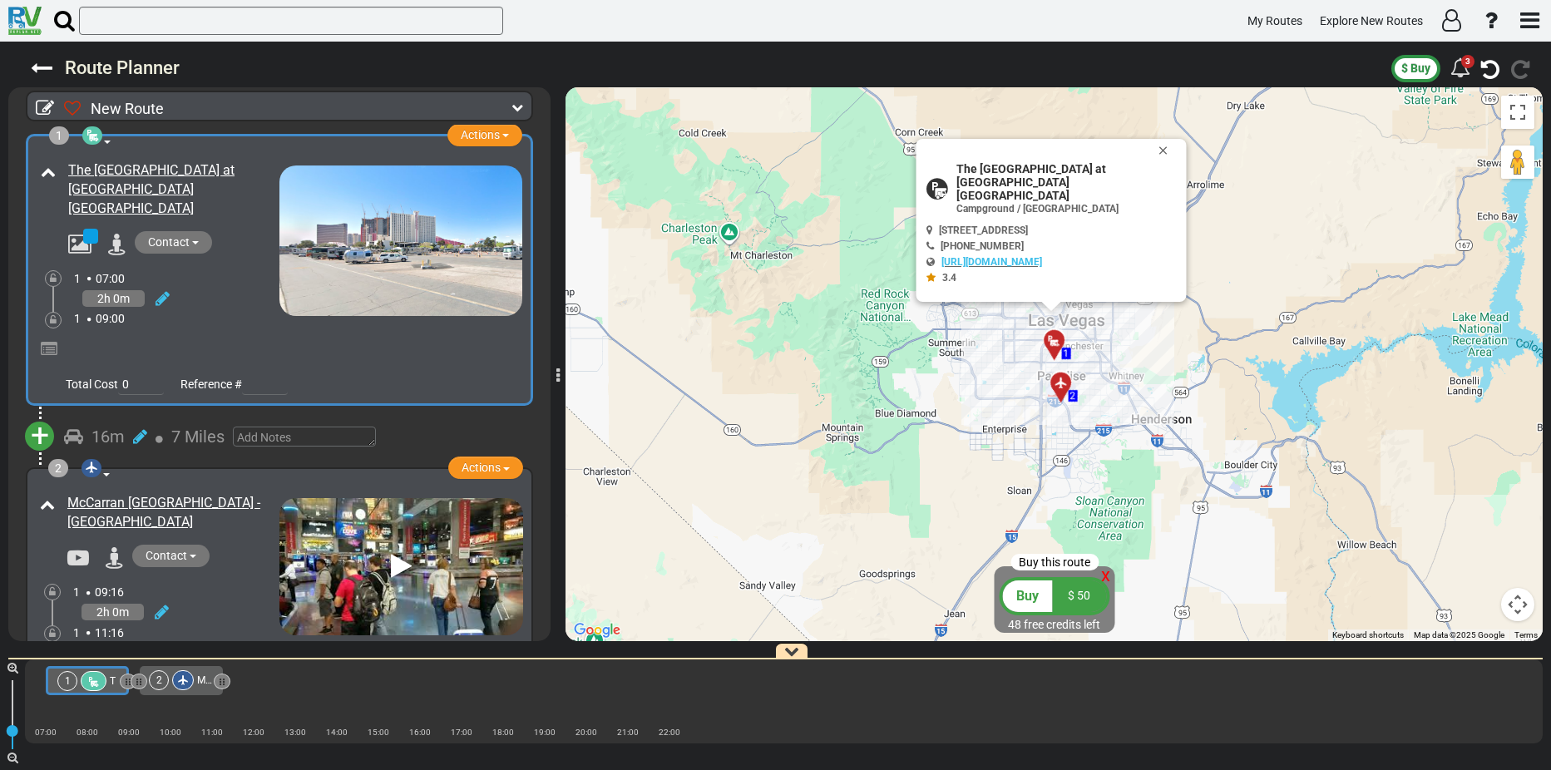
click at [48, 338] on div "1 Campground / Rv Park Actions Add Activity Replace Add Notes Set as Booked Rem…" at bounding box center [280, 270] width 486 height 250
click at [492, 135] on span "Actions" at bounding box center [480, 134] width 39 height 13
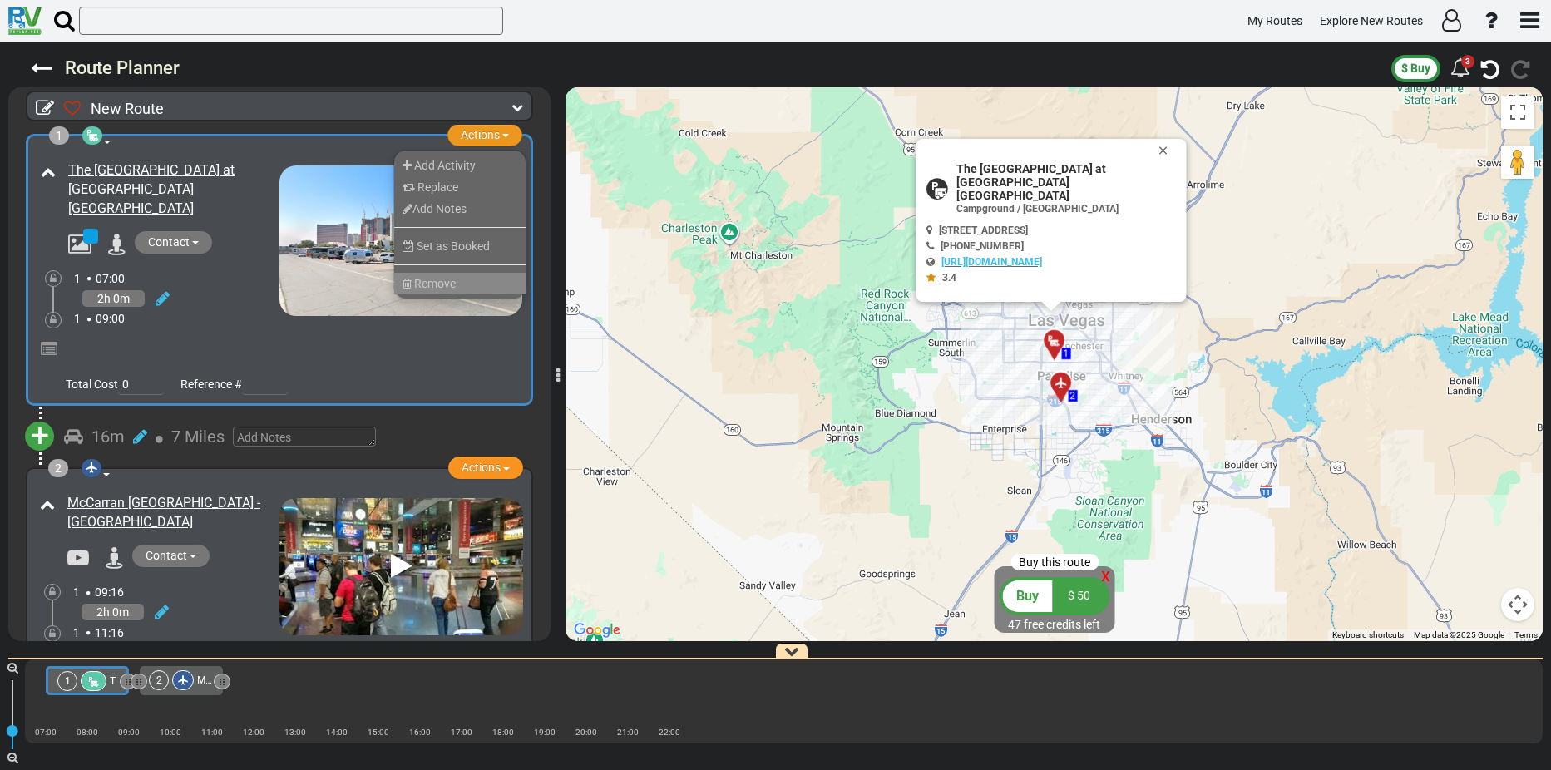
click at [415, 281] on span "Remove" at bounding box center [435, 283] width 42 height 13
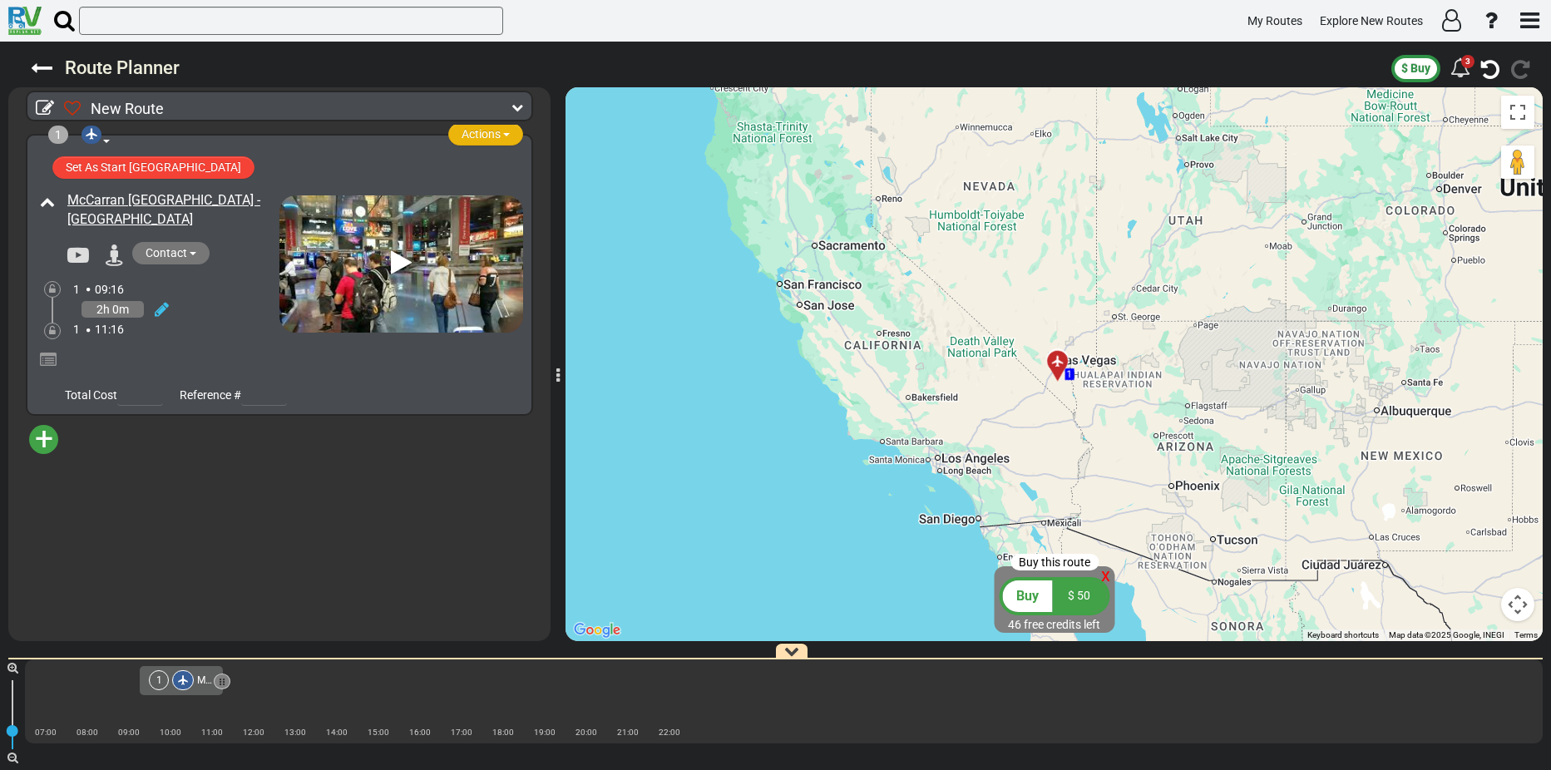
click at [505, 134] on span "button" at bounding box center [506, 134] width 7 height 3
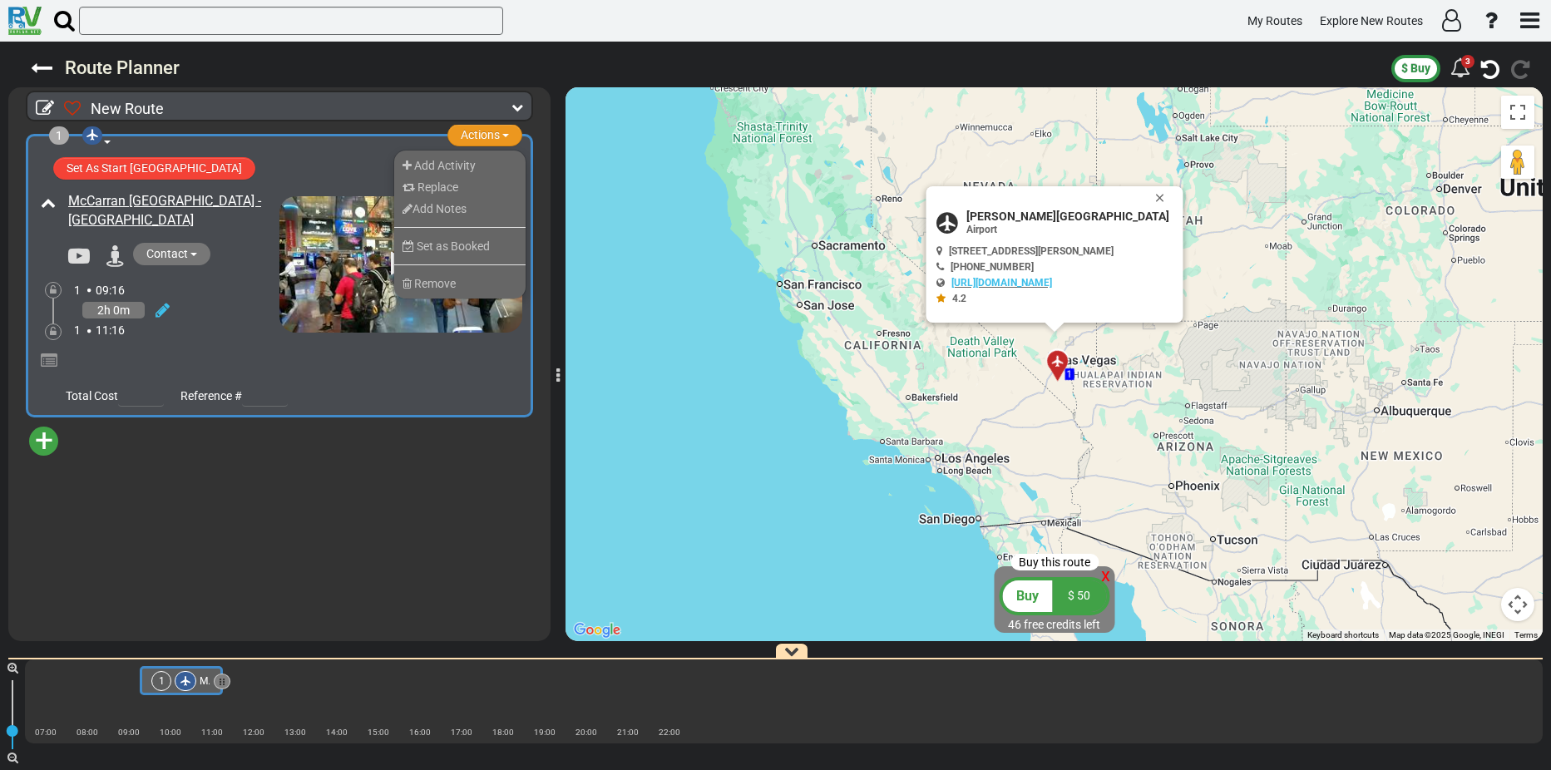
click at [515, 103] on icon at bounding box center [518, 107] width 12 height 12
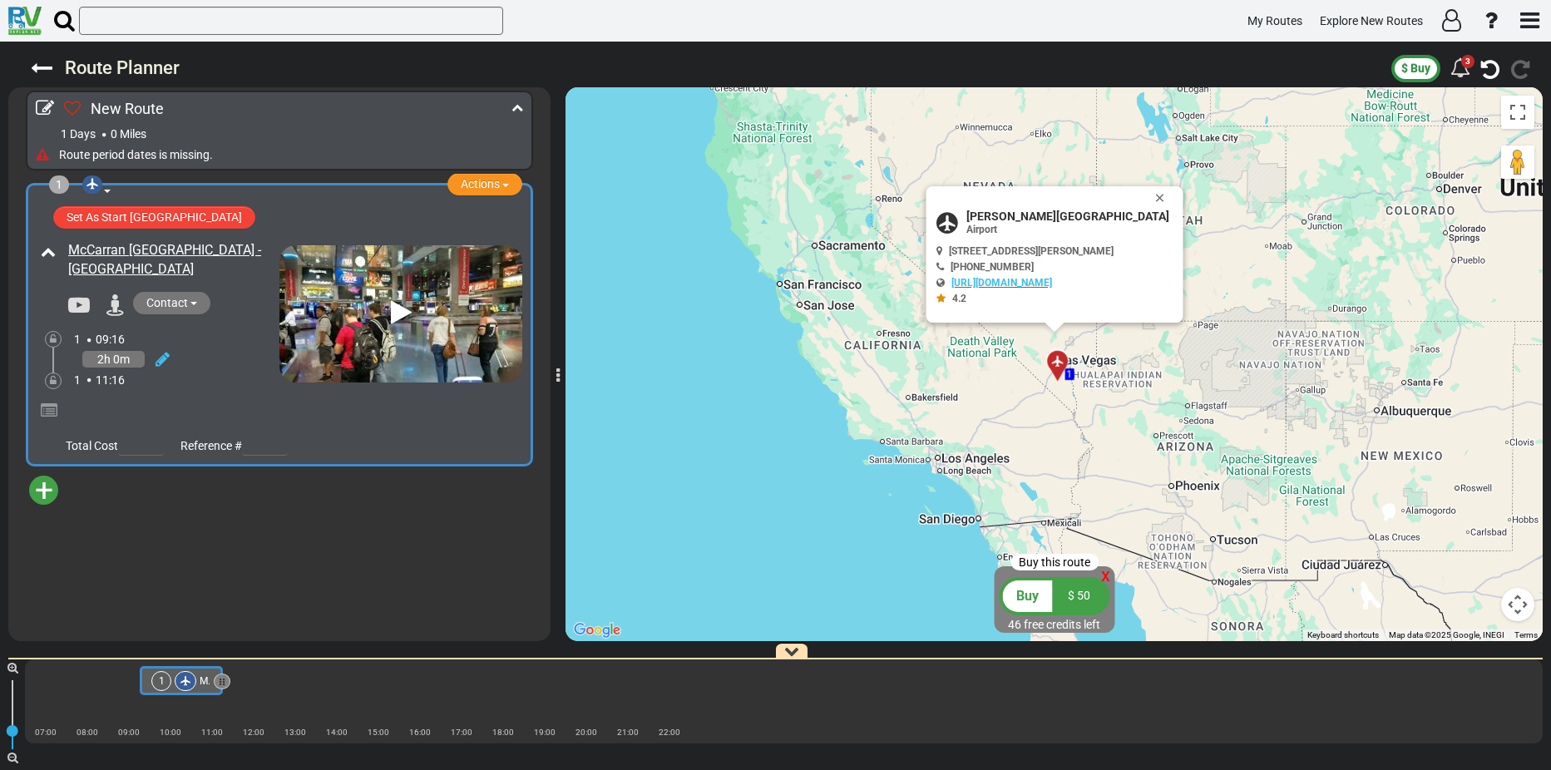
click at [519, 104] on icon at bounding box center [518, 107] width 12 height 12
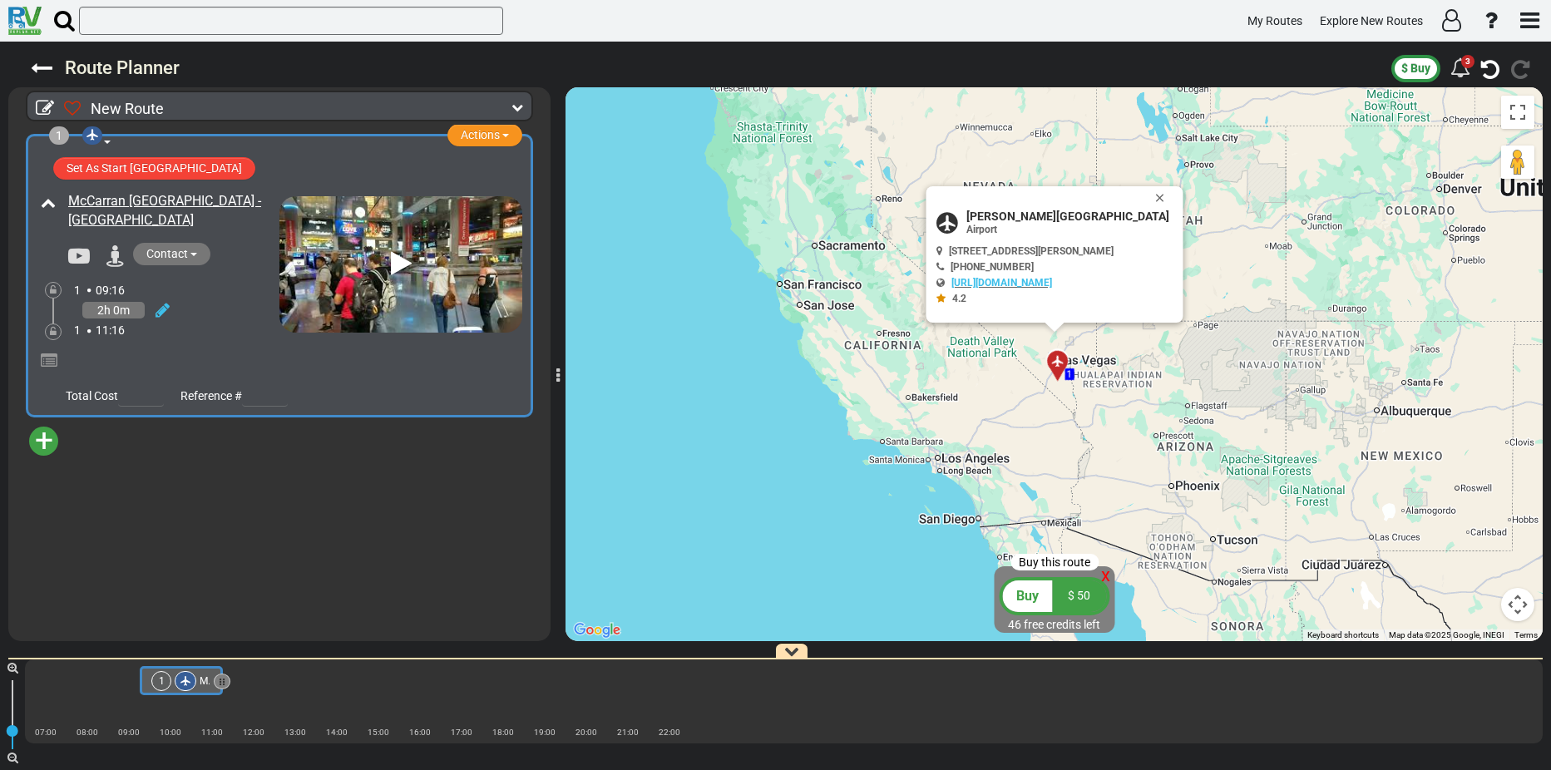
click at [46, 207] on icon at bounding box center [48, 202] width 15 height 15
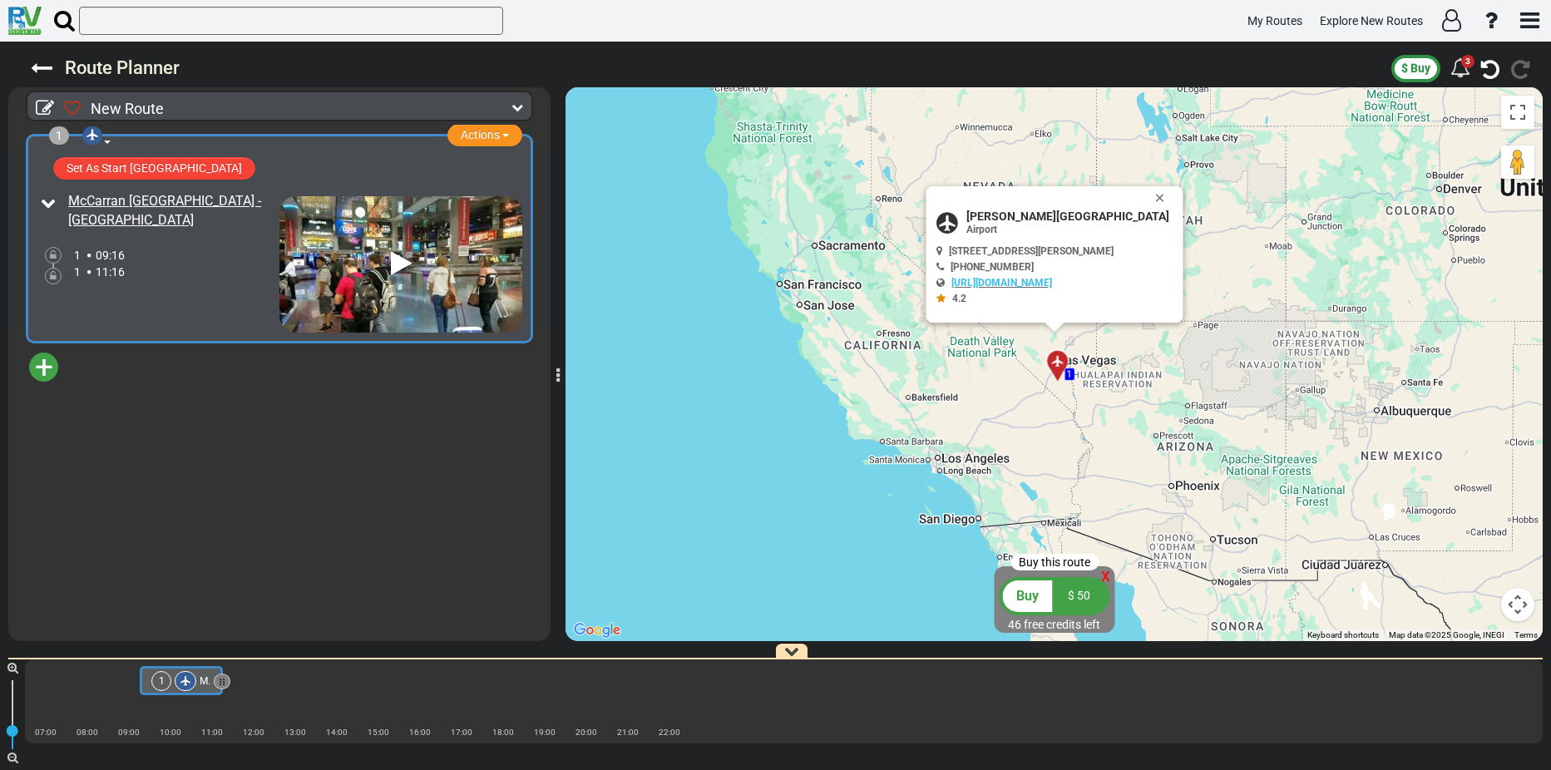
click at [49, 201] on icon at bounding box center [48, 202] width 15 height 15
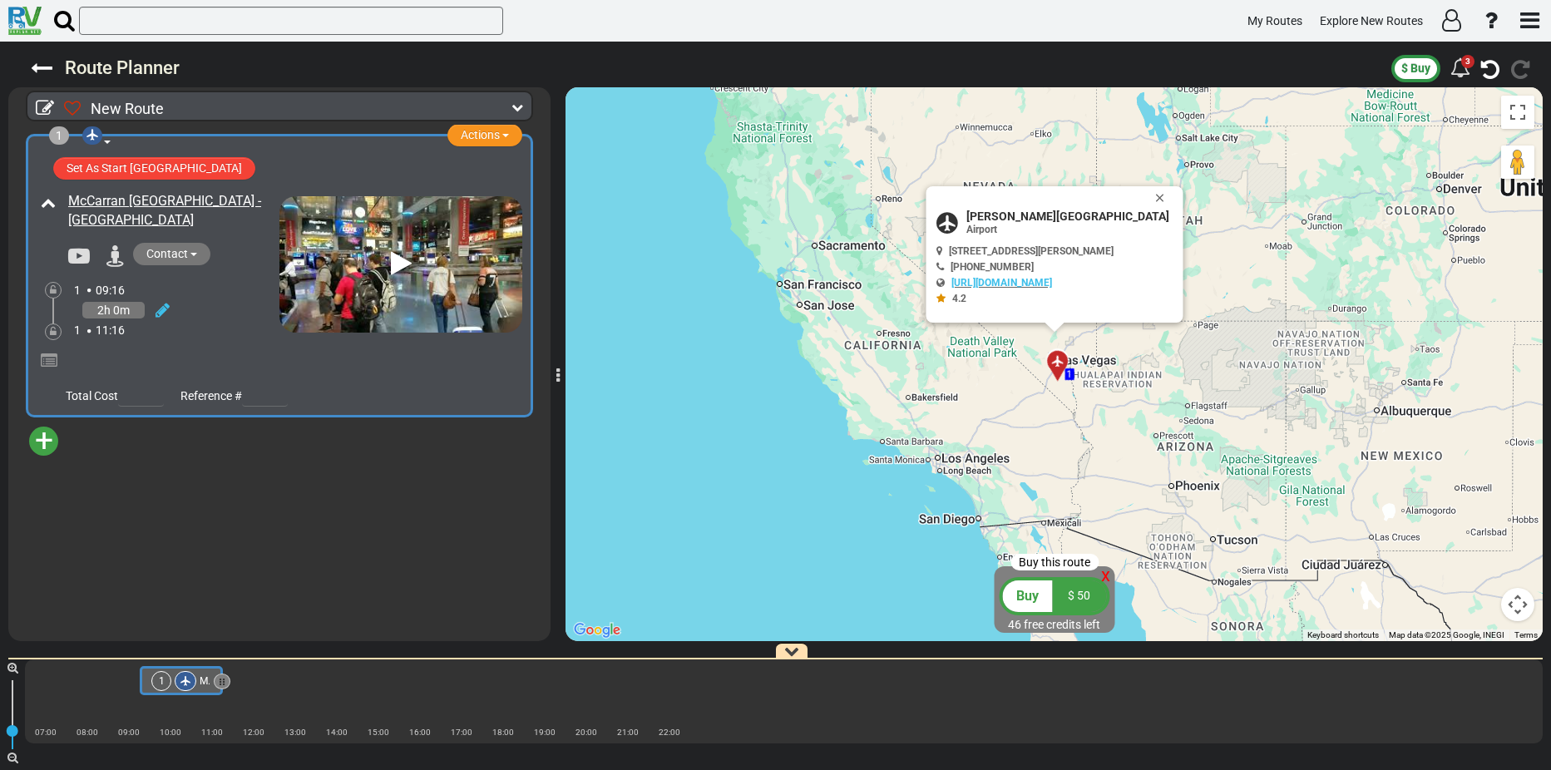
click at [49, 201] on icon at bounding box center [48, 202] width 15 height 15
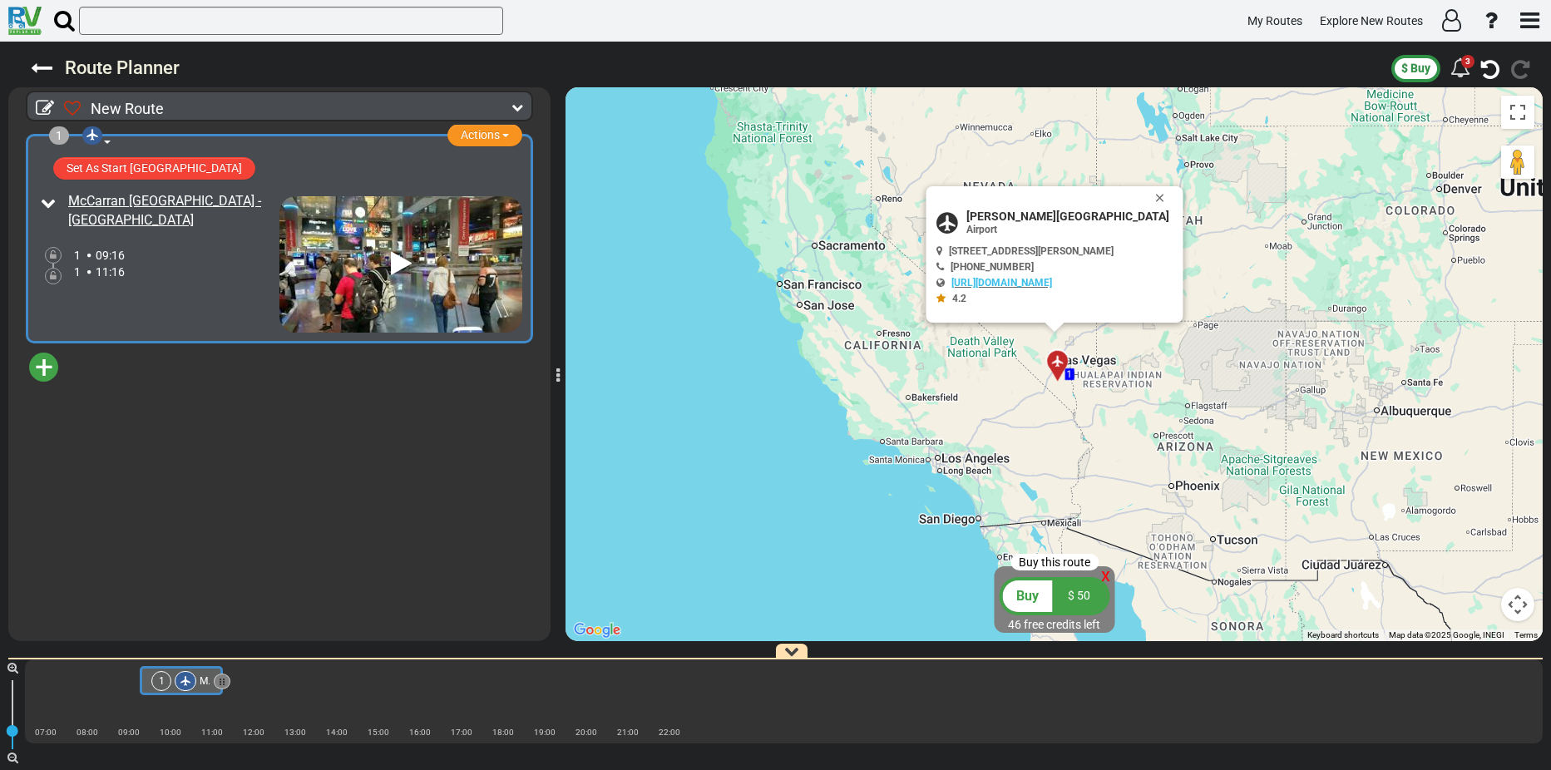
click at [49, 201] on icon at bounding box center [48, 202] width 15 height 15
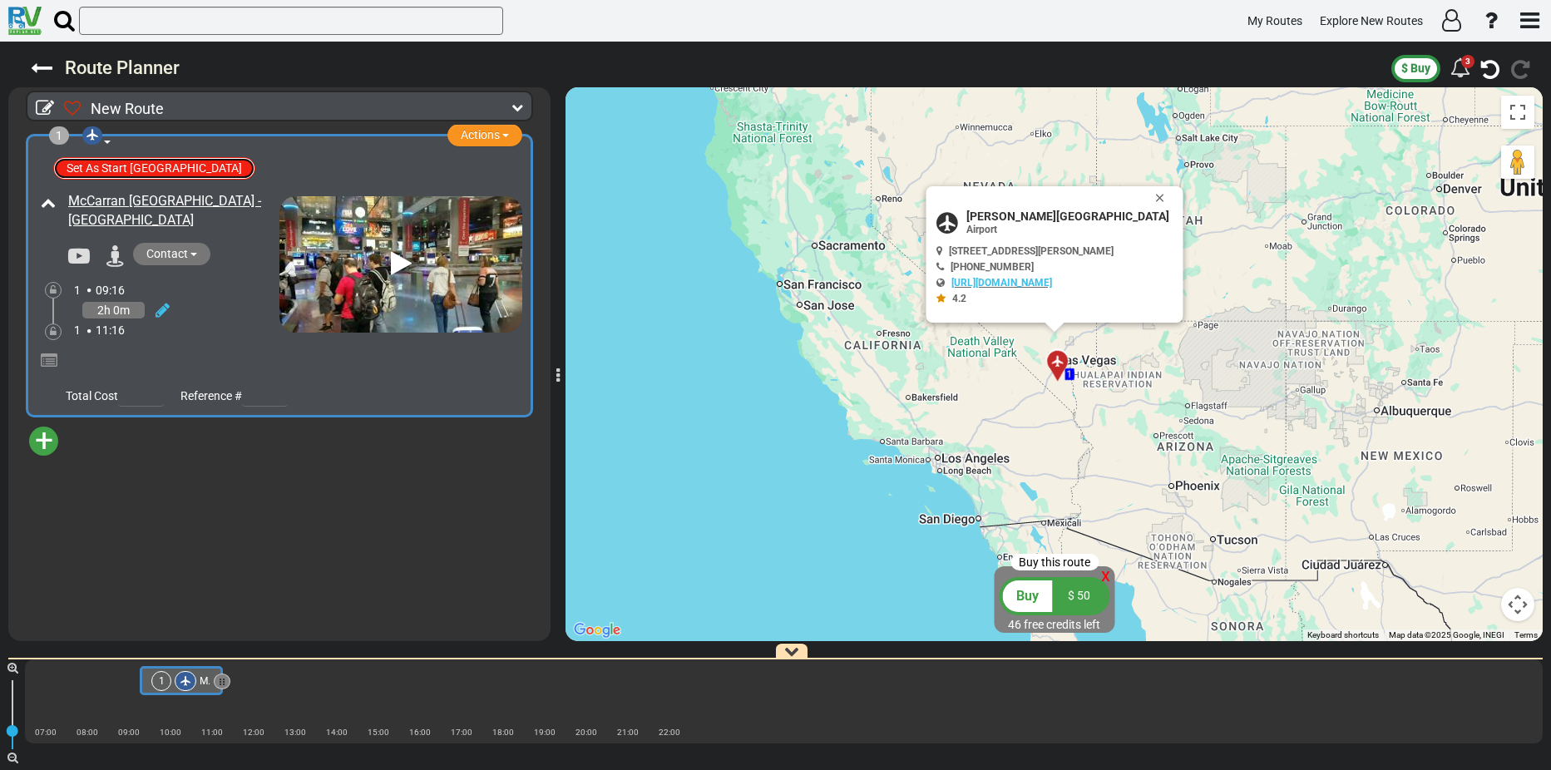
click at [121, 166] on button "Set As Start Route Airport" at bounding box center [154, 168] width 202 height 22
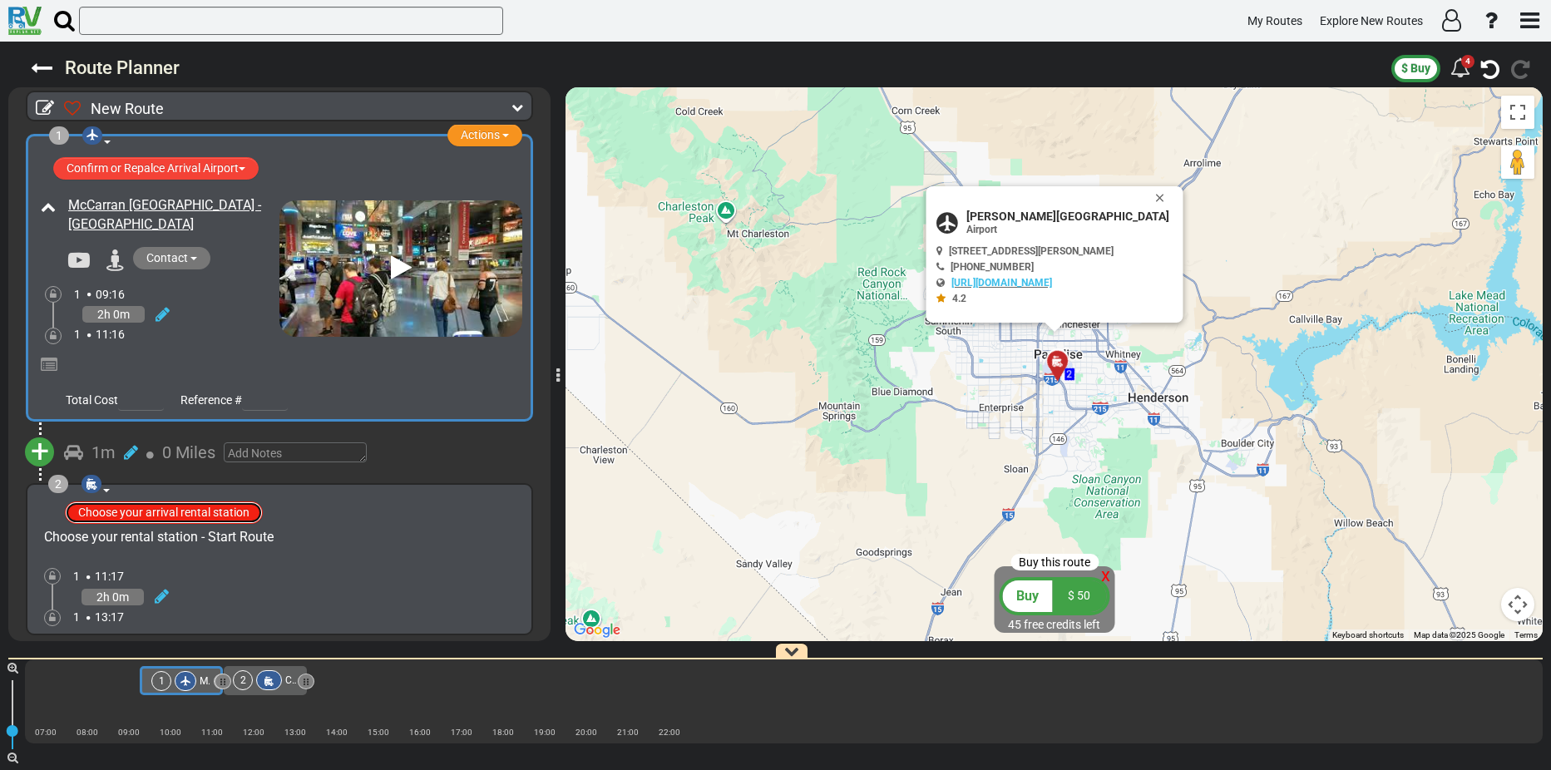
click at [146, 510] on button "Choose your arrival rental station" at bounding box center [164, 513] width 198 height 22
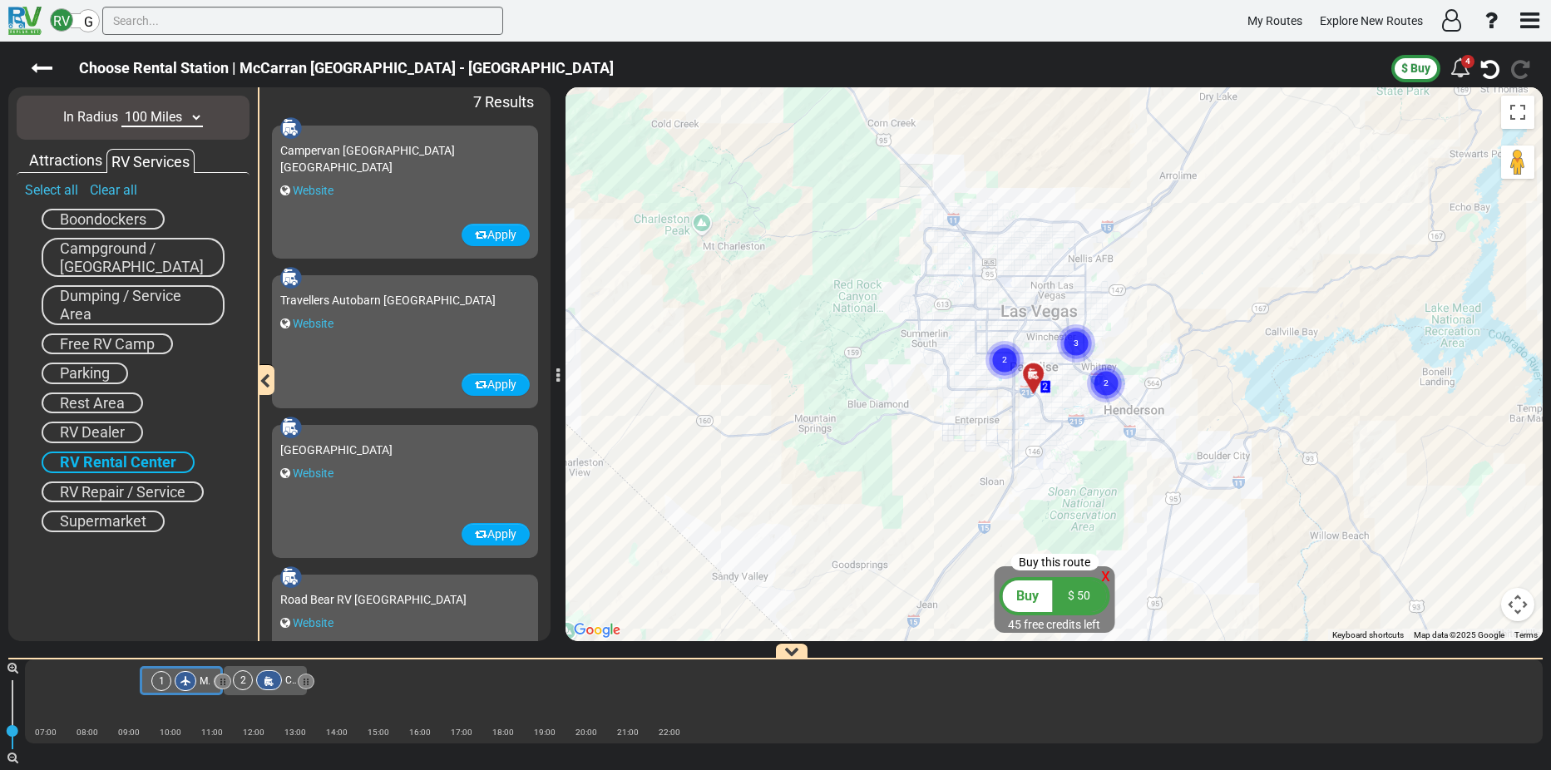
click at [110, 429] on span "RV Dealer" at bounding box center [92, 431] width 65 height 17
click at [101, 432] on span "RV Dealer" at bounding box center [94, 431] width 68 height 17
click at [1032, 375] on div at bounding box center [1038, 382] width 27 height 26
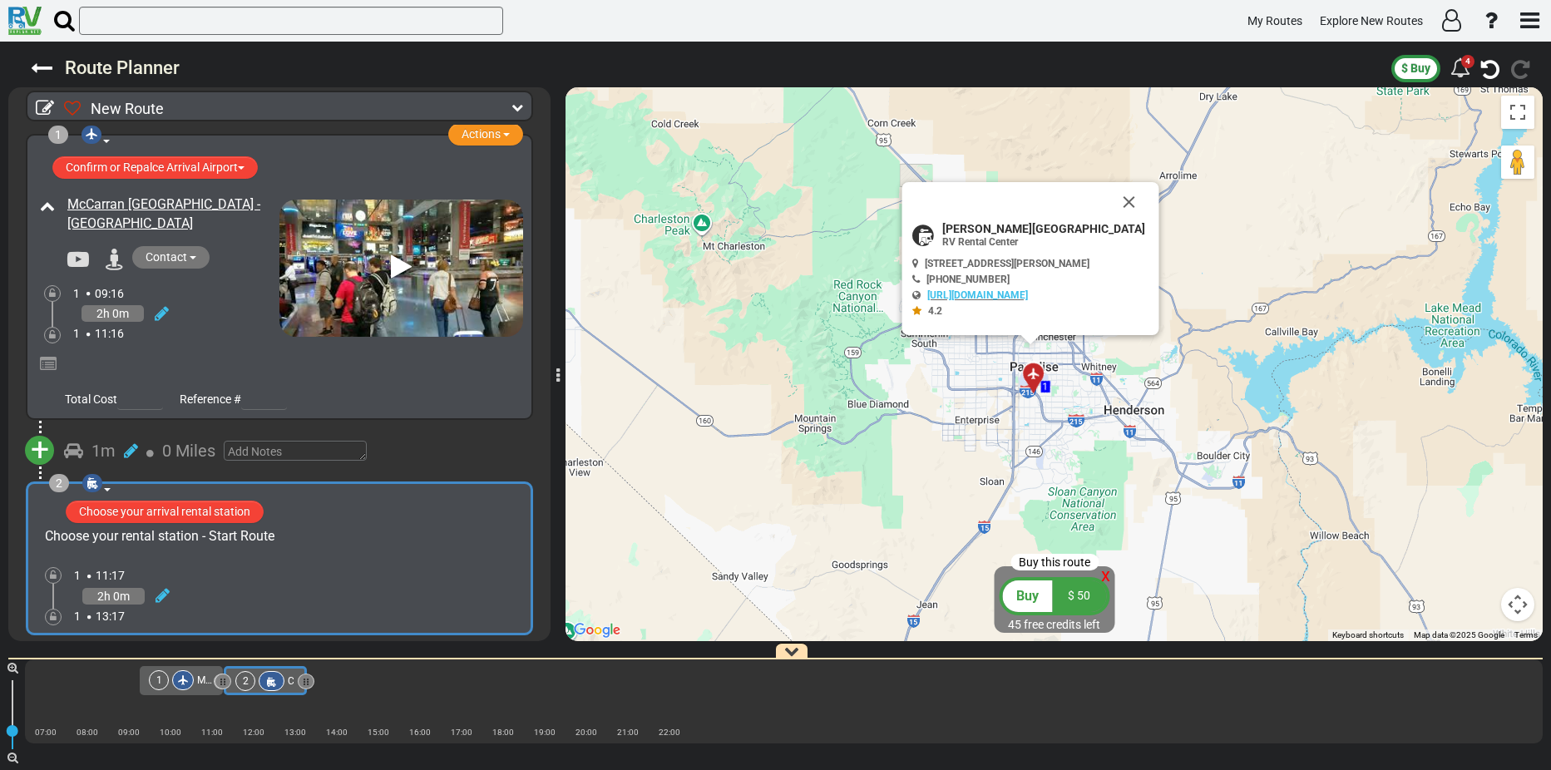
scroll to position [53, 0]
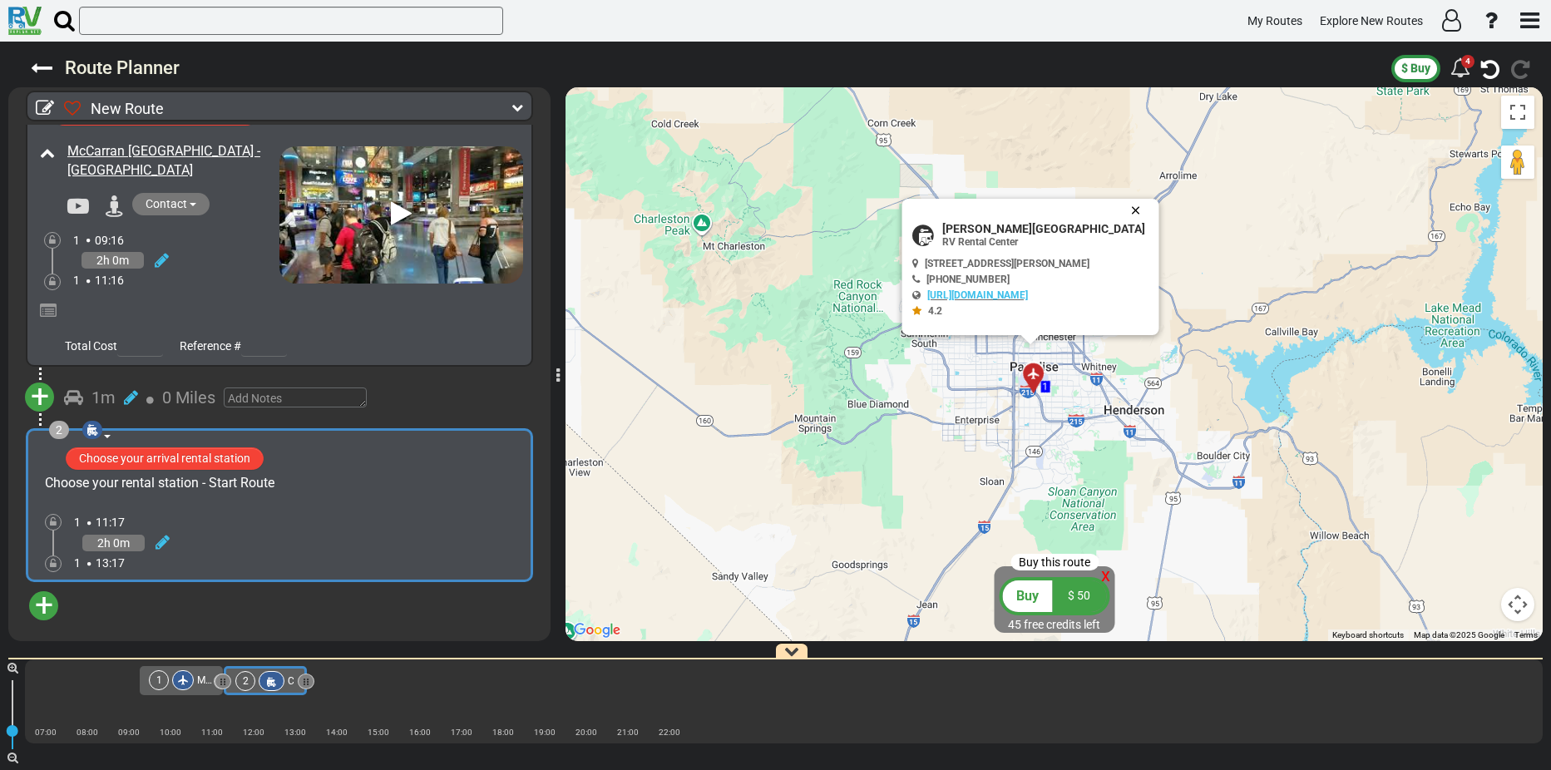
click at [1141, 209] on button "Close" at bounding box center [1139, 210] width 20 height 23
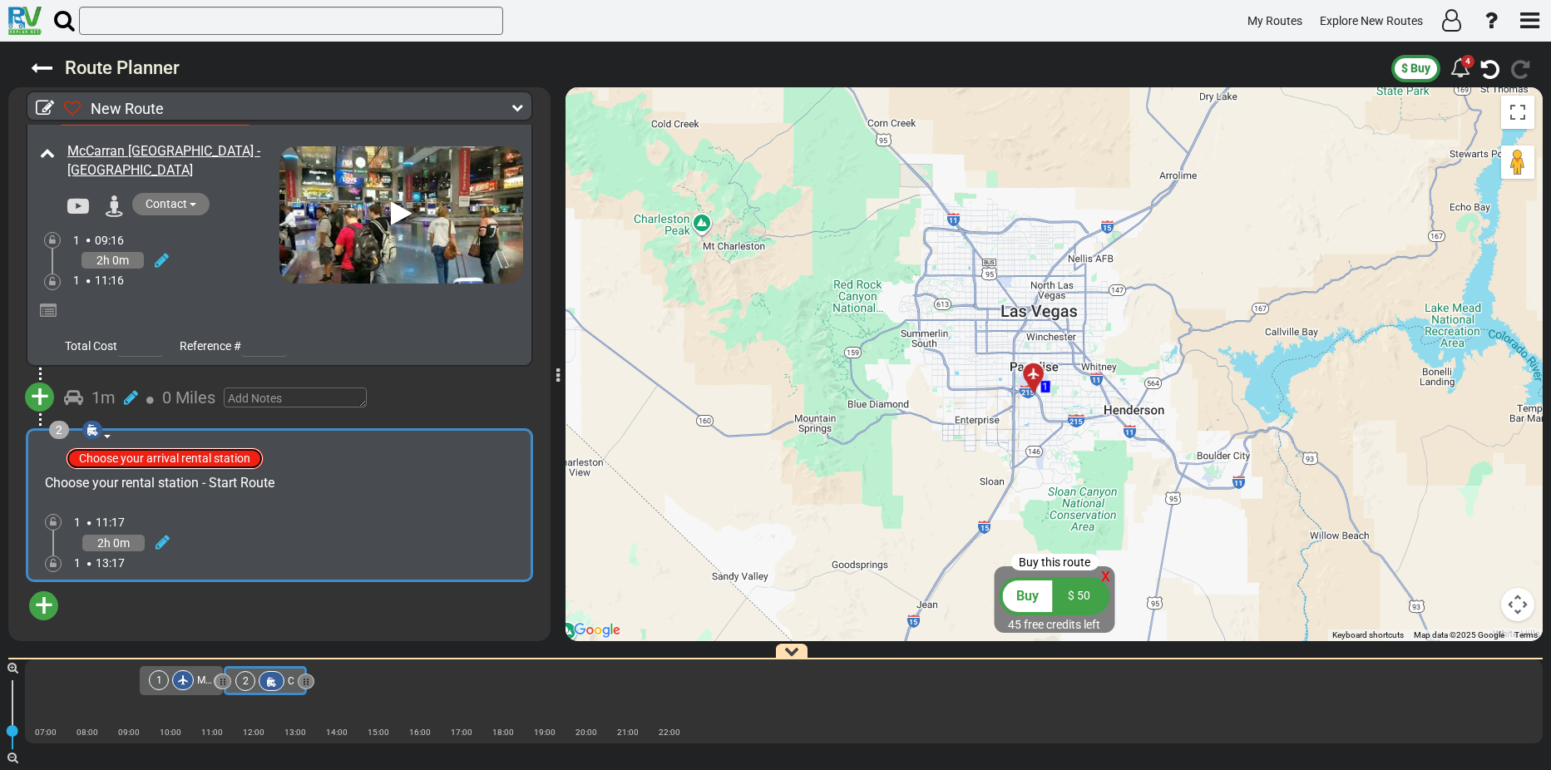
click at [191, 458] on button "Choose your arrival rental station" at bounding box center [165, 459] width 198 height 22
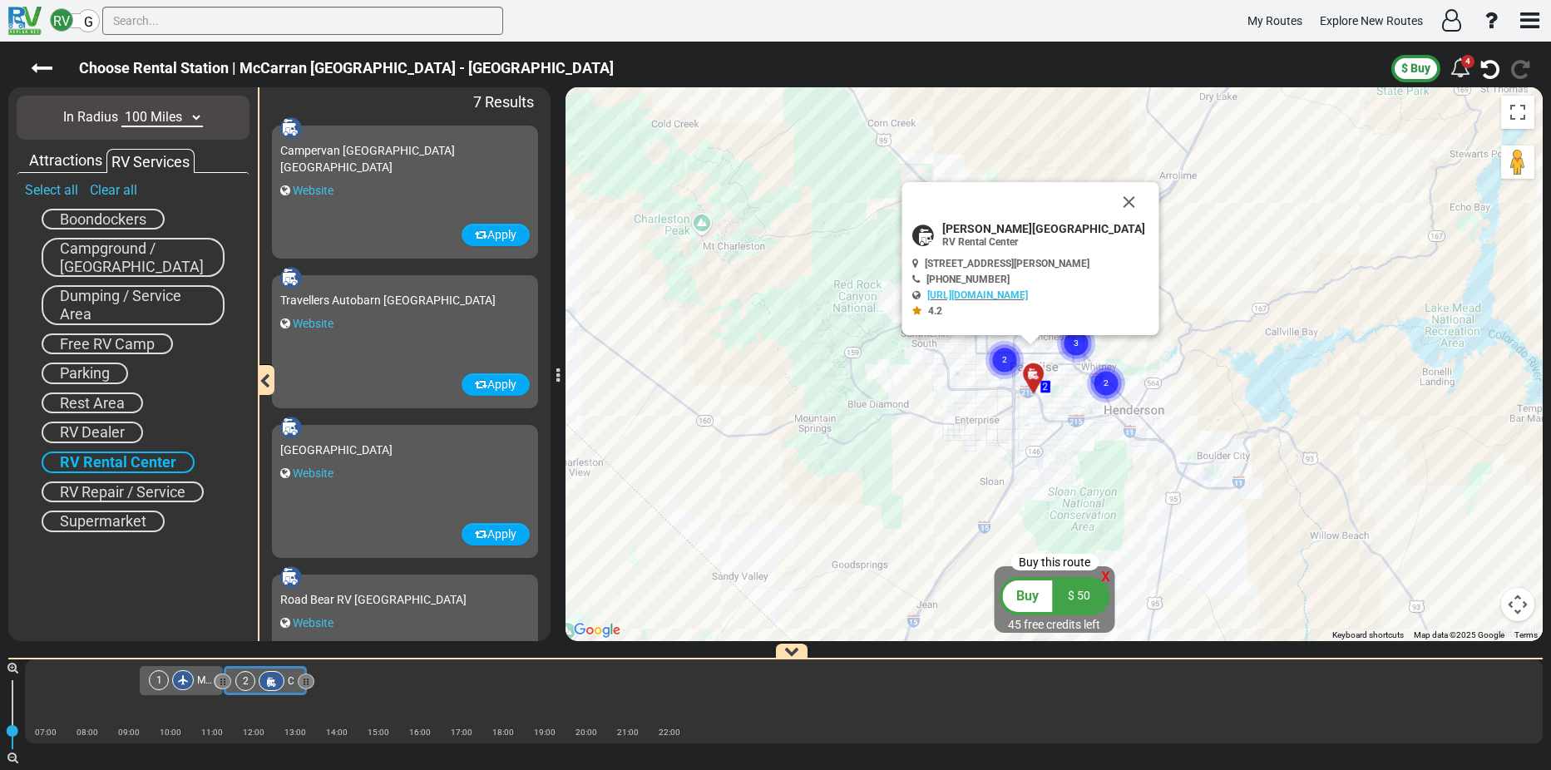
click at [1001, 352] on circle "Cluster of 2 markers" at bounding box center [1005, 360] width 38 height 38
click at [1004, 357] on text "2" at bounding box center [1004, 359] width 5 height 11
click at [491, 528] on button "Apply" at bounding box center [496, 534] width 68 height 22
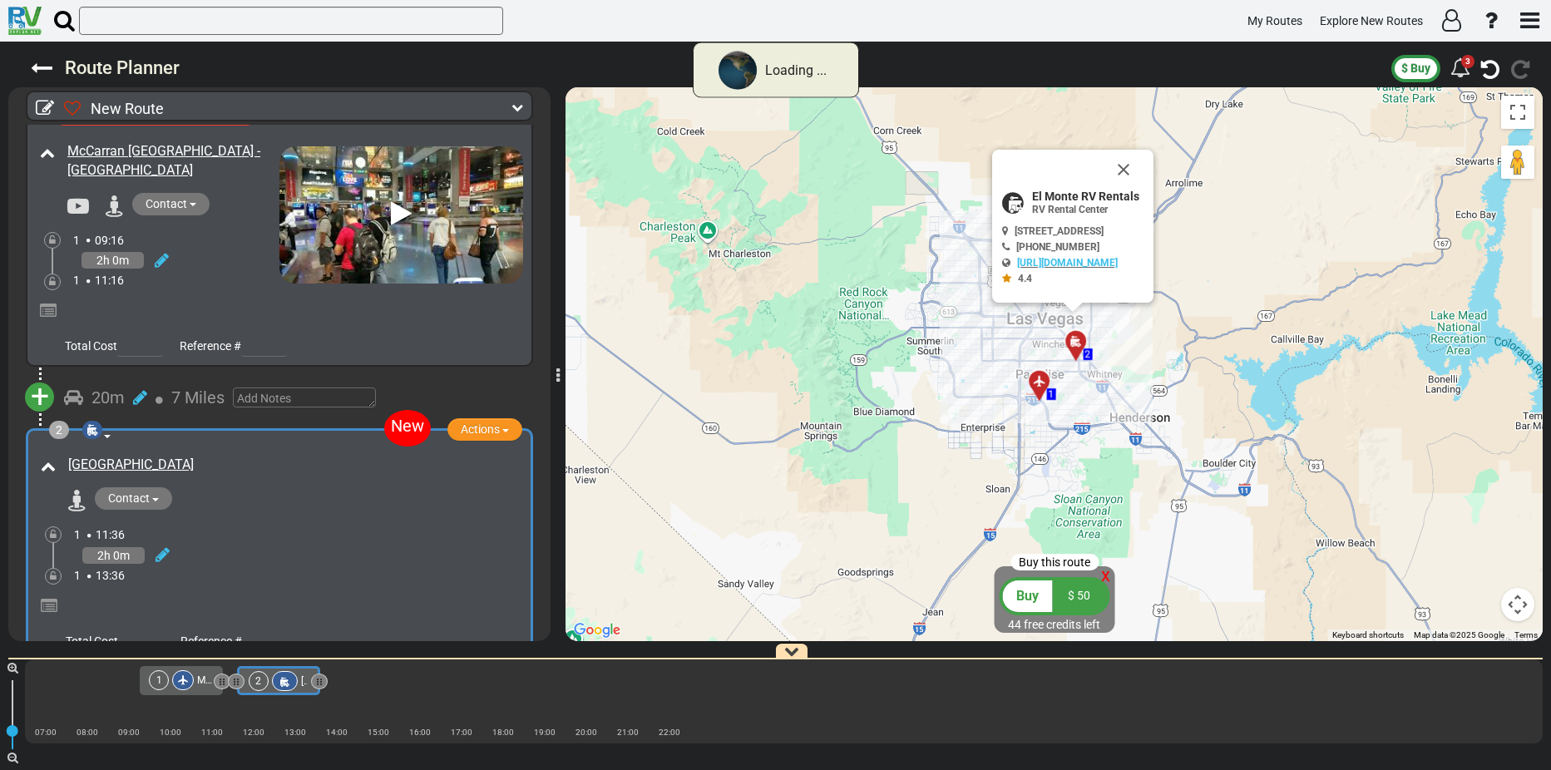
scroll to position [133, 0]
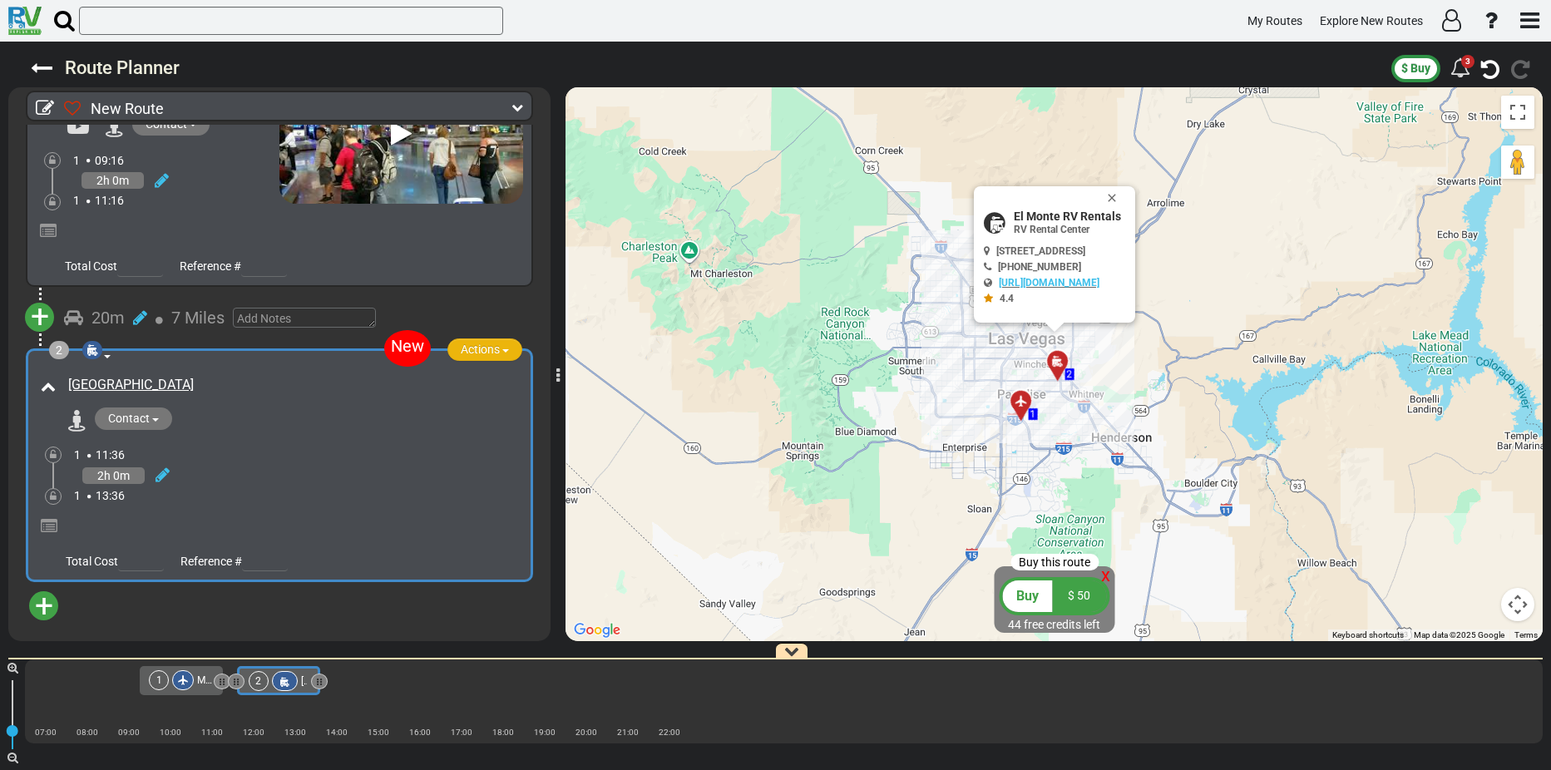
click at [502, 349] on span "button" at bounding box center [505, 350] width 7 height 3
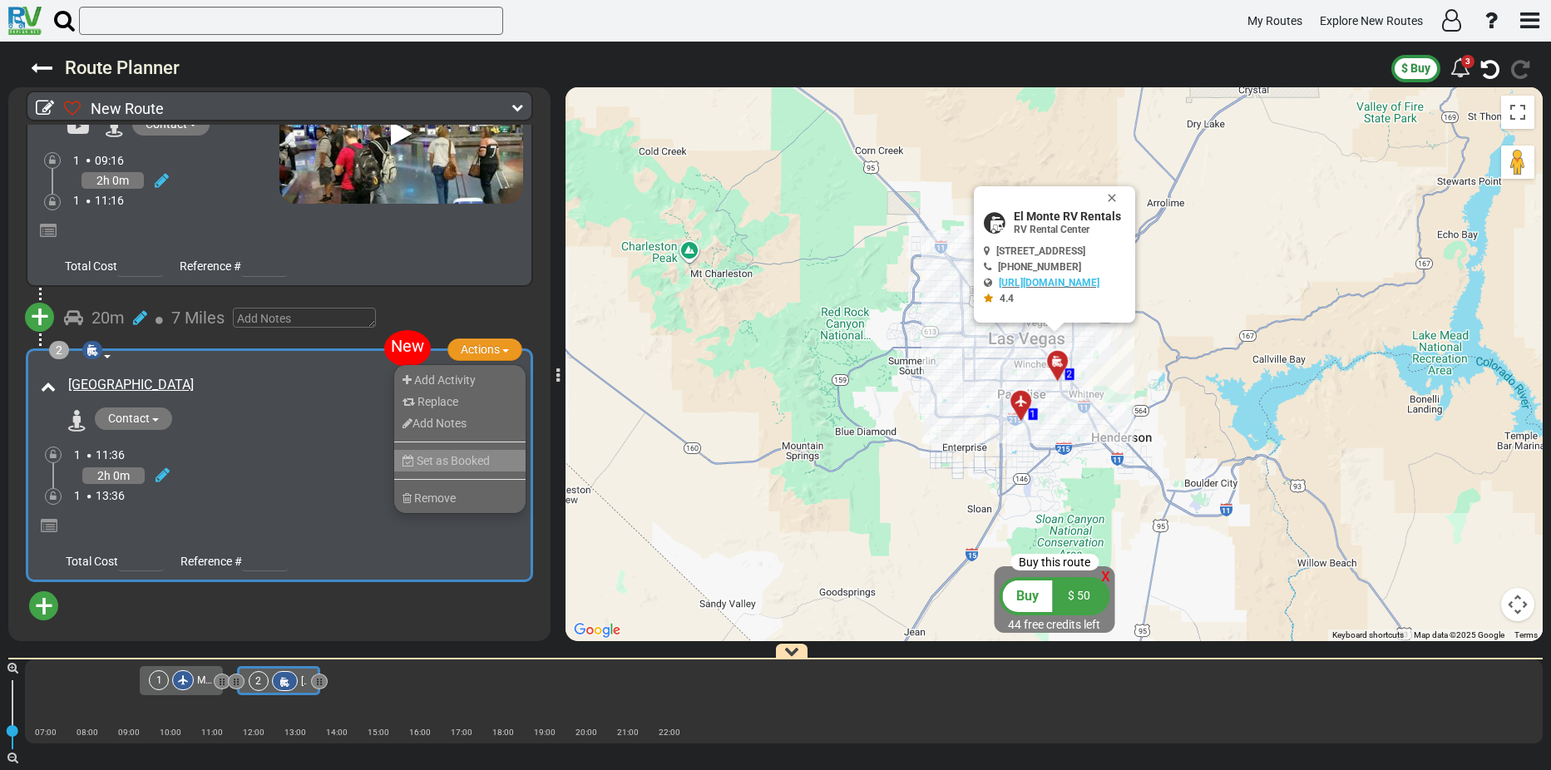
click at [421, 461] on span "Set as Booked" at bounding box center [453, 460] width 73 height 13
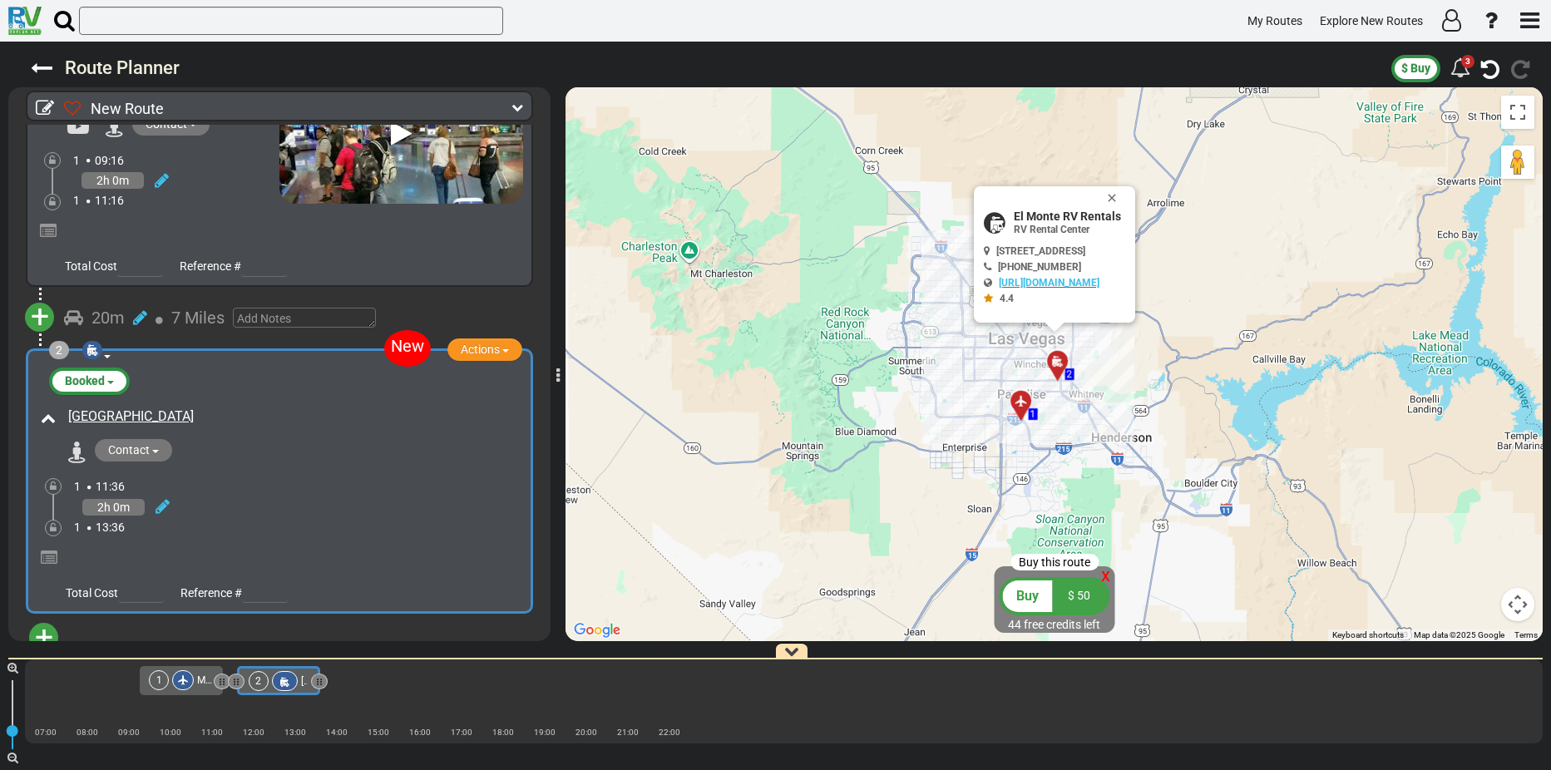
click at [158, 447] on button "Contact" at bounding box center [133, 450] width 77 height 22
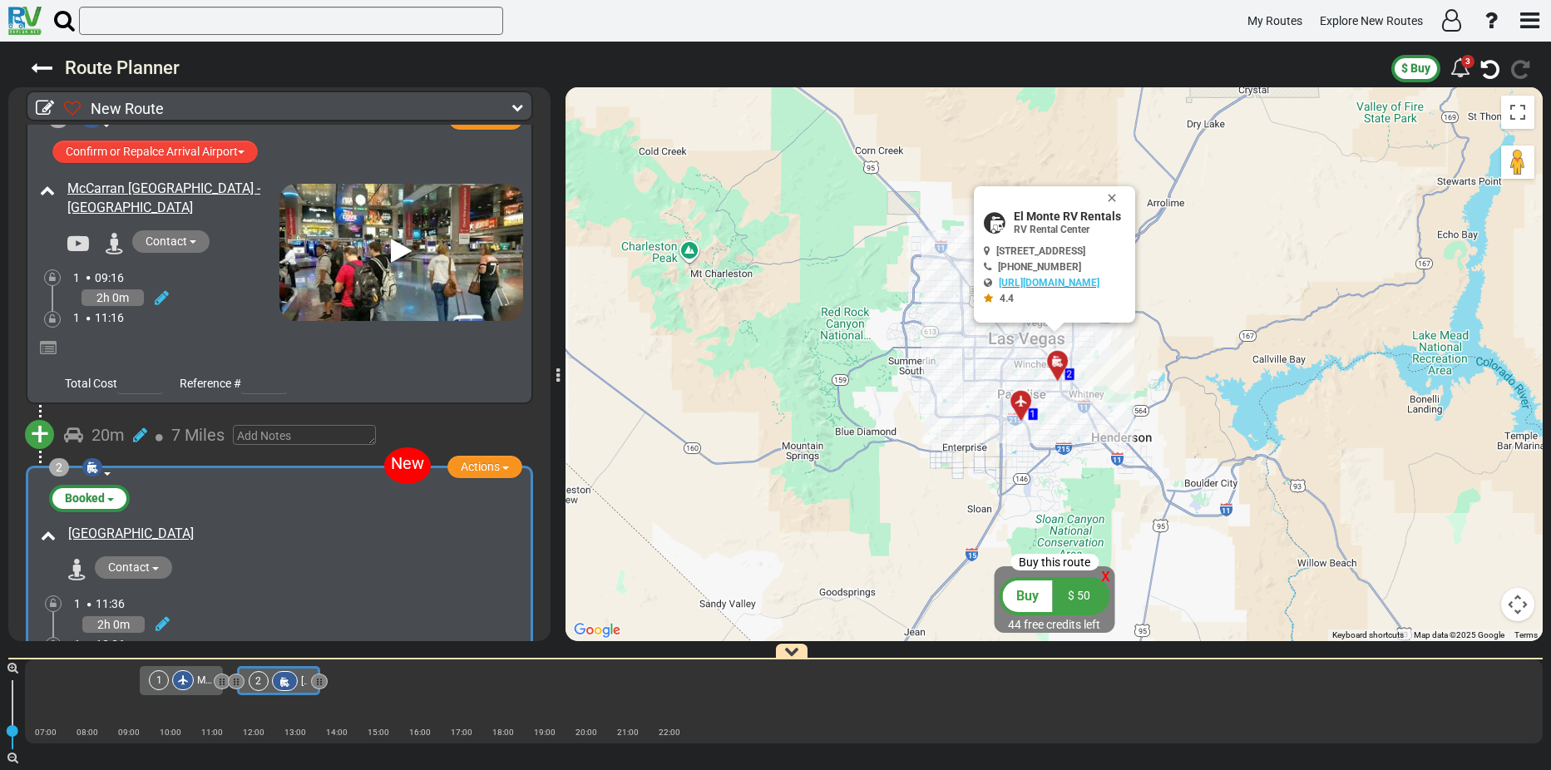
scroll to position [0, 0]
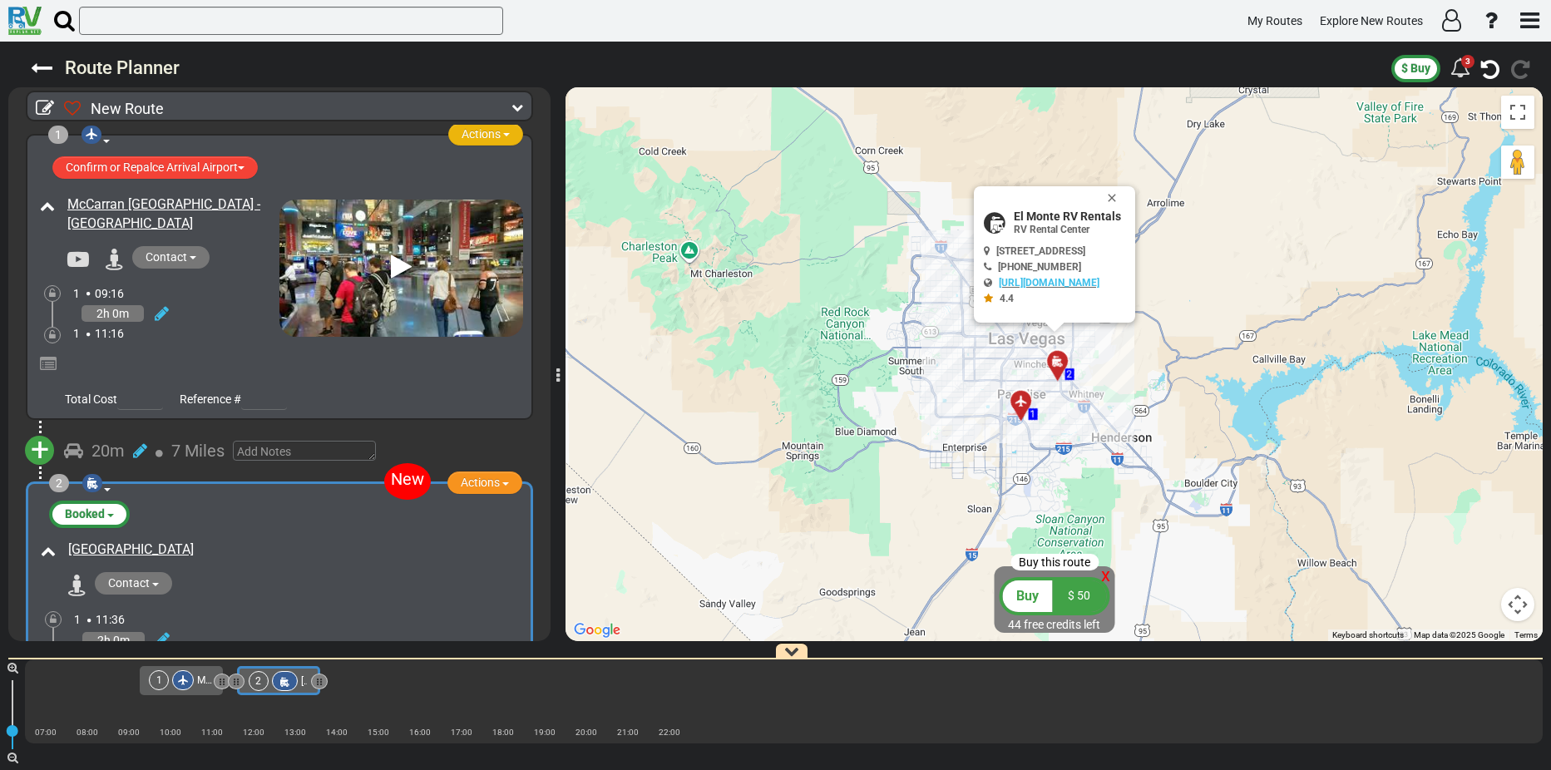
click at [500, 128] on button "Actions" at bounding box center [485, 134] width 75 height 22
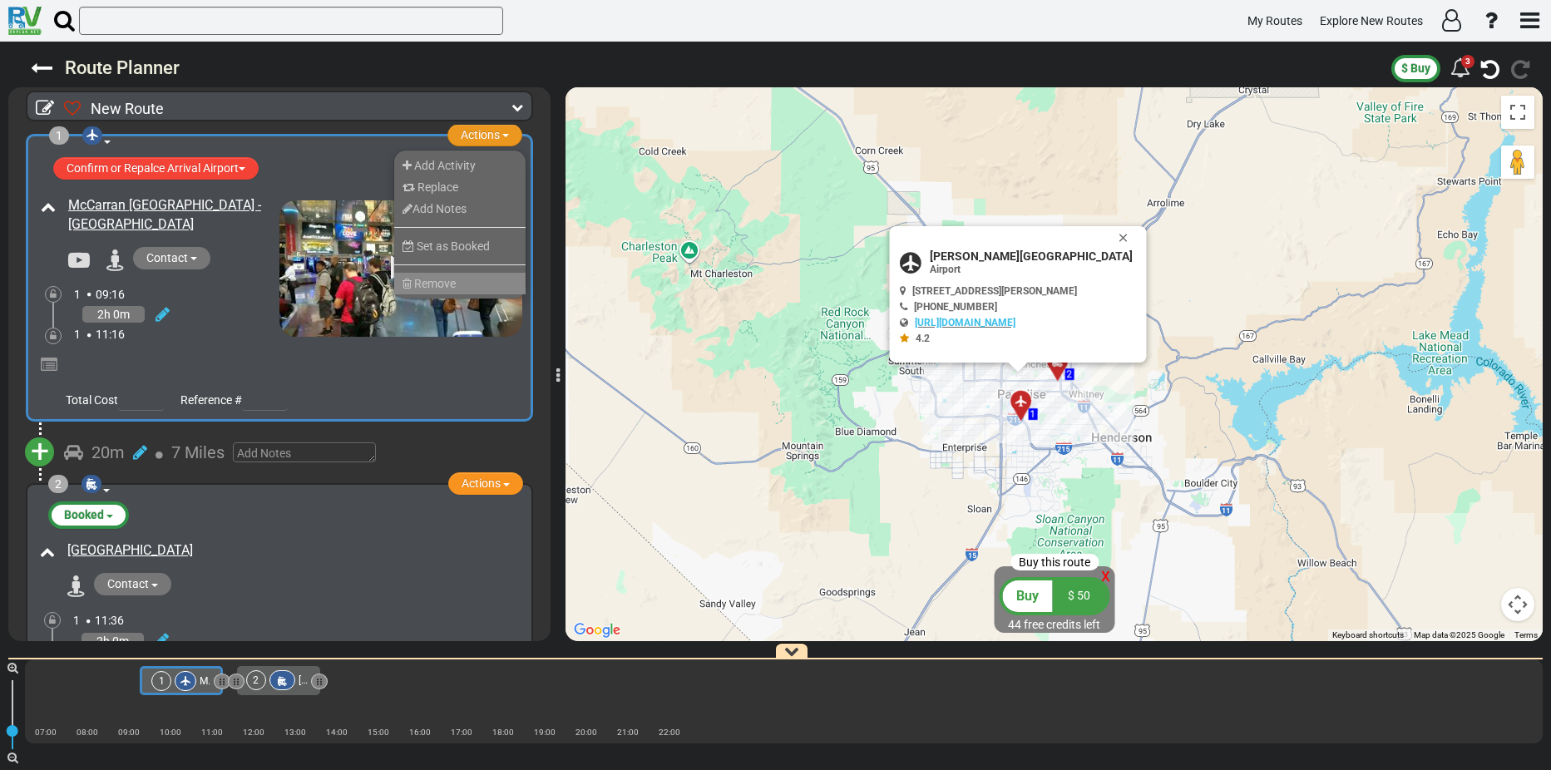
click at [426, 279] on span "Remove" at bounding box center [435, 283] width 42 height 13
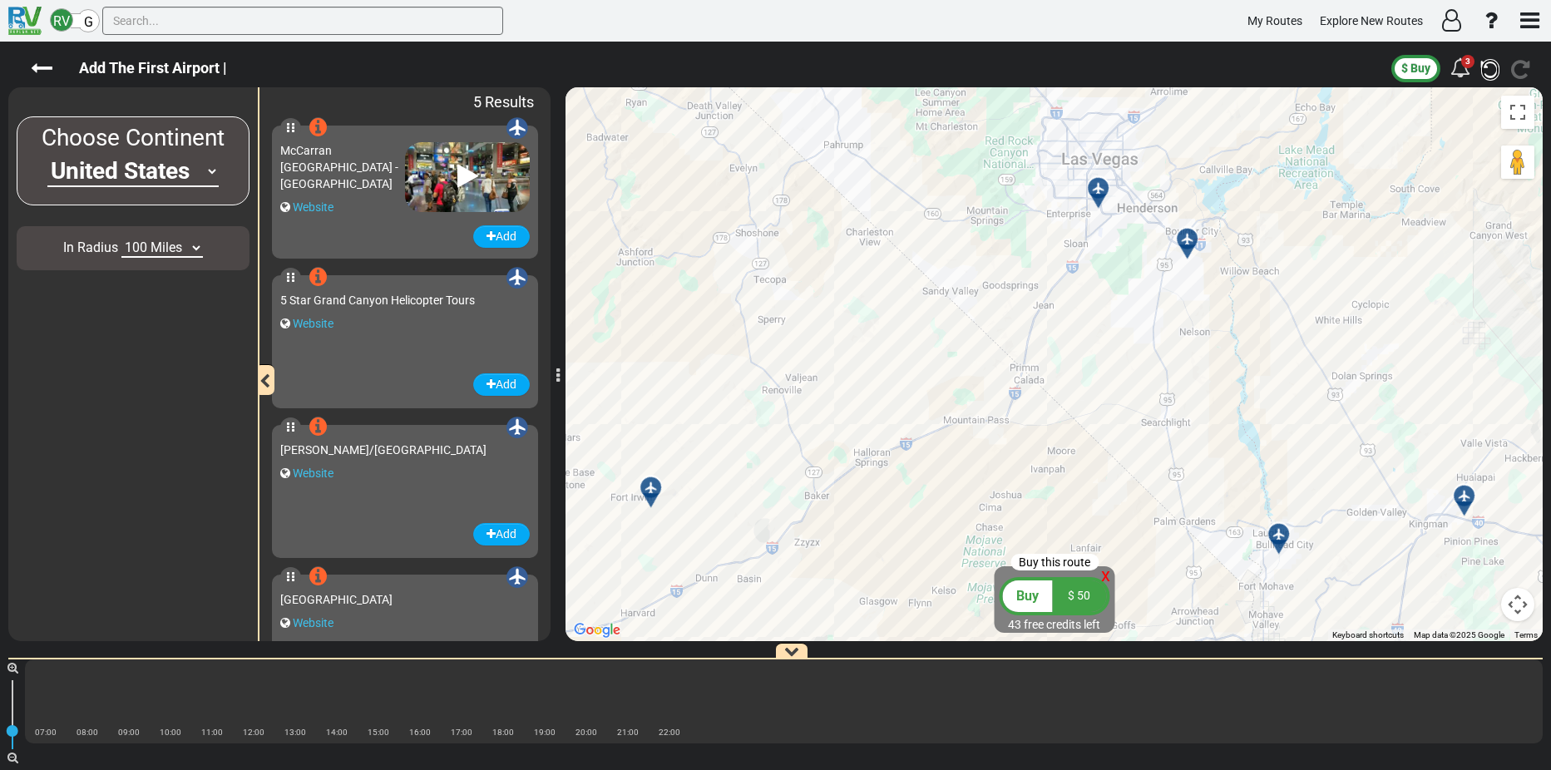
click at [1493, 68] on icon "button" at bounding box center [1491, 70] width 18 height 22
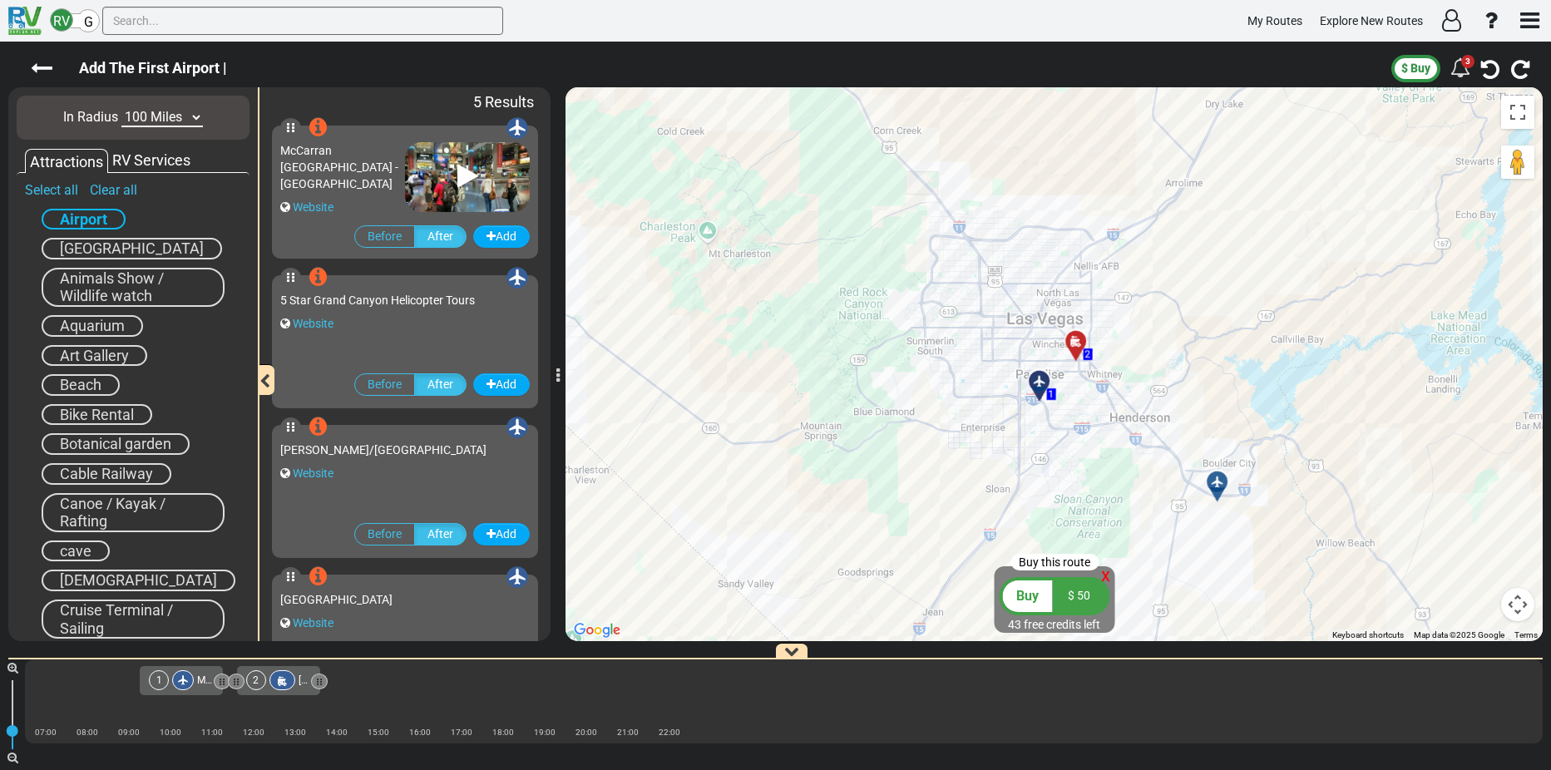
click at [146, 157] on div "RV Services" at bounding box center [151, 161] width 87 height 22
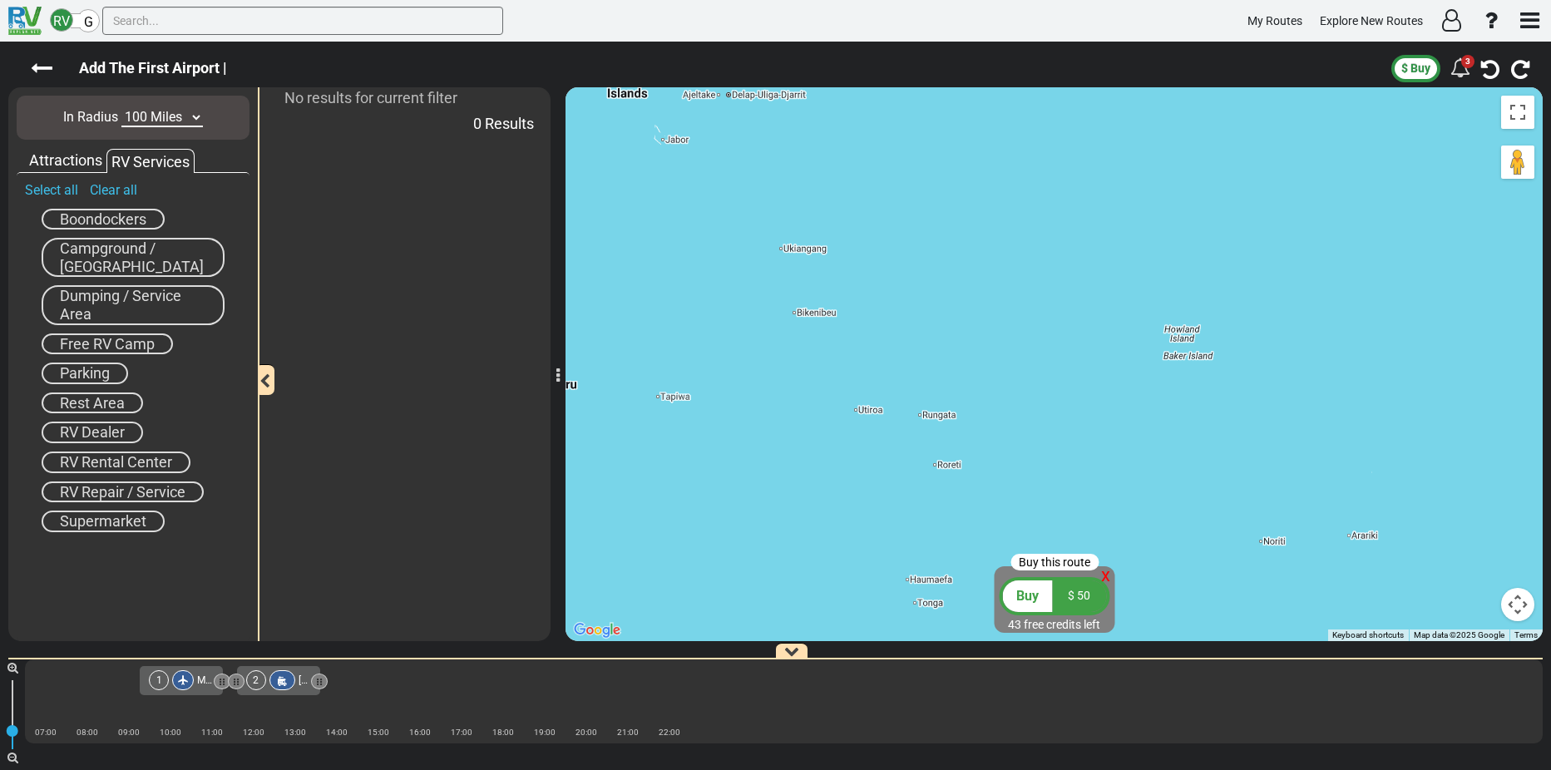
click at [99, 465] on span "RV Rental Center" at bounding box center [116, 461] width 112 height 17
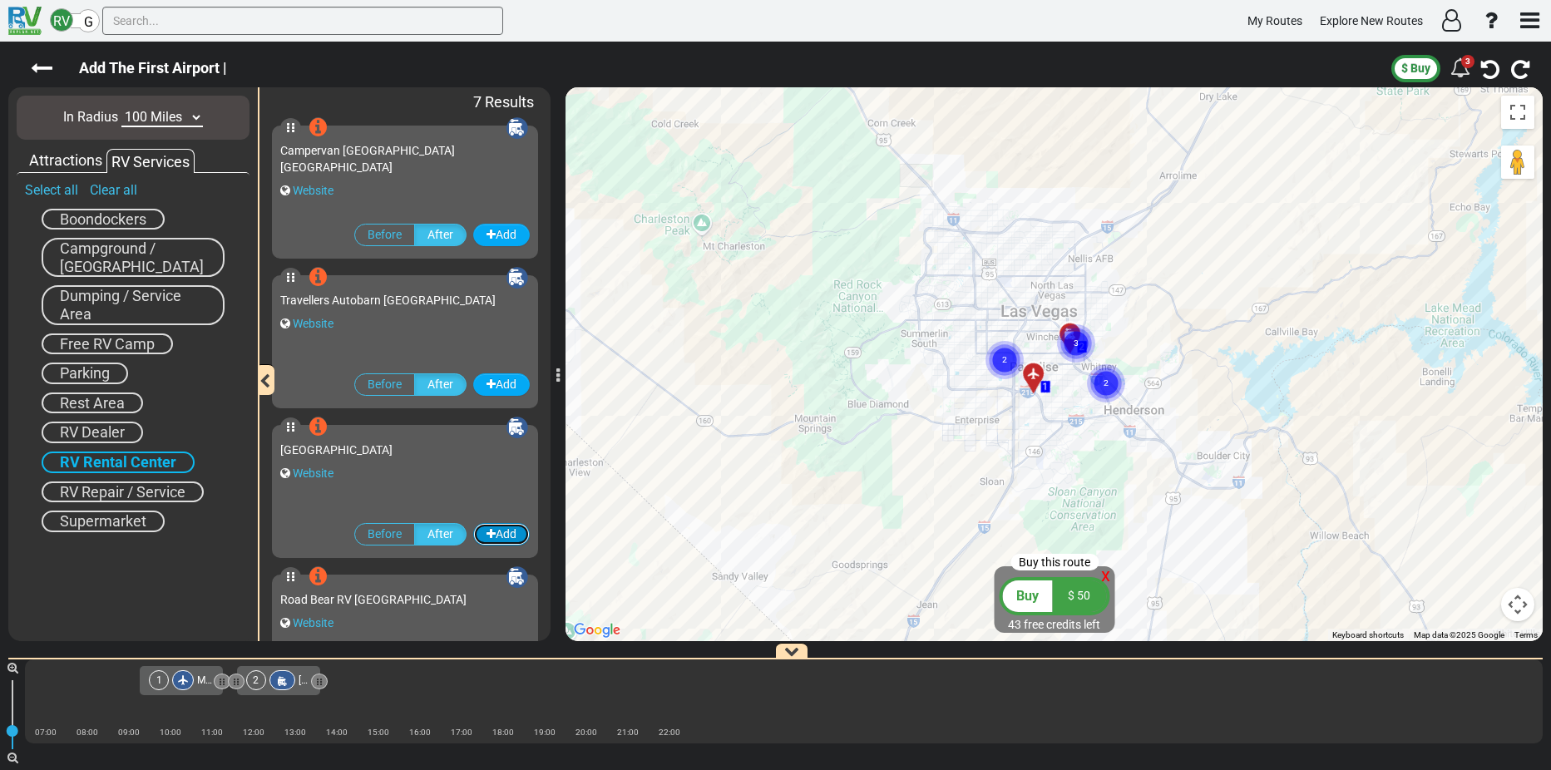
click at [487, 532] on icon "button" at bounding box center [491, 534] width 9 height 12
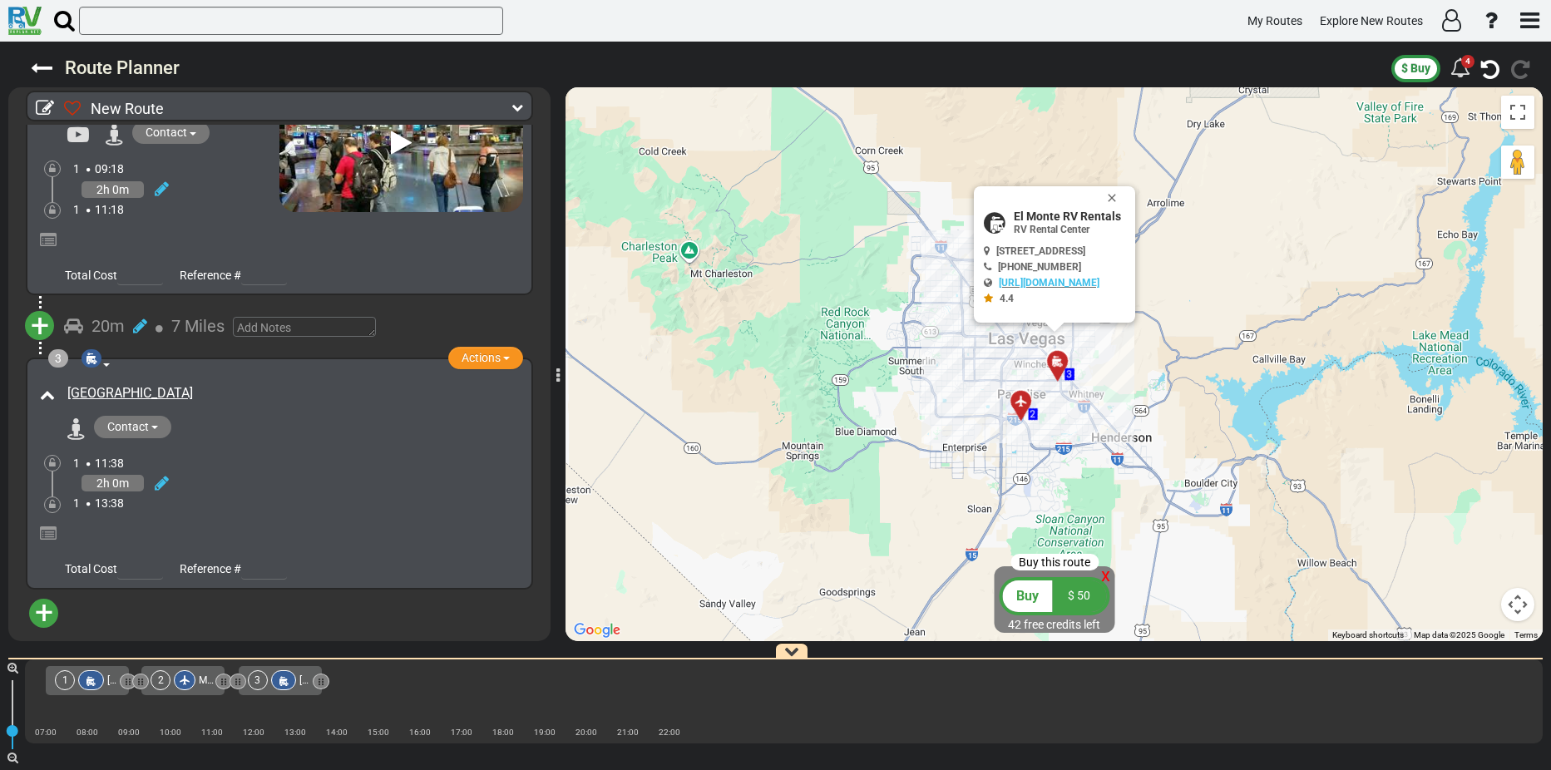
scroll to position [426, 0]
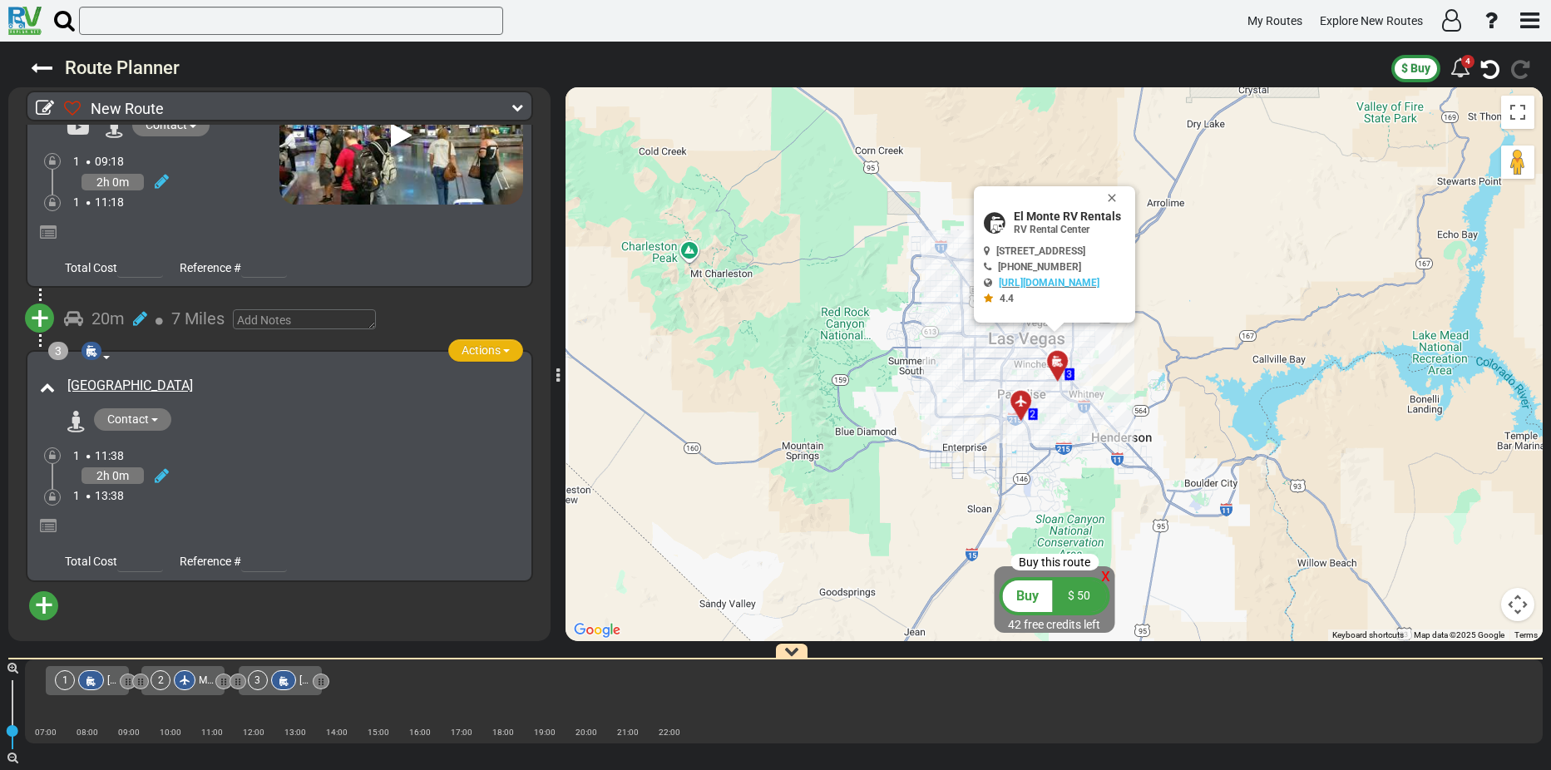
click at [503, 350] on span "button" at bounding box center [506, 350] width 7 height 3
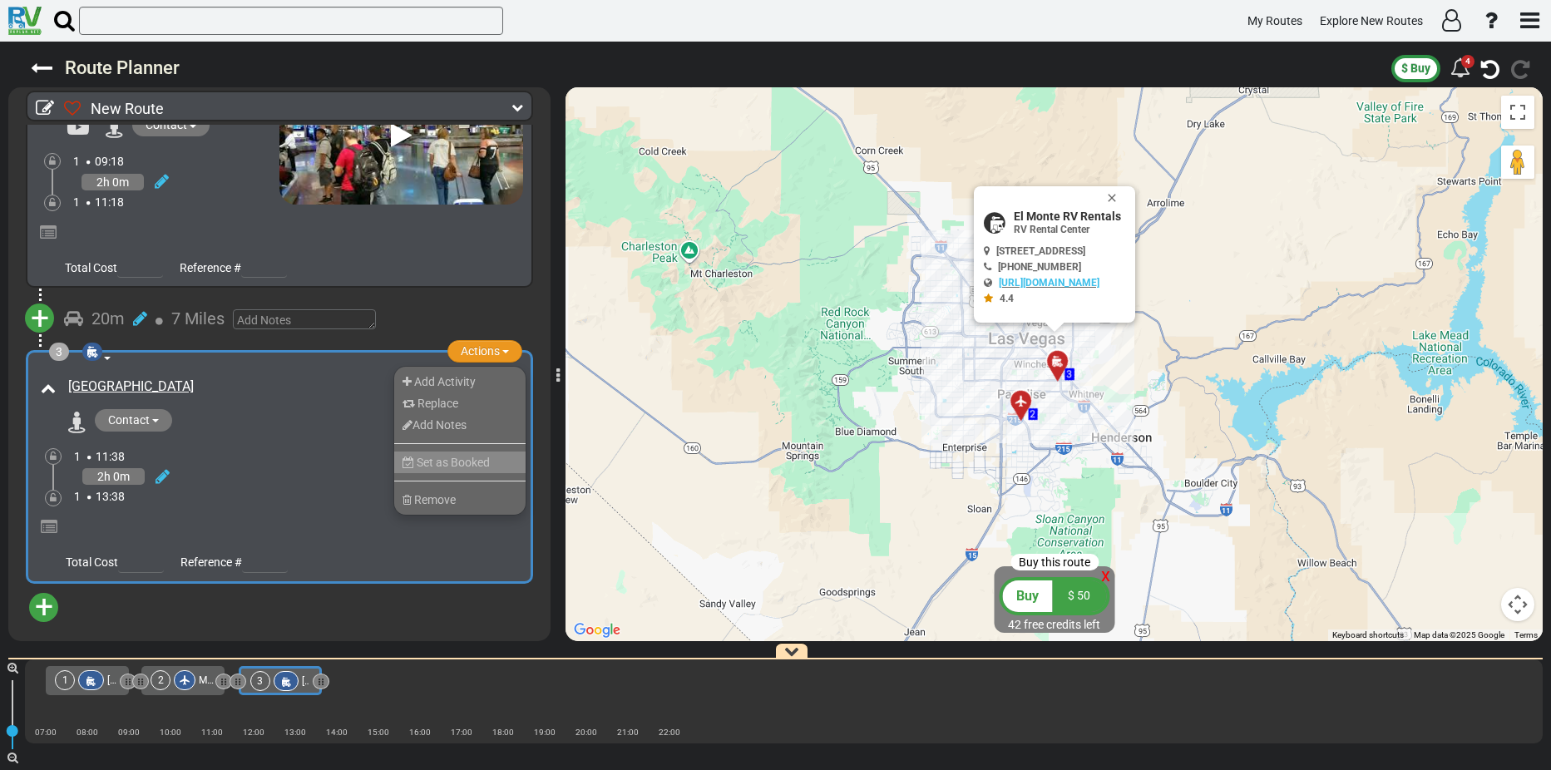
click at [428, 459] on span "Set as Booked" at bounding box center [453, 462] width 73 height 13
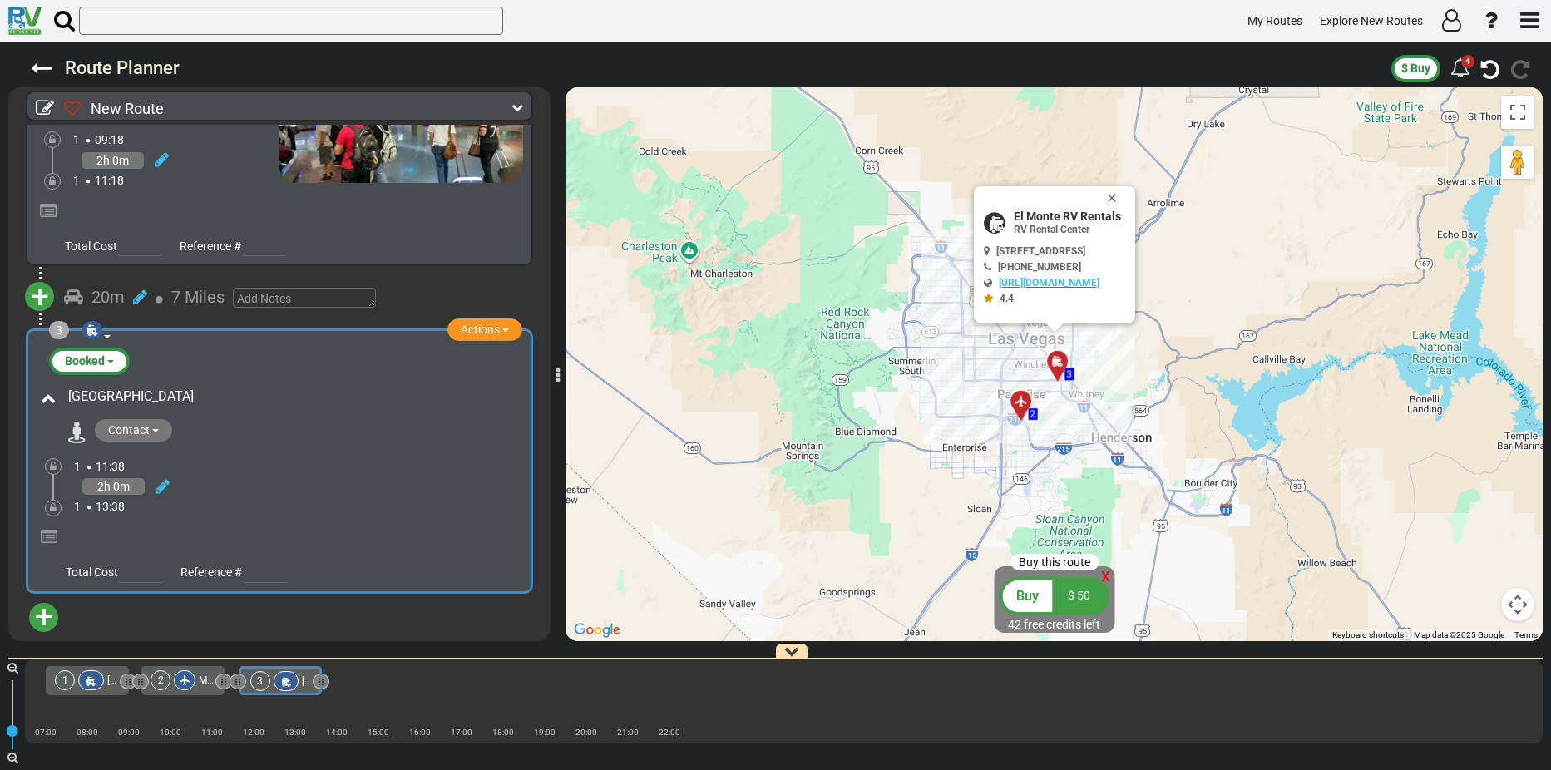
scroll to position [459, 0]
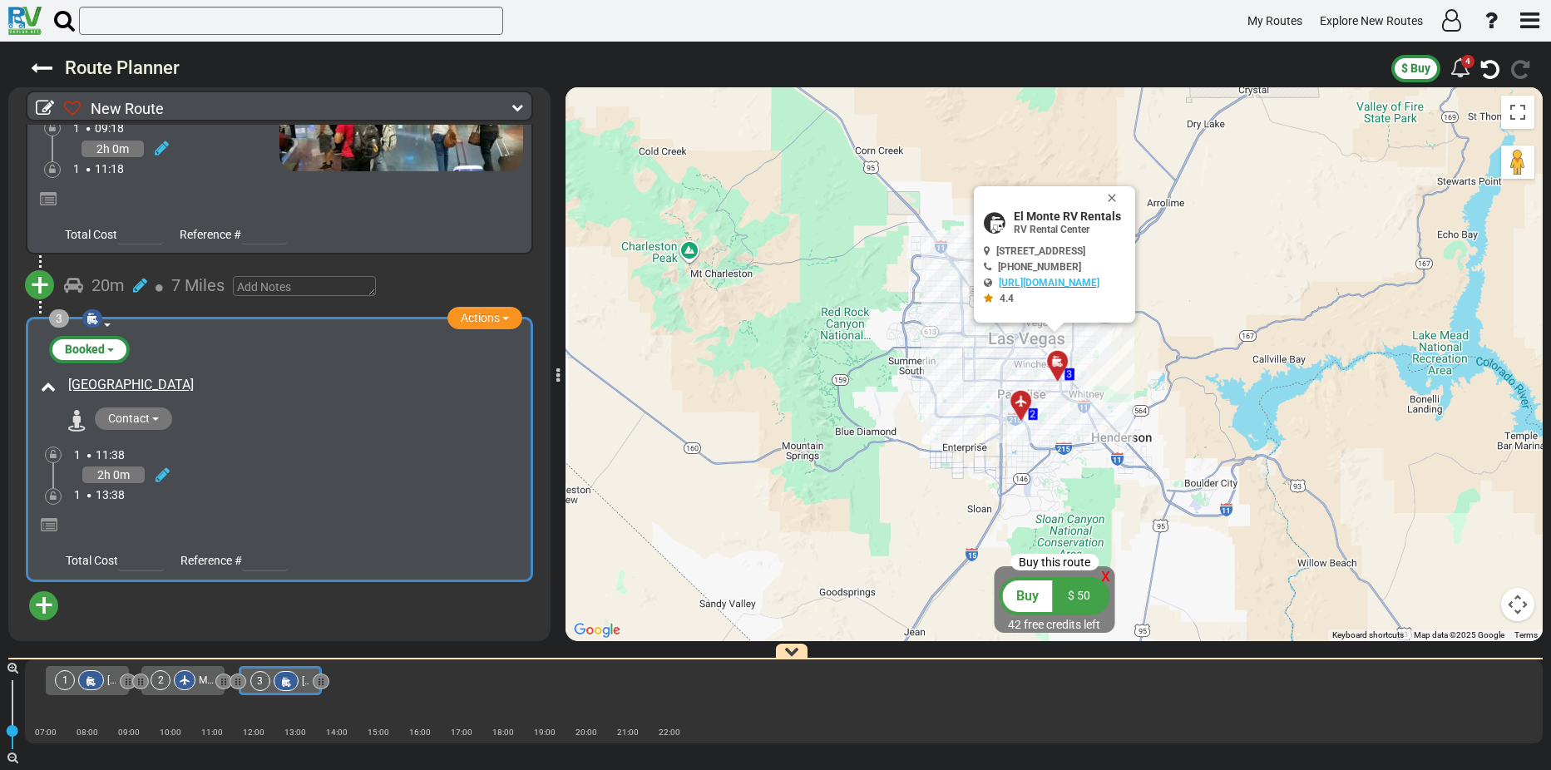
click at [46, 606] on span "+" at bounding box center [44, 605] width 18 height 38
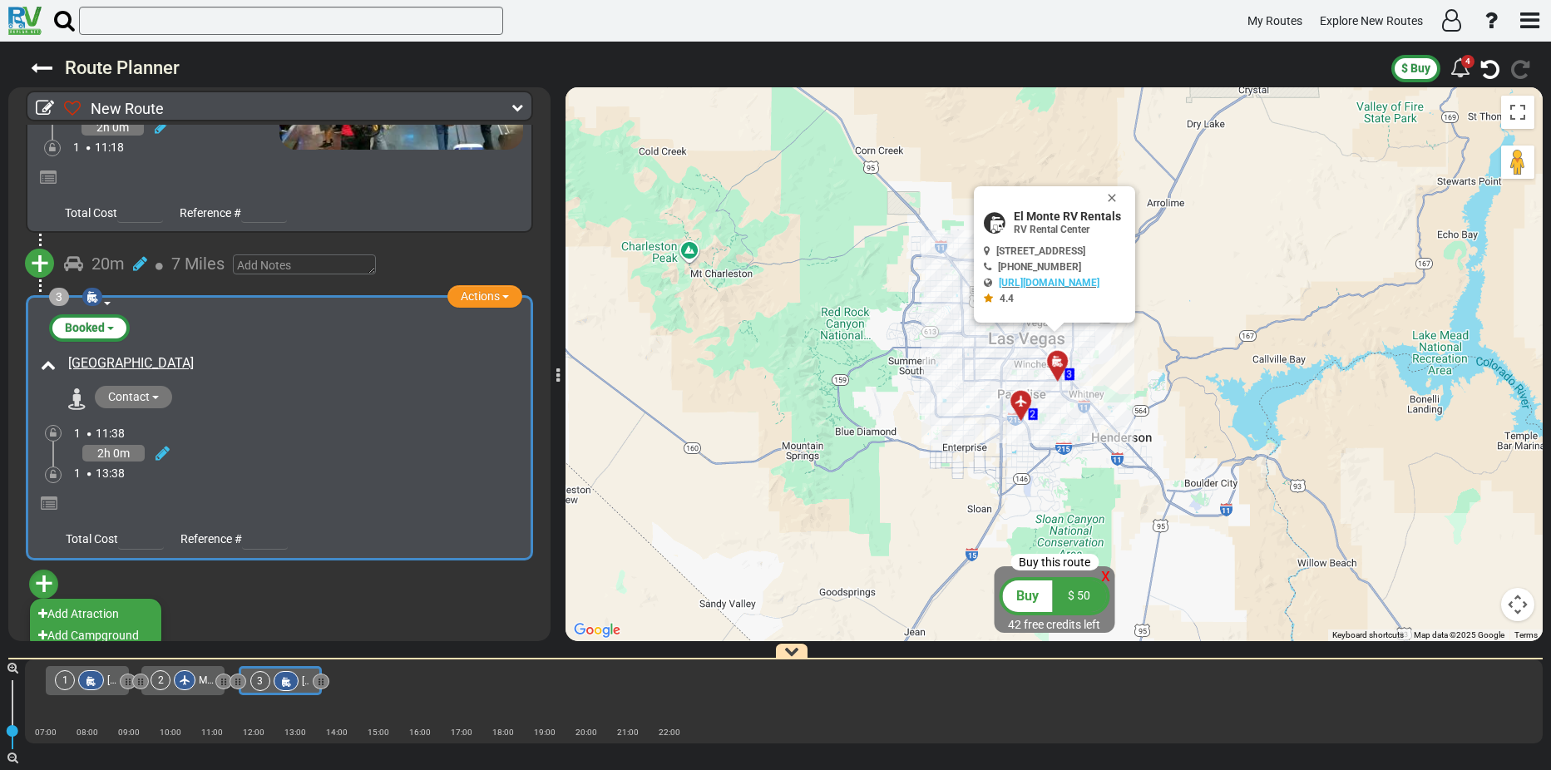
scroll to position [492, 0]
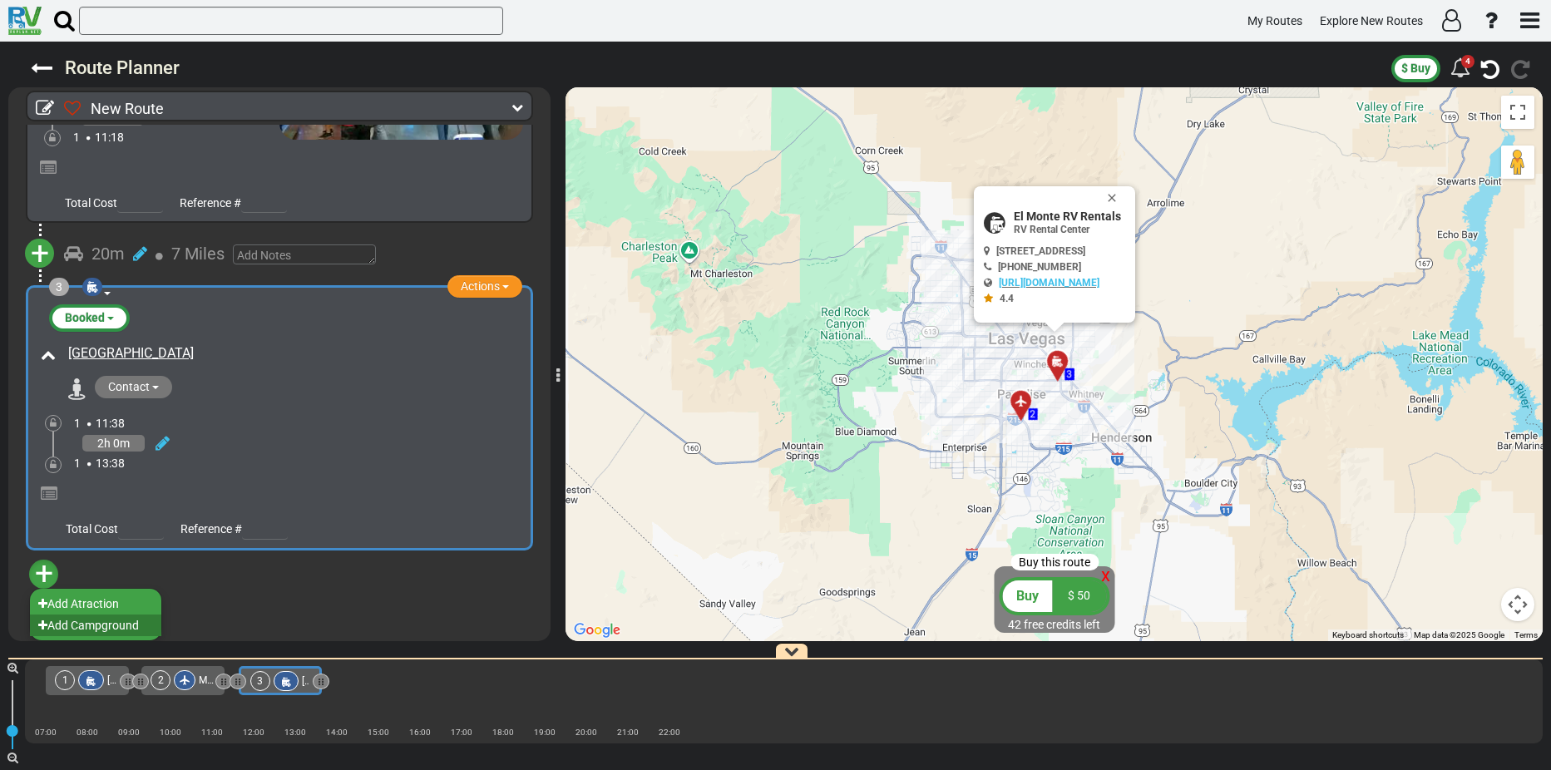
click at [112, 623] on li "Add Campground" at bounding box center [95, 626] width 131 height 22
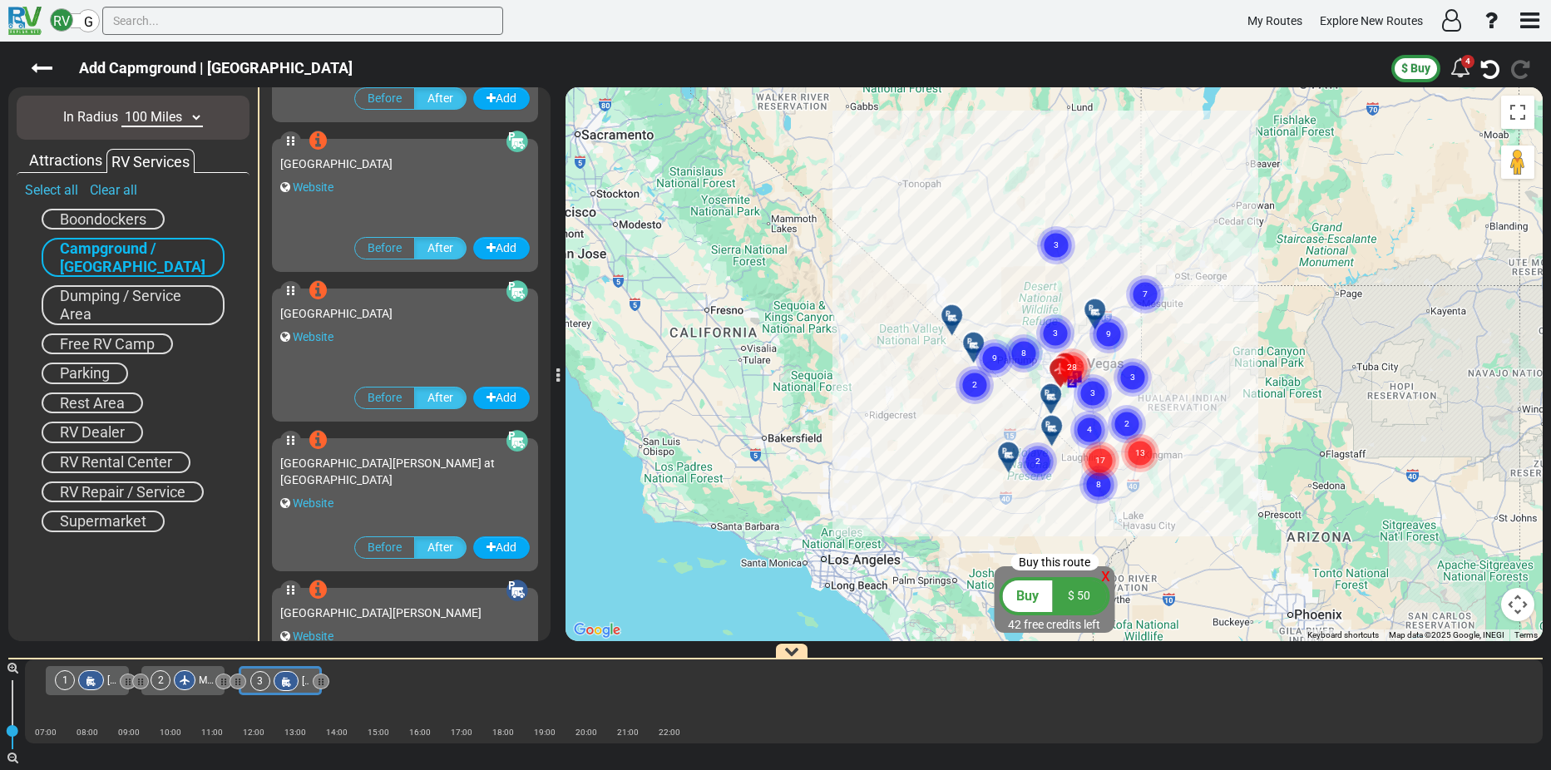
scroll to position [2995, 0]
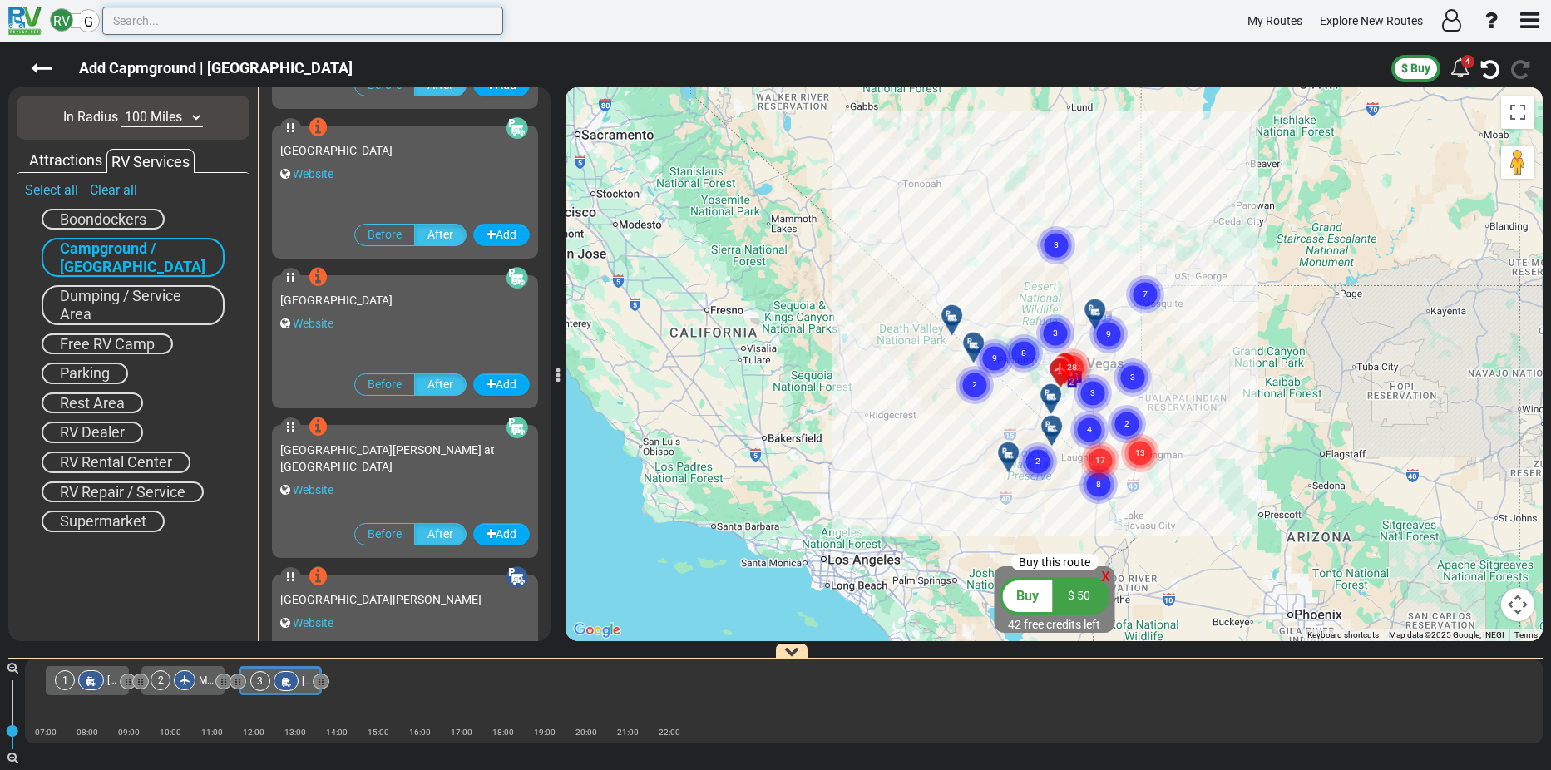
click at [170, 21] on input "text" at bounding box center [302, 21] width 401 height 28
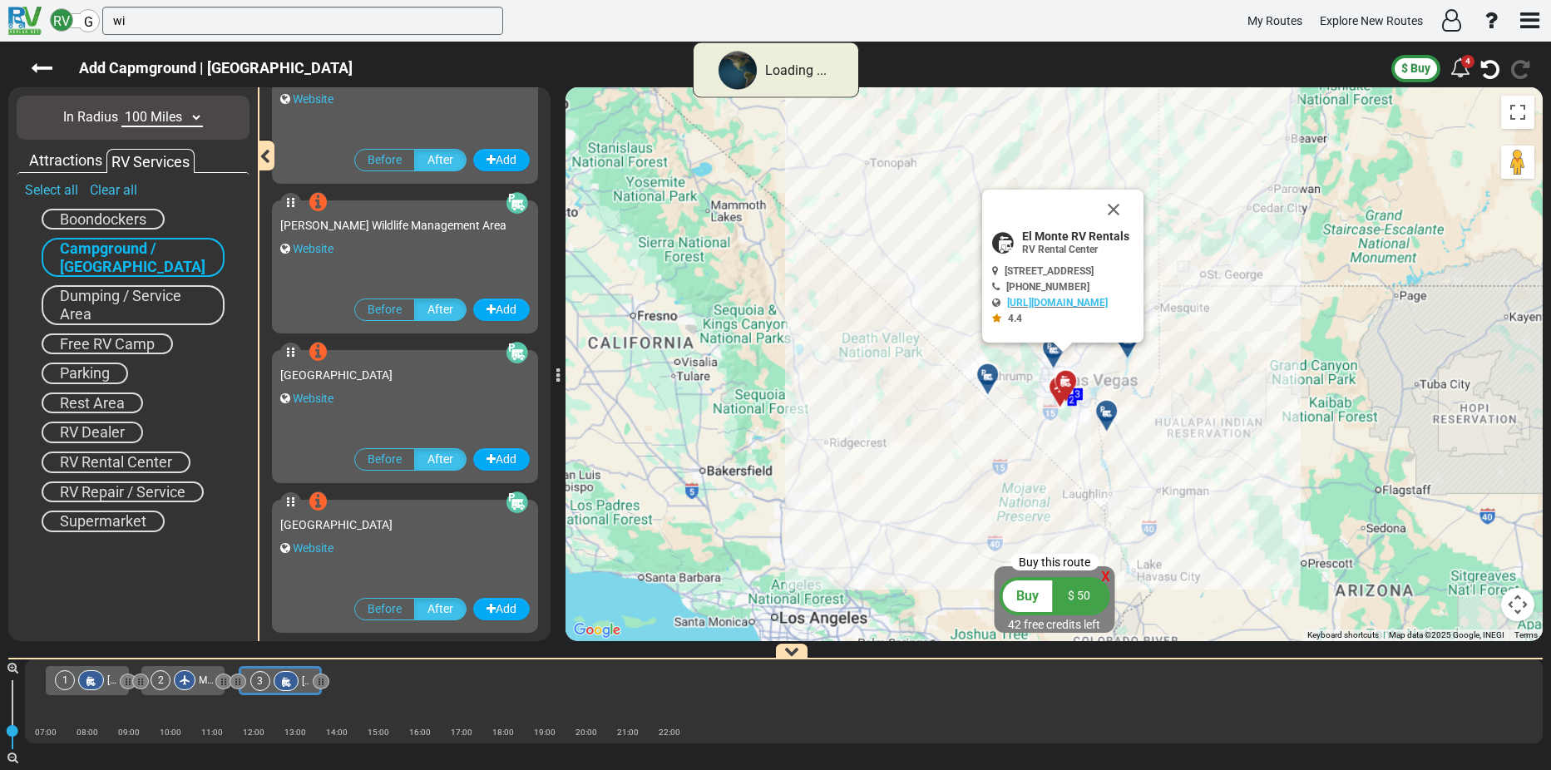
scroll to position [225, 0]
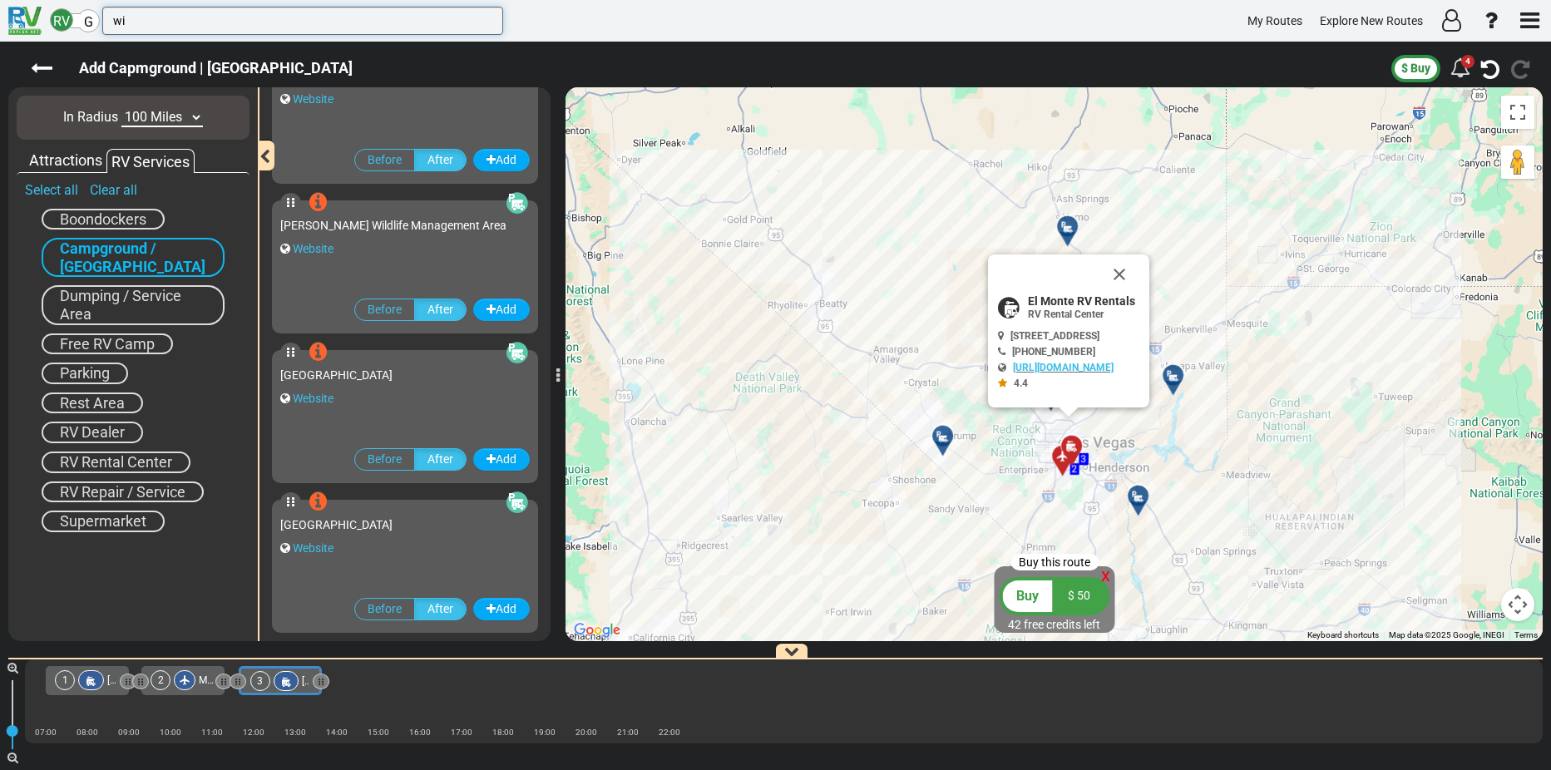
click at [132, 24] on input "wi" at bounding box center [302, 21] width 401 height 28
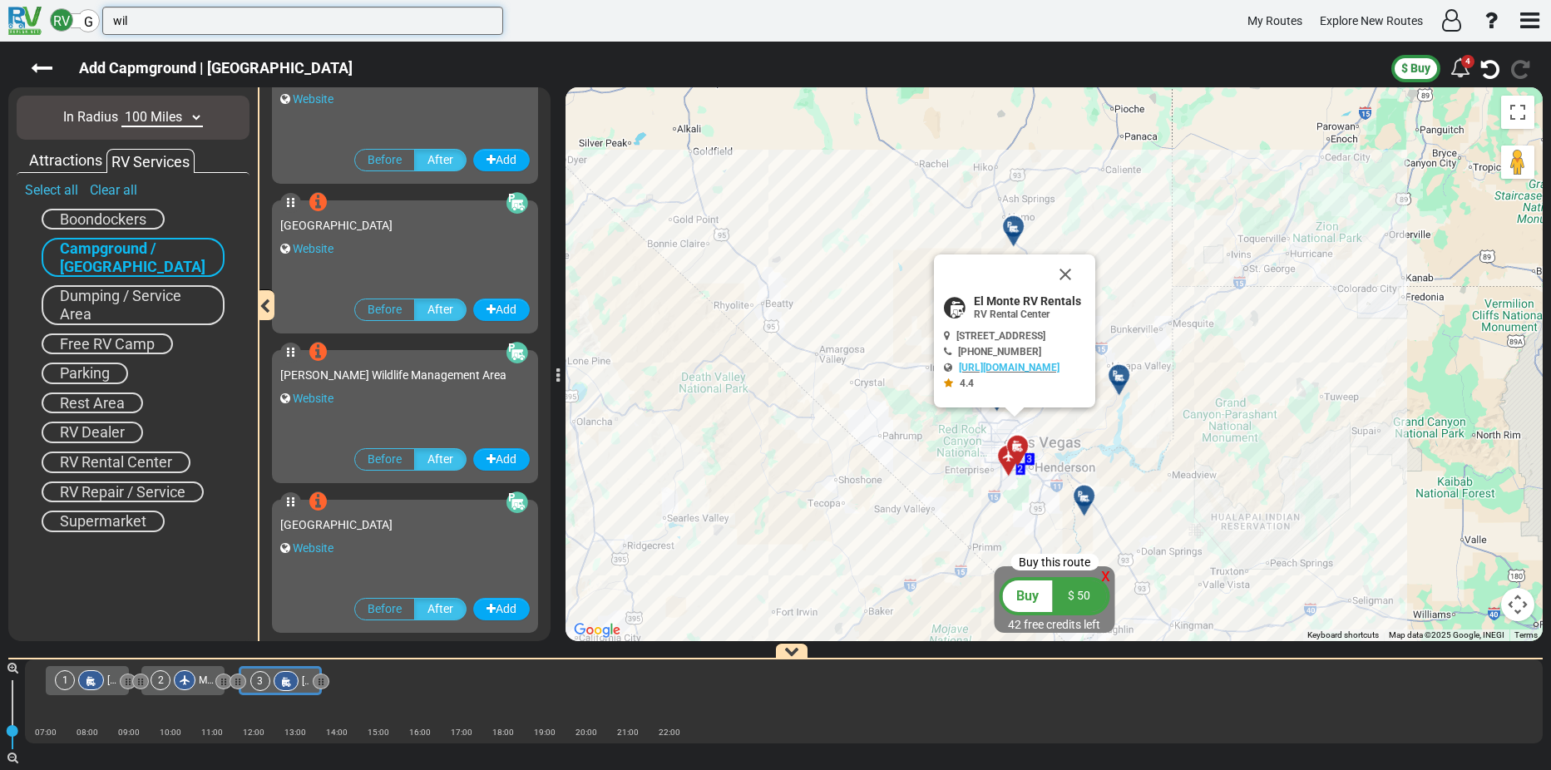
click at [133, 17] on input "wil" at bounding box center [302, 21] width 401 height 28
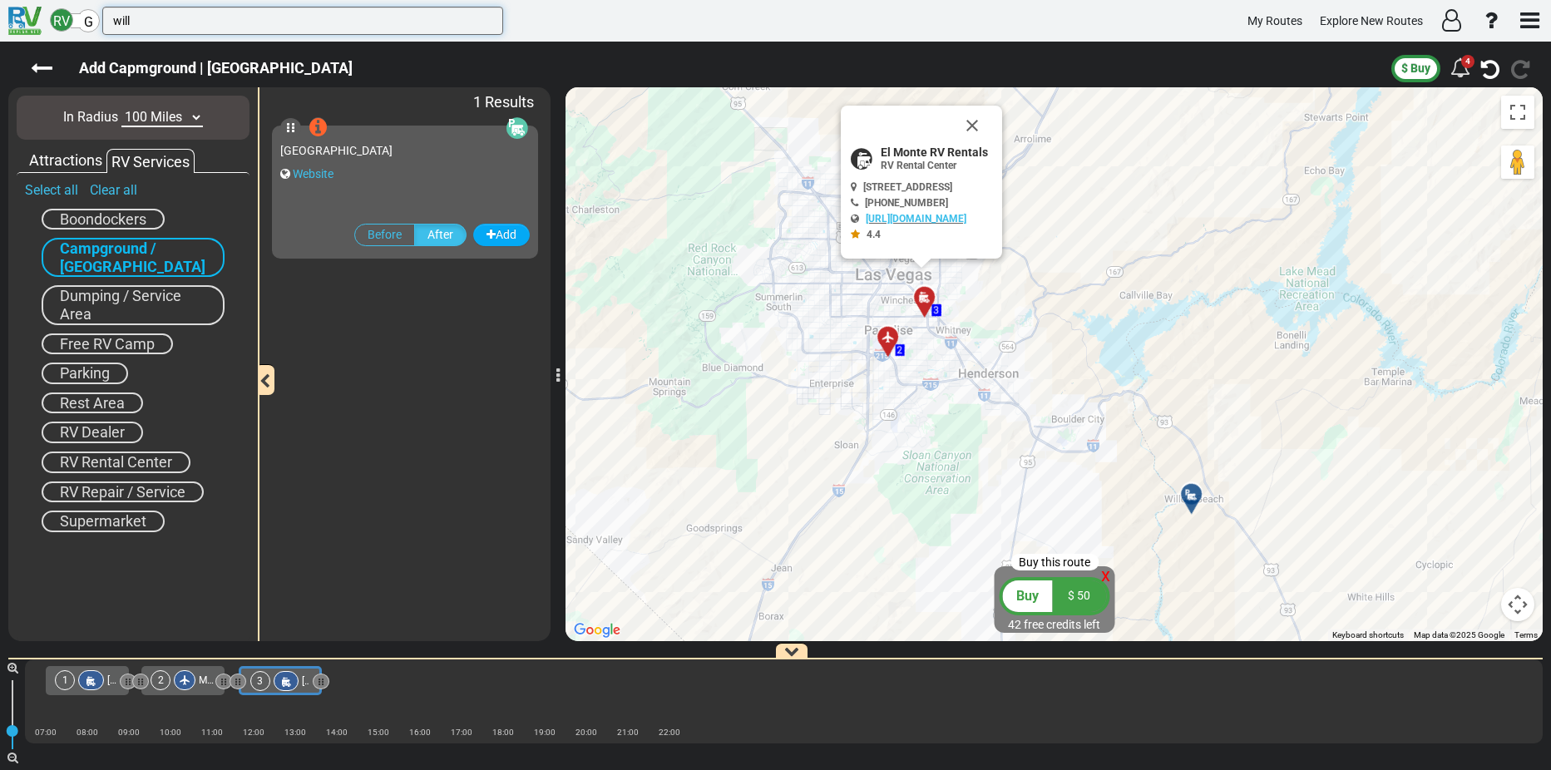
click at [147, 22] on input "will" at bounding box center [302, 21] width 401 height 28
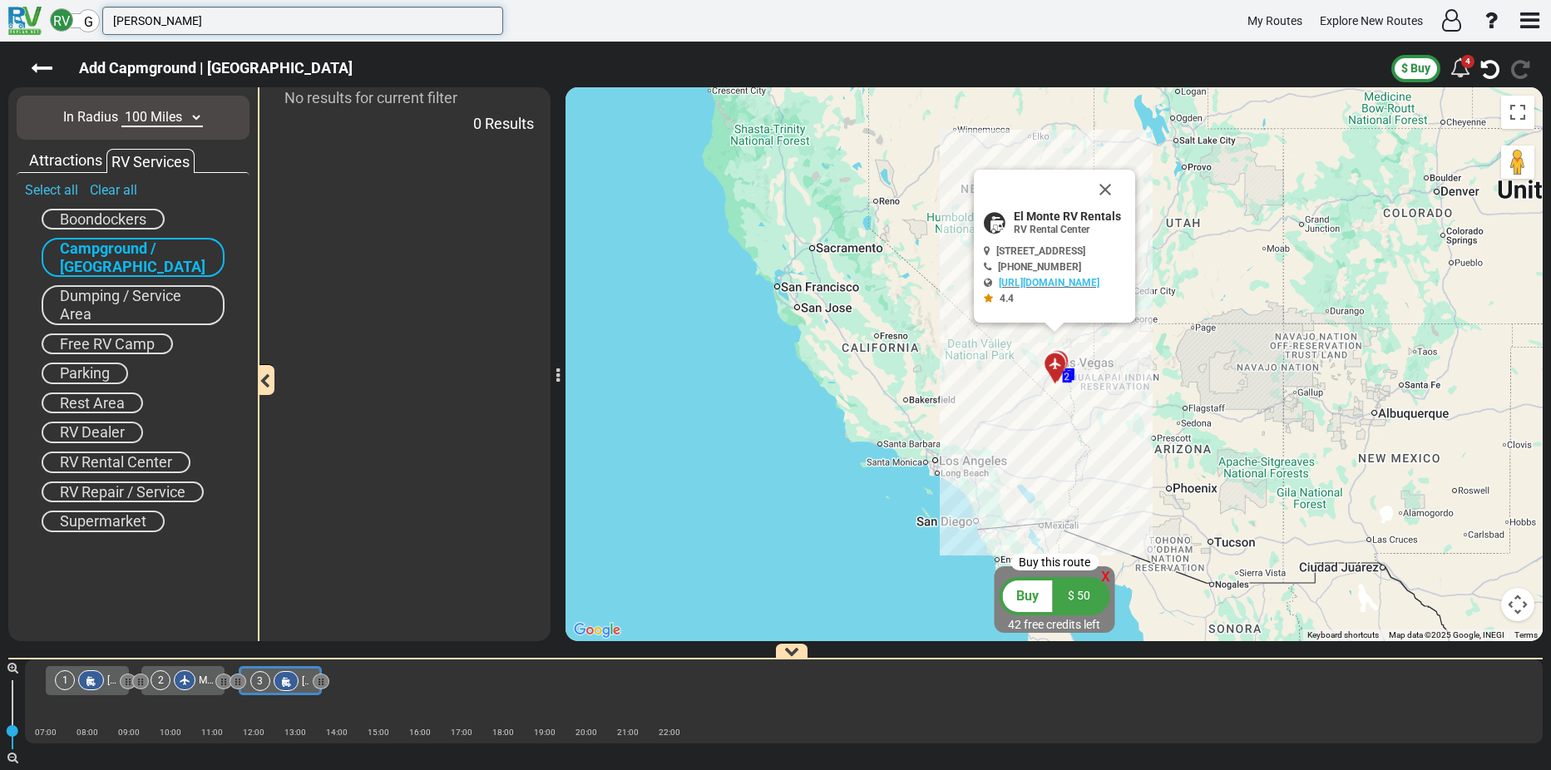
click at [143, 15] on input "willi" at bounding box center [302, 21] width 401 height 28
click at [143, 23] on input "willia" at bounding box center [302, 21] width 401 height 28
click at [154, 19] on input "william" at bounding box center [302, 21] width 401 height 28
type input "williams"
click at [199, 116] on select "10 Miles 50 Miles 100 Miles 250 Miles 500 Miles 1000 Miles" at bounding box center [162, 117] width 82 height 19
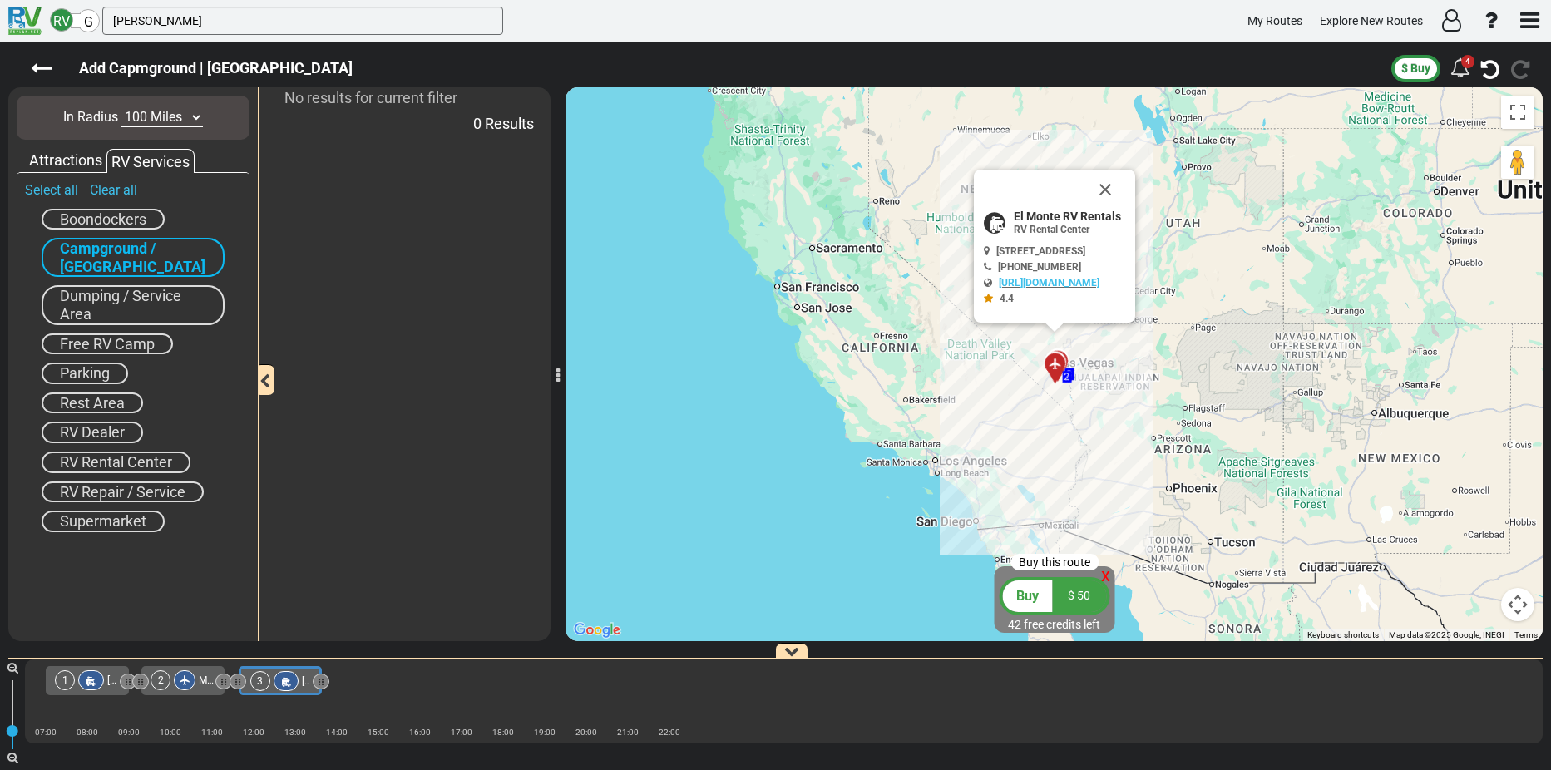
select select "number:250"
click at [121, 108] on select "10 Miles 50 Miles 100 Miles 250 Miles 500 Miles 1000 Miles" at bounding box center [162, 117] width 82 height 19
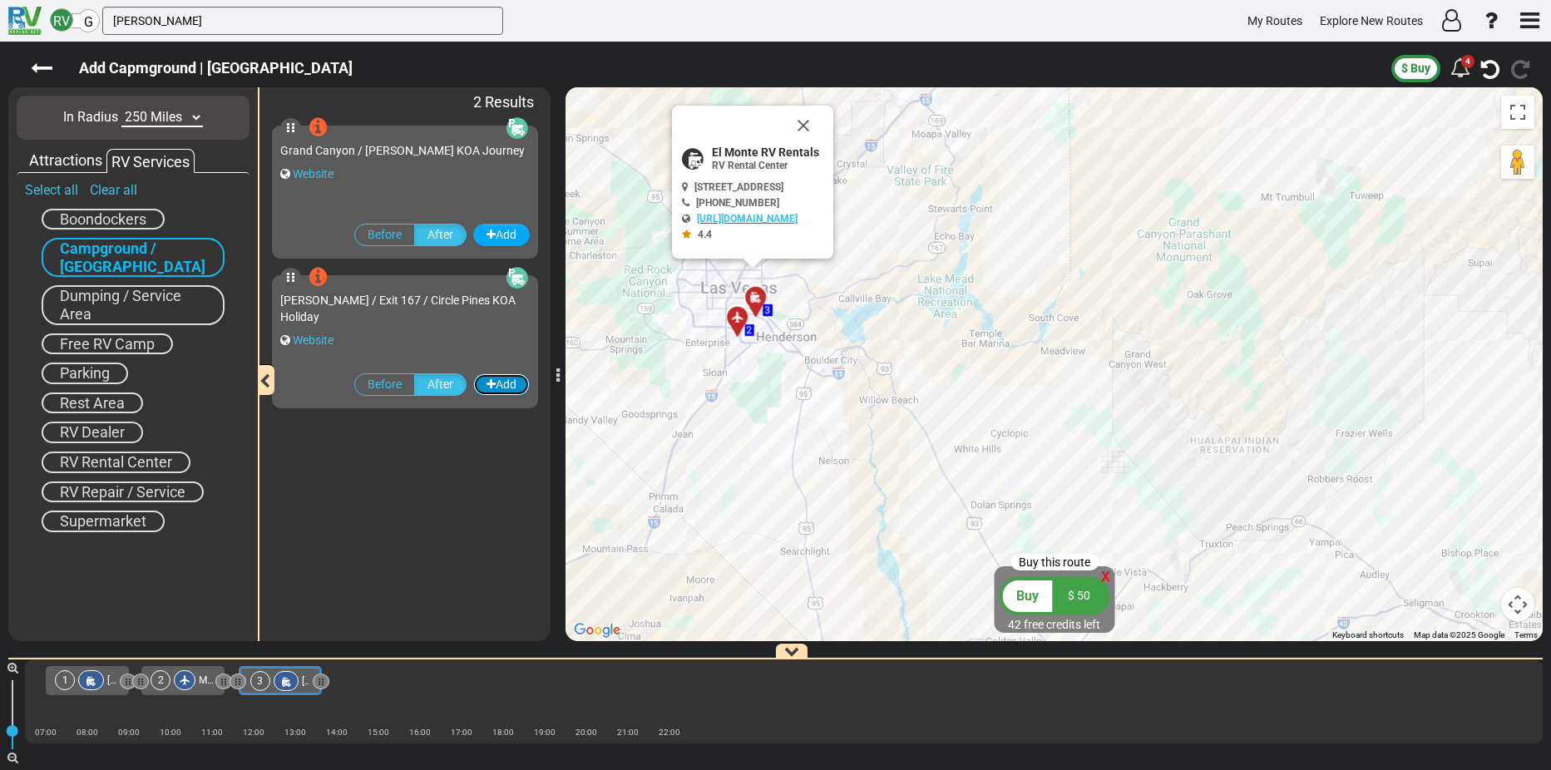
click at [494, 384] on button "Add" at bounding box center [501, 385] width 57 height 22
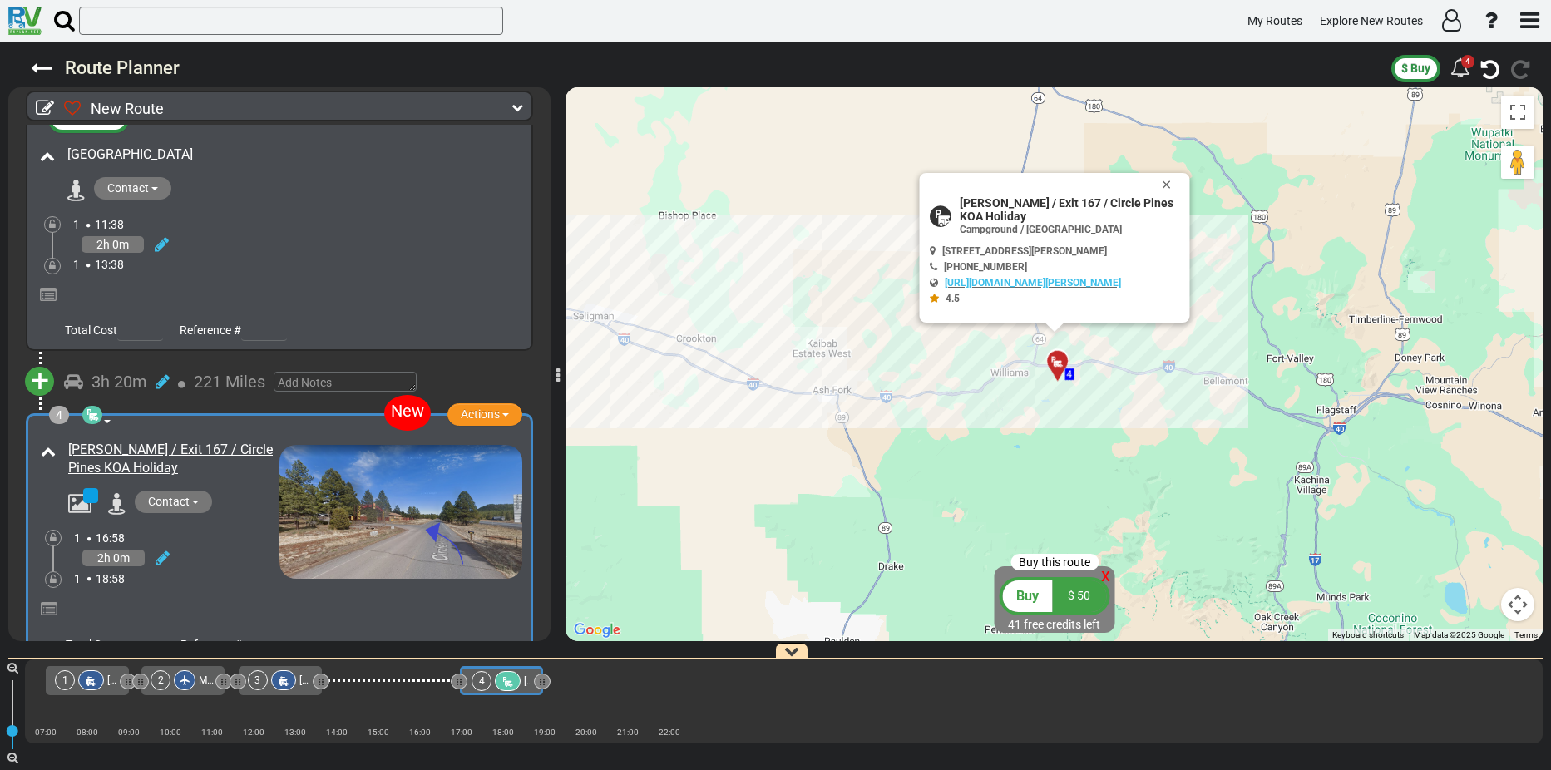
scroll to position [772, 0]
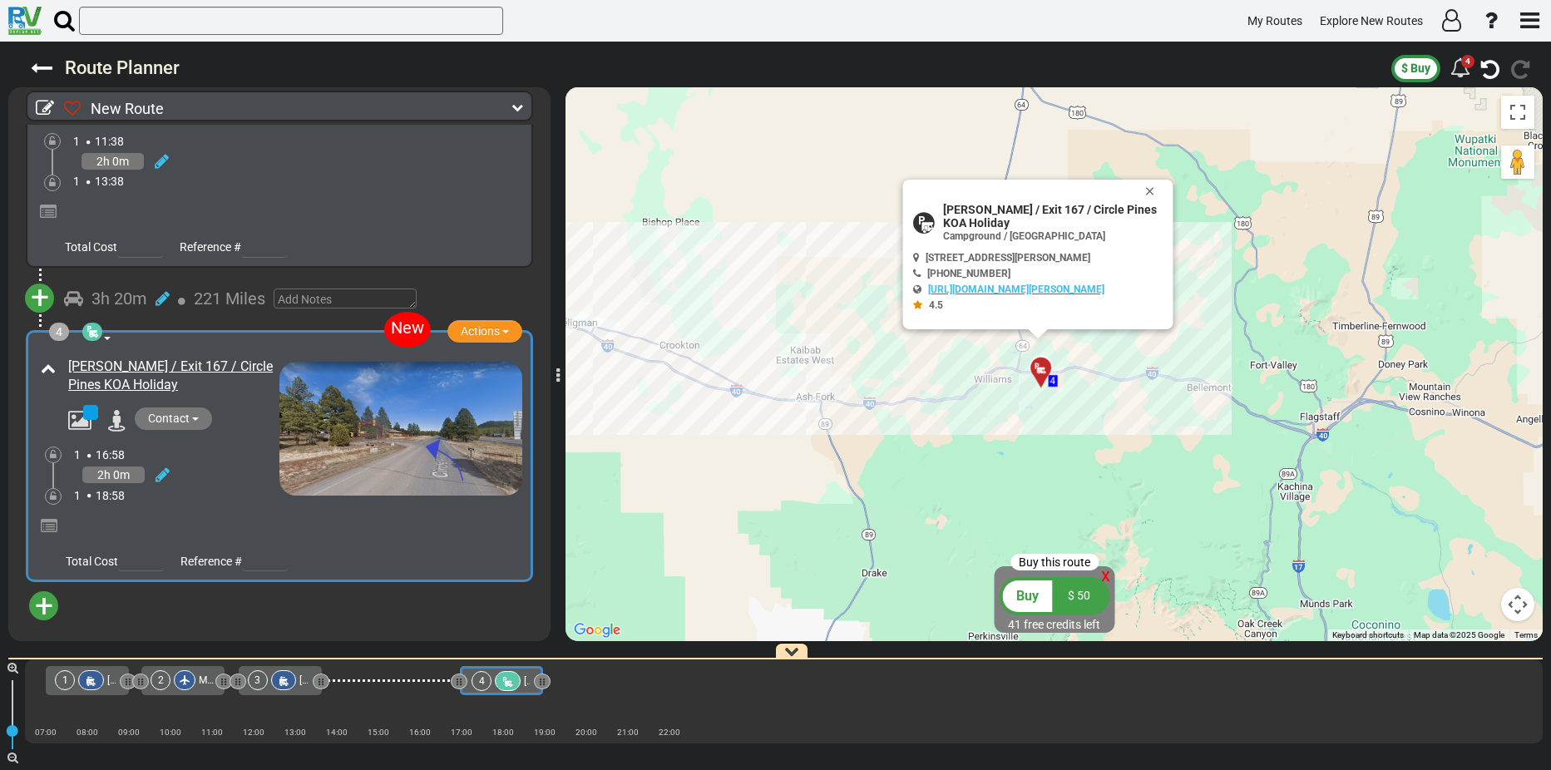
drag, startPoint x: 1099, startPoint y: 284, endPoint x: 1030, endPoint y: 429, distance: 160.4
click at [1030, 429] on div "To activate drag with keyboard, press Alt + Enter. Once in keyboard drag state,…" at bounding box center [1054, 364] width 977 height 554
click at [42, 601] on span "+" at bounding box center [44, 606] width 18 height 38
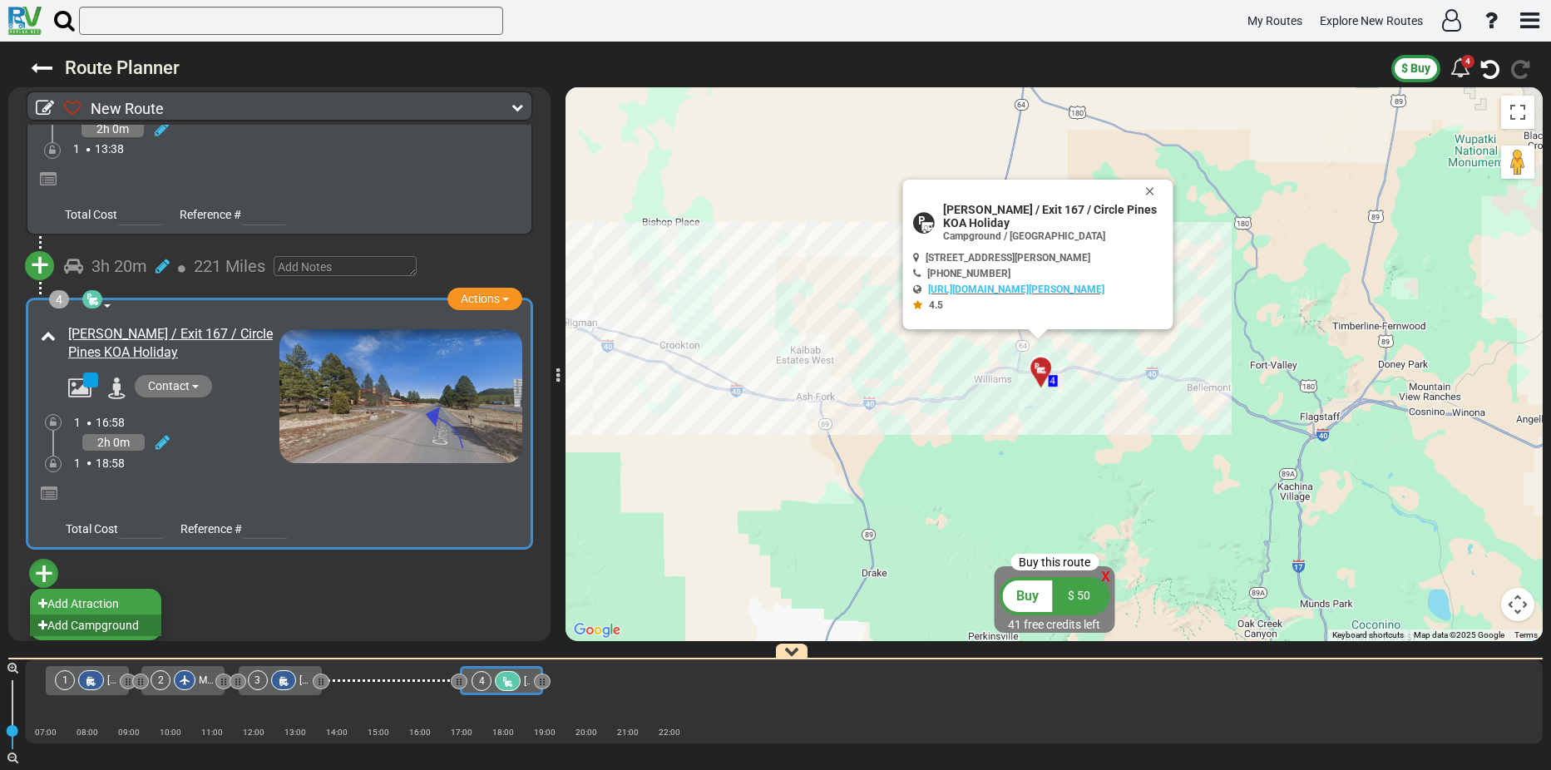
click at [84, 626] on li "Add Campground" at bounding box center [95, 626] width 131 height 22
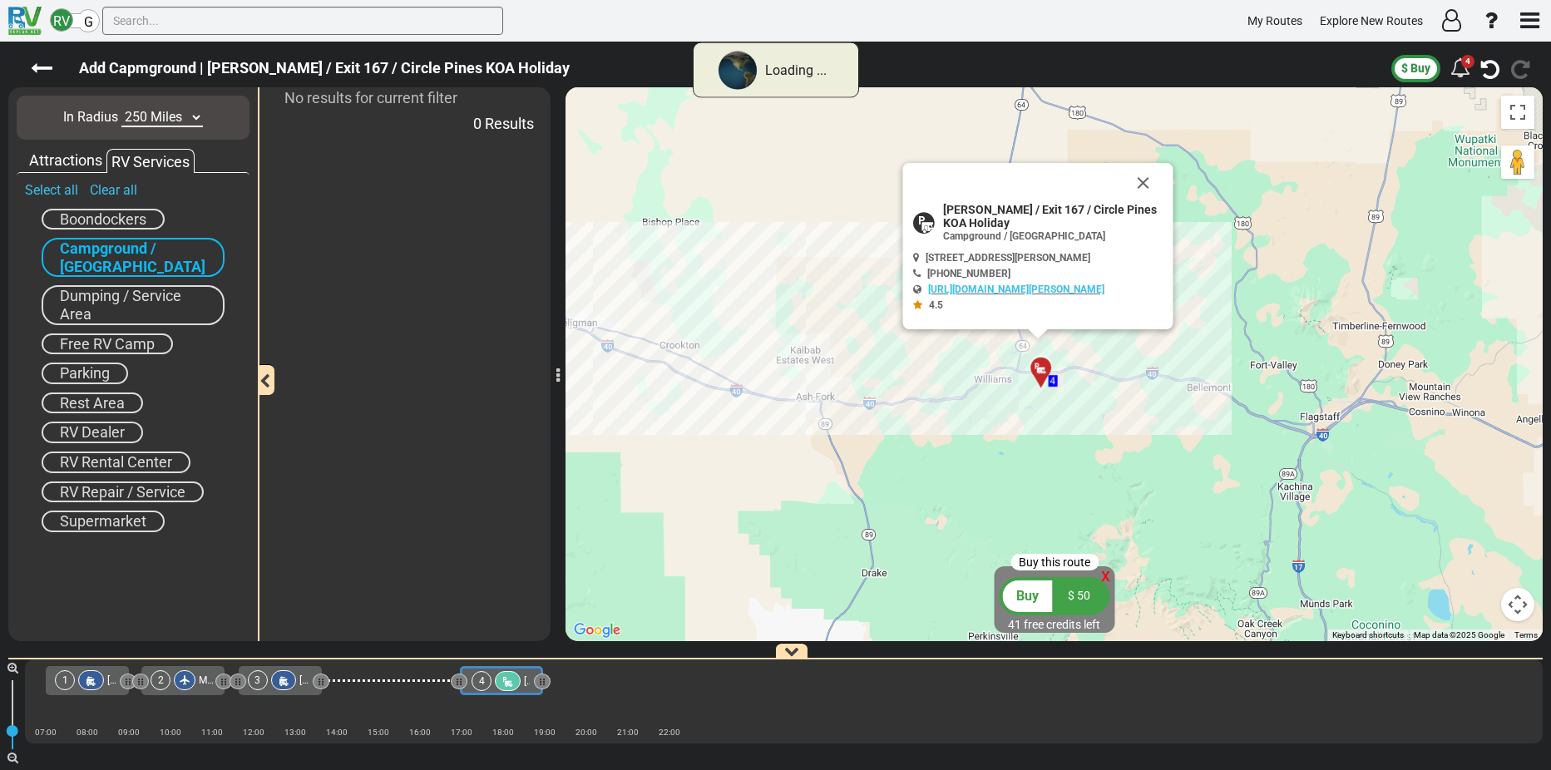
scroll to position [0, 0]
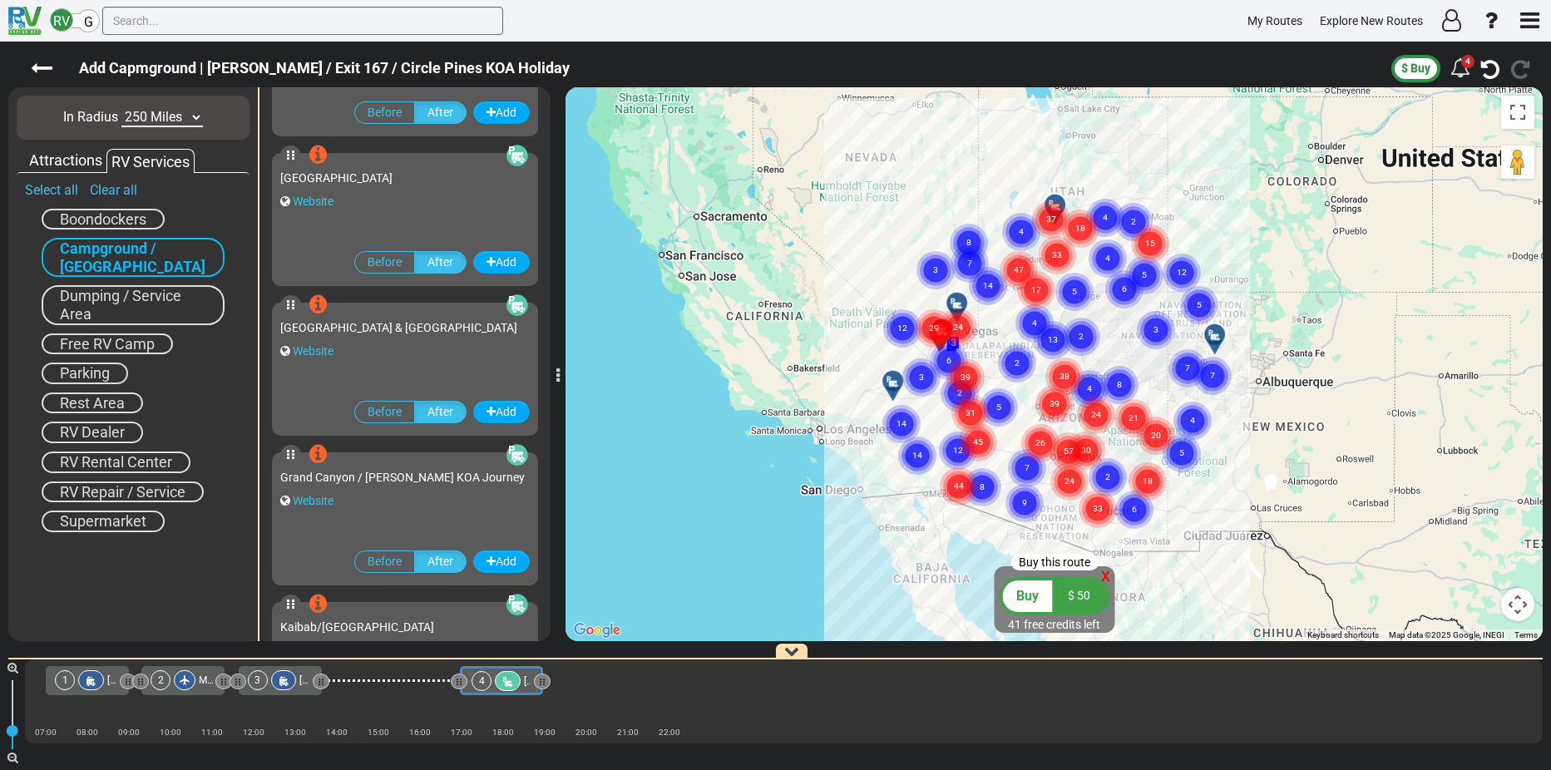
scroll to position [582, 0]
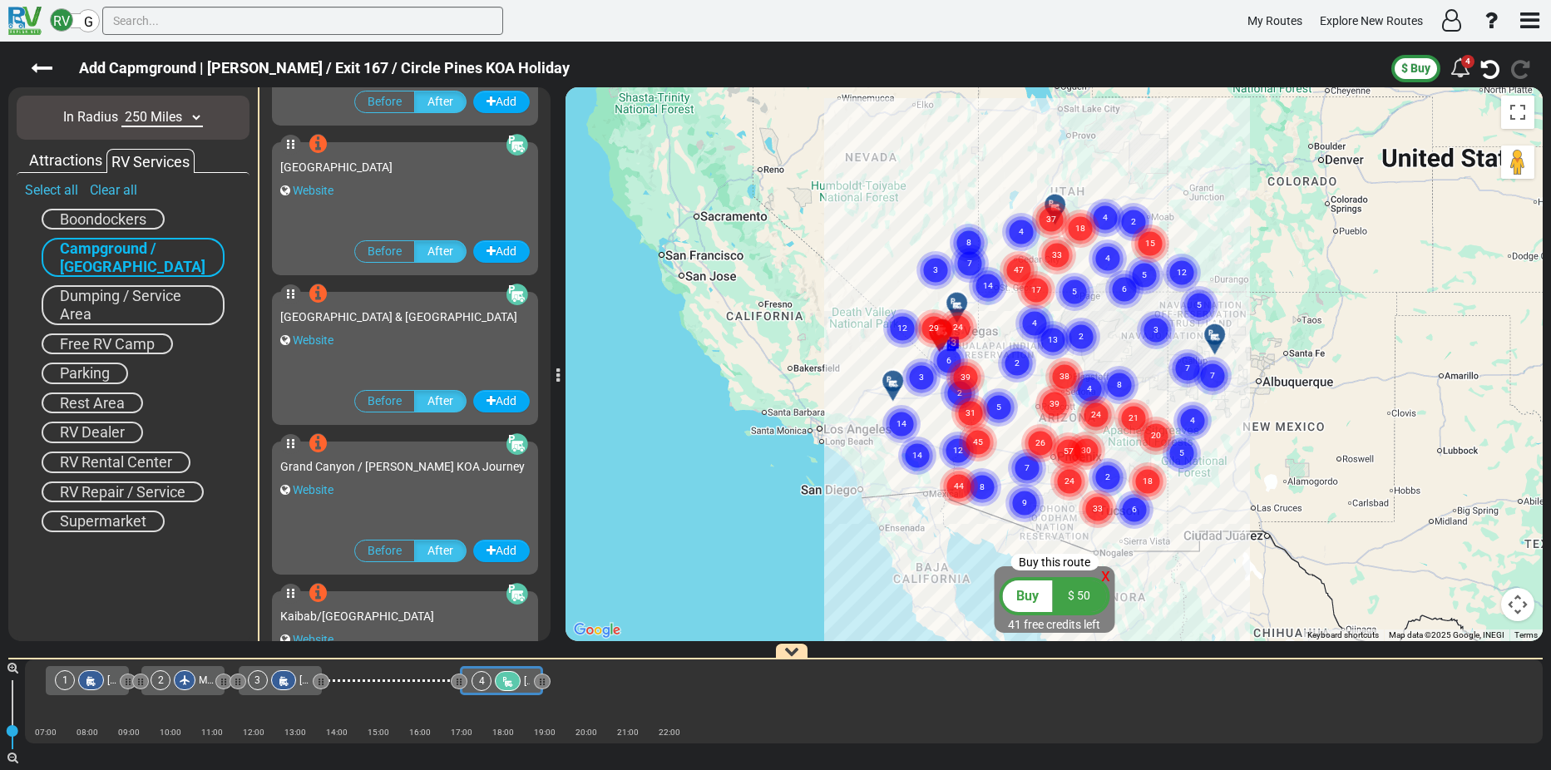
click at [394, 467] on span "Grand Canyon / [PERSON_NAME] KOA Journey" at bounding box center [402, 466] width 245 height 13
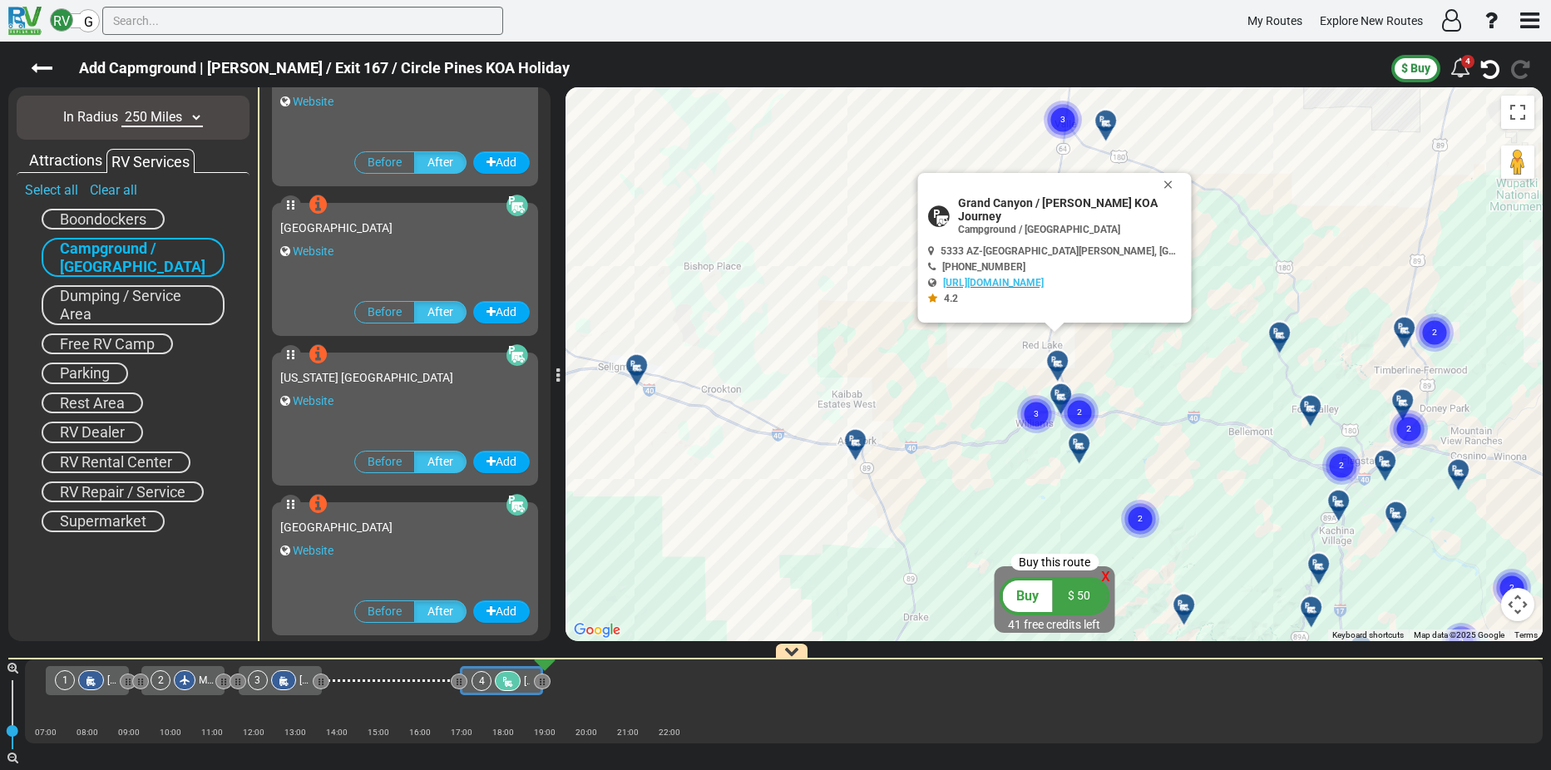
scroll to position [1081, 0]
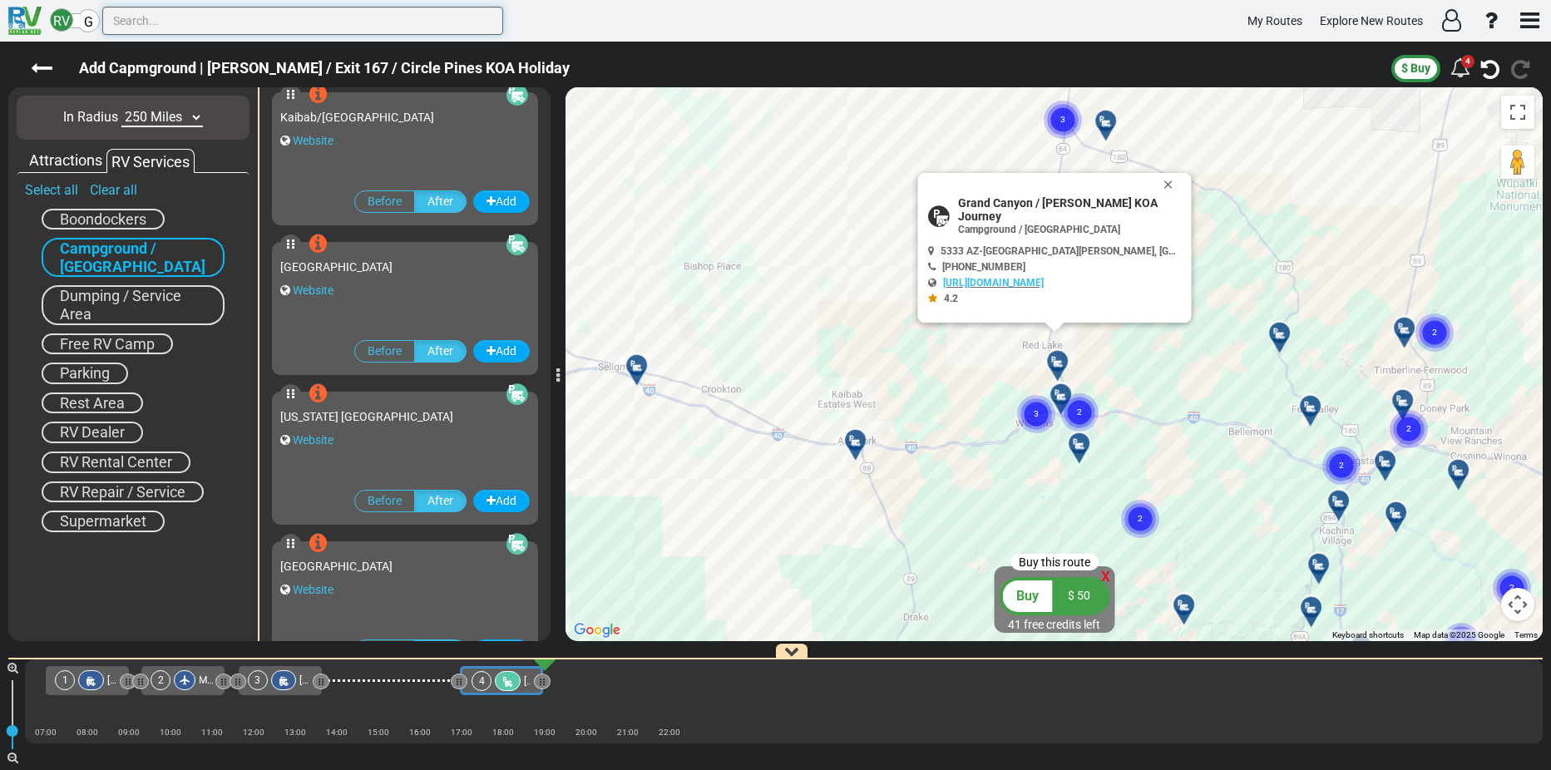
click at [147, 20] on input "text" at bounding box center [302, 21] width 401 height 28
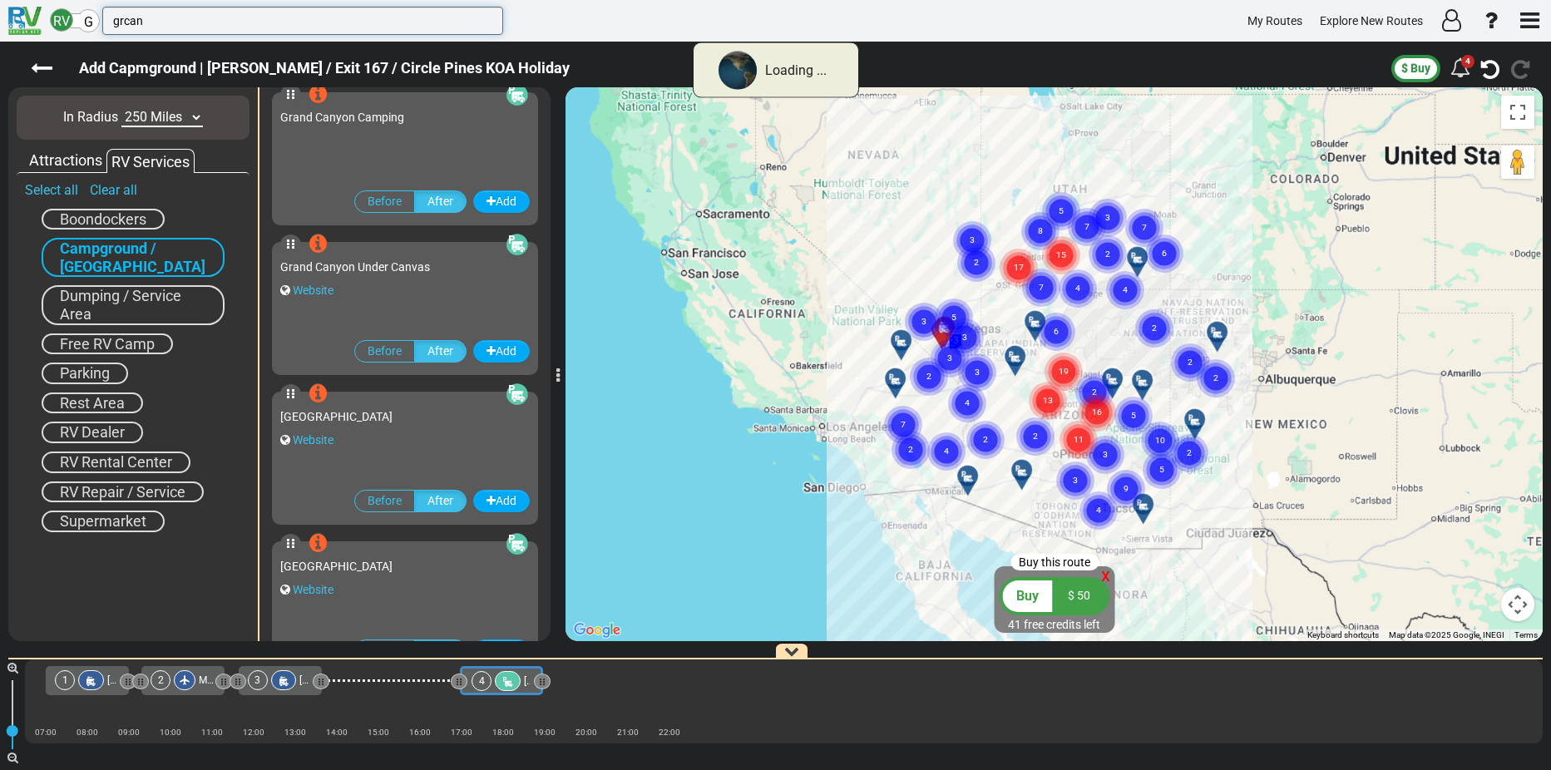
type input "grcany"
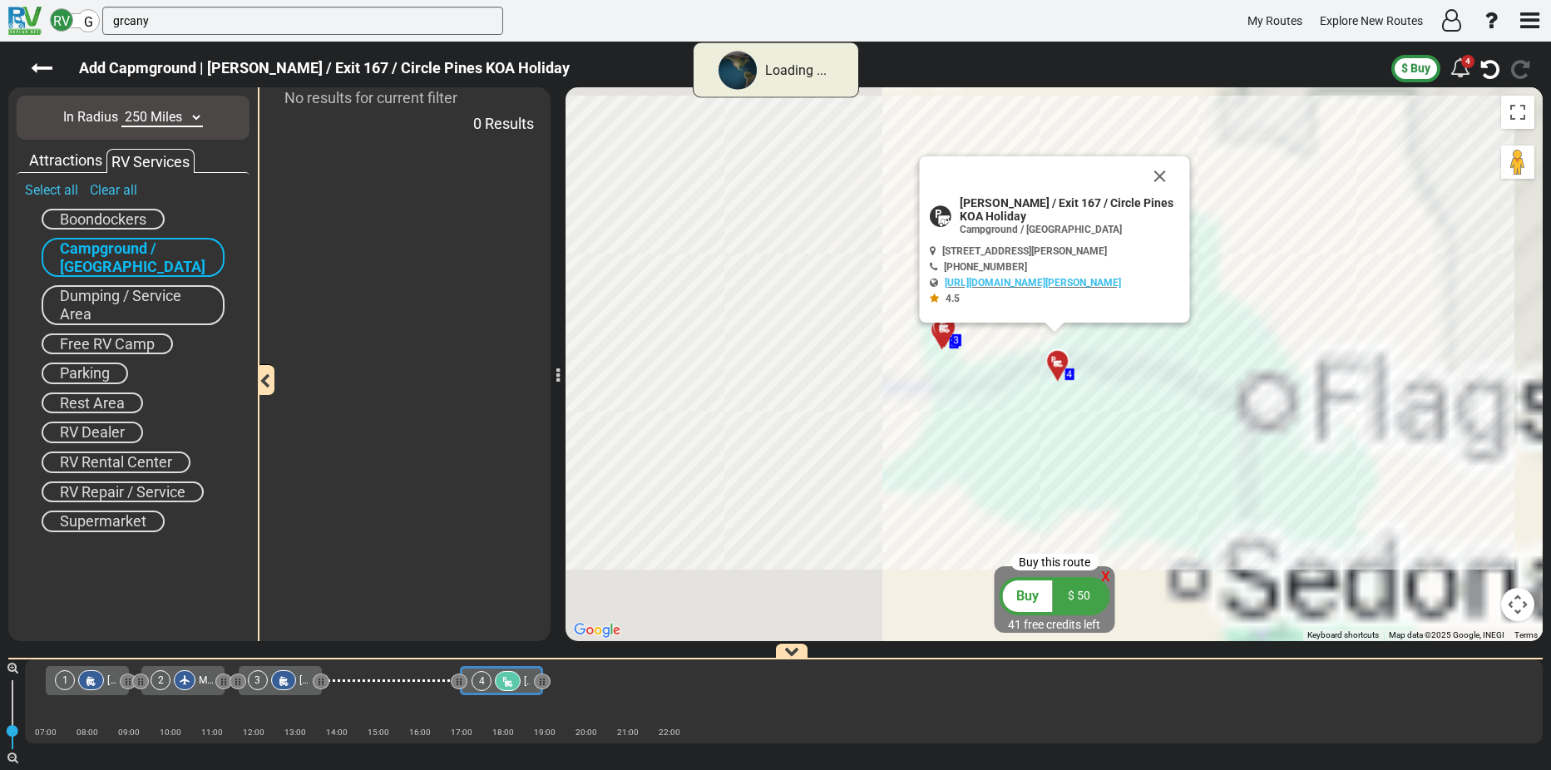
scroll to position [0, 0]
